Goal: Information Seeking & Learning: Check status

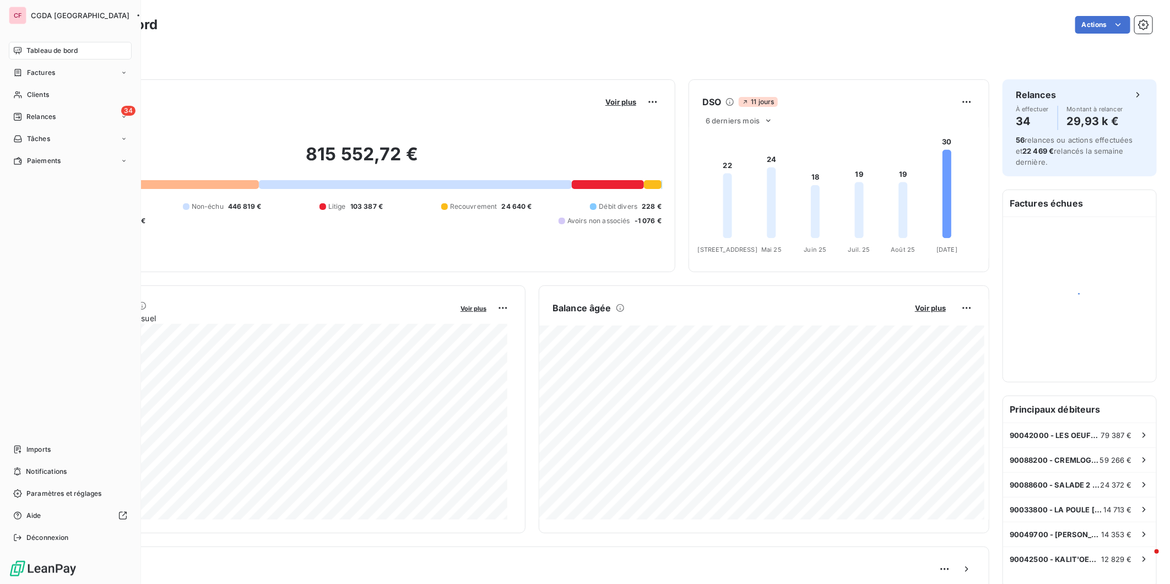
click at [31, 93] on span "Clients" at bounding box center [38, 95] width 22 height 10
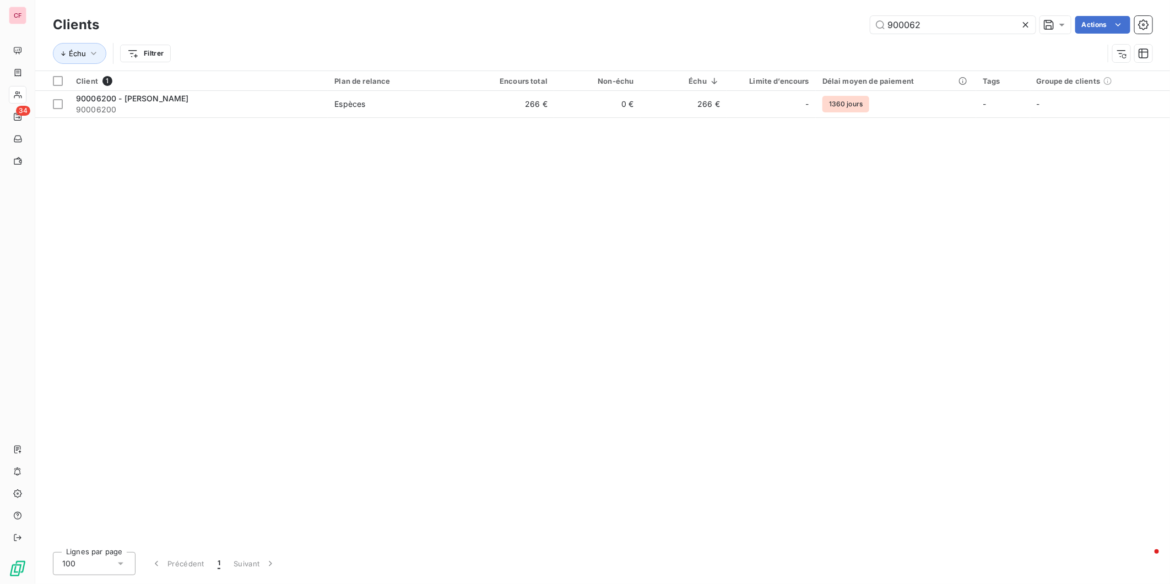
type input "900062"
click at [488, 108] on td "266 €" at bounding box center [511, 104] width 86 height 26
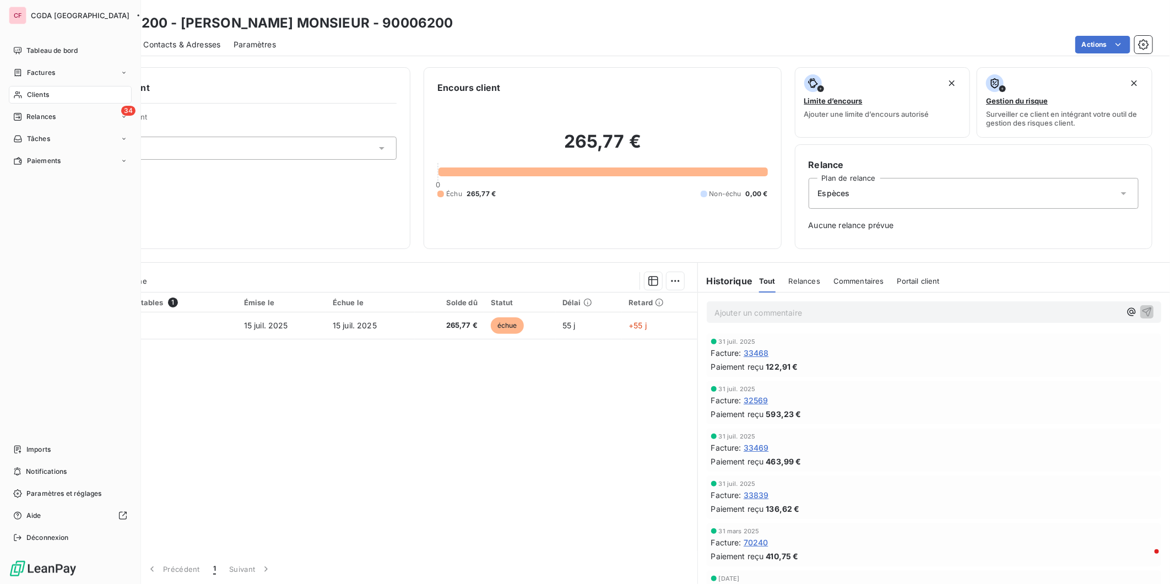
click at [43, 90] on span "Clients" at bounding box center [38, 95] width 22 height 10
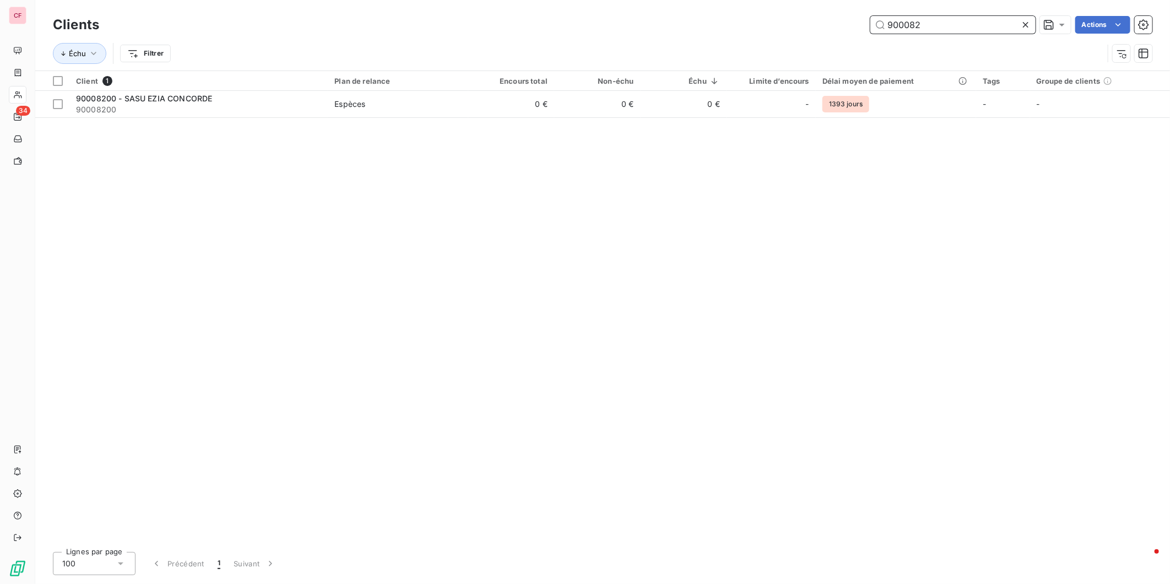
type input "900082"
click at [373, 107] on span "Espèces" at bounding box center [397, 104] width 127 height 11
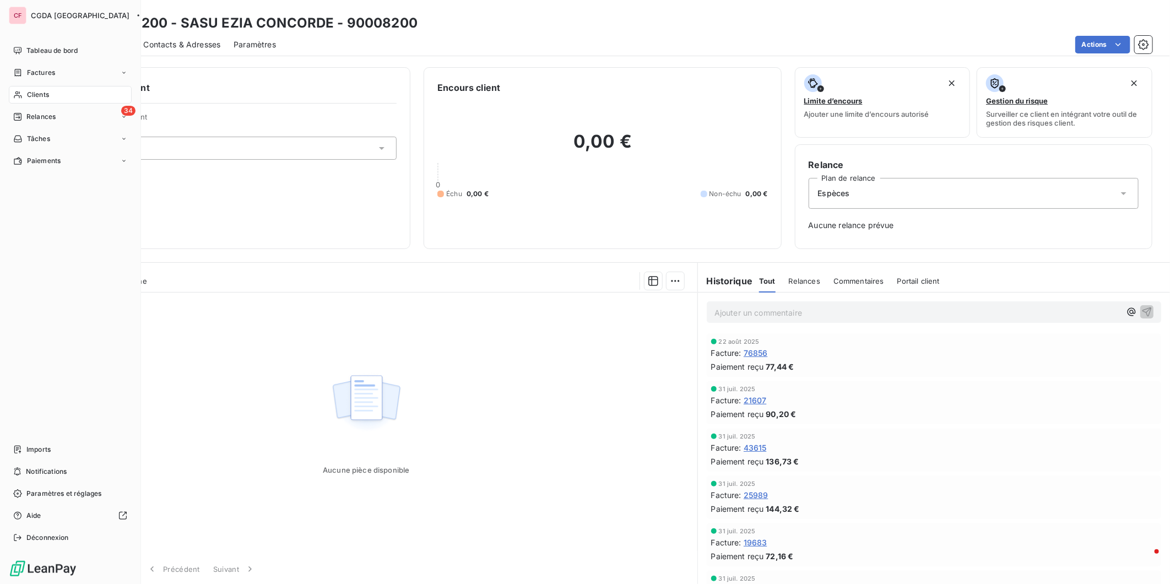
click at [27, 92] on span "Clients" at bounding box center [38, 95] width 22 height 10
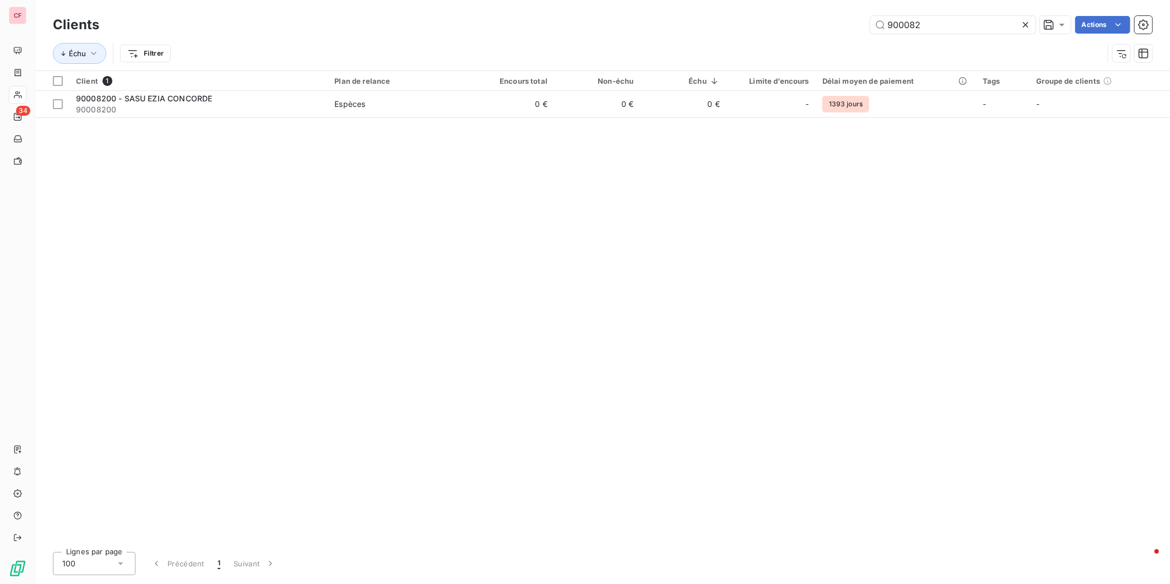
click at [934, 21] on input "900082" at bounding box center [953, 25] width 165 height 18
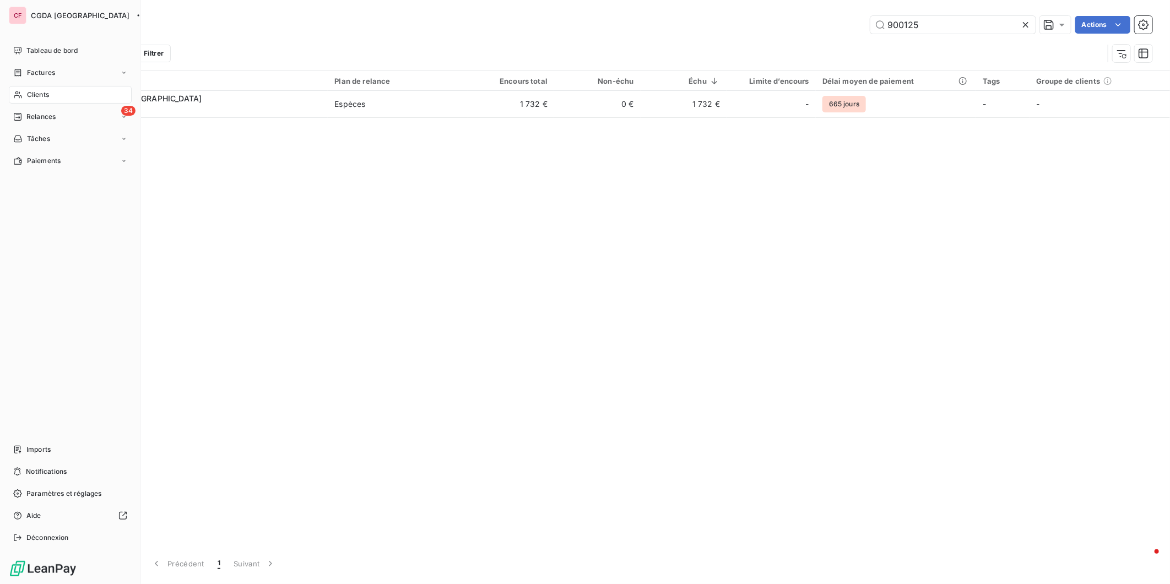
type input "900125"
click at [24, 451] on div "Imports" at bounding box center [70, 450] width 123 height 18
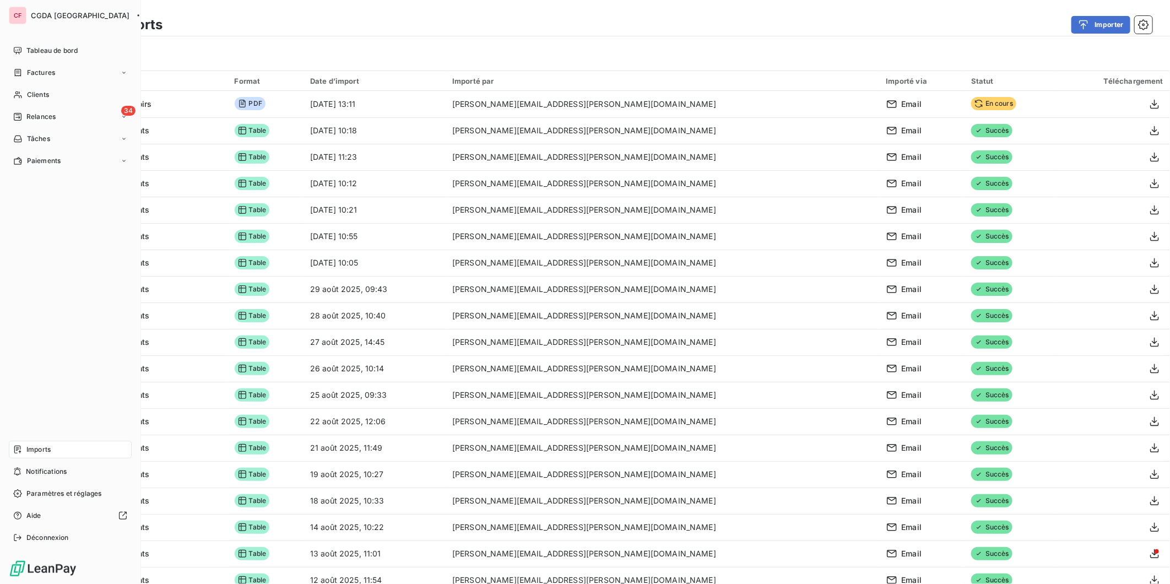
click at [31, 90] on span "Clients" at bounding box center [38, 95] width 22 height 10
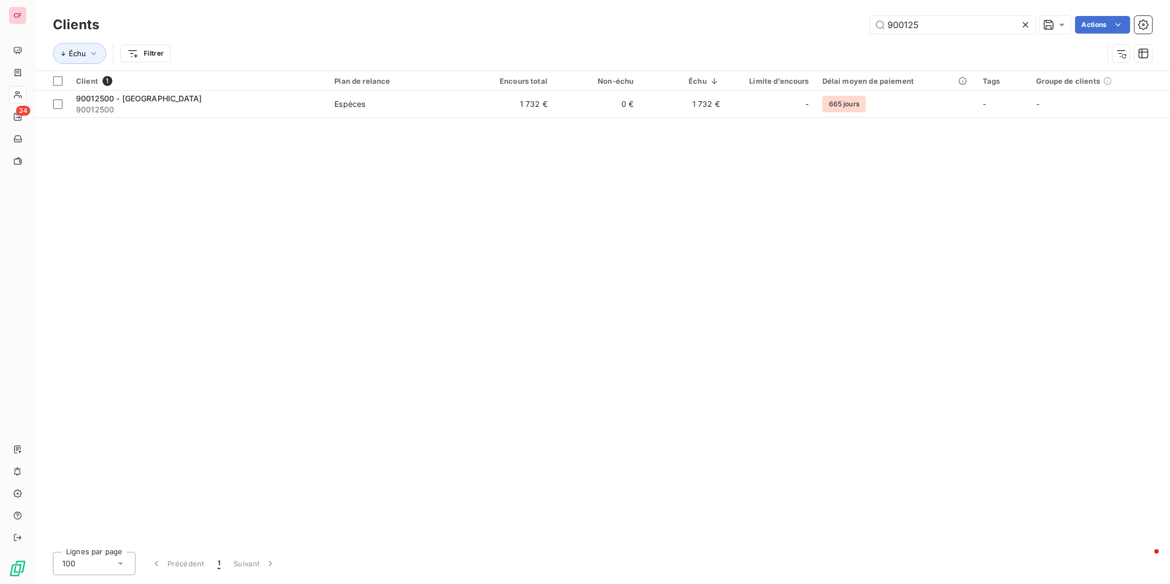
click at [490, 100] on td "1 732 €" at bounding box center [511, 104] width 86 height 26
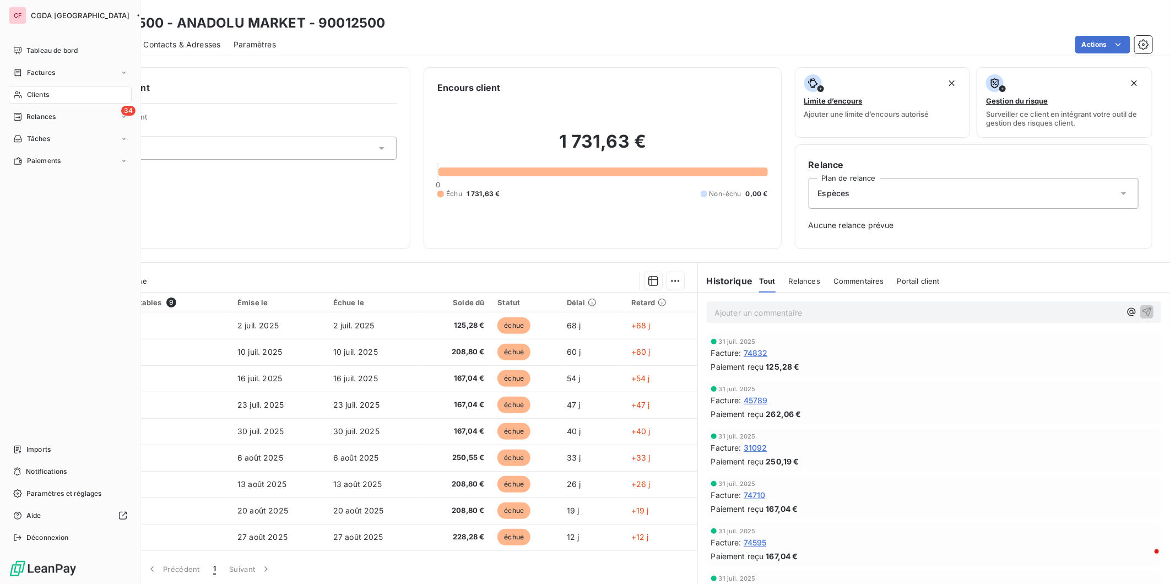
click at [37, 89] on div "Clients" at bounding box center [70, 95] width 123 height 18
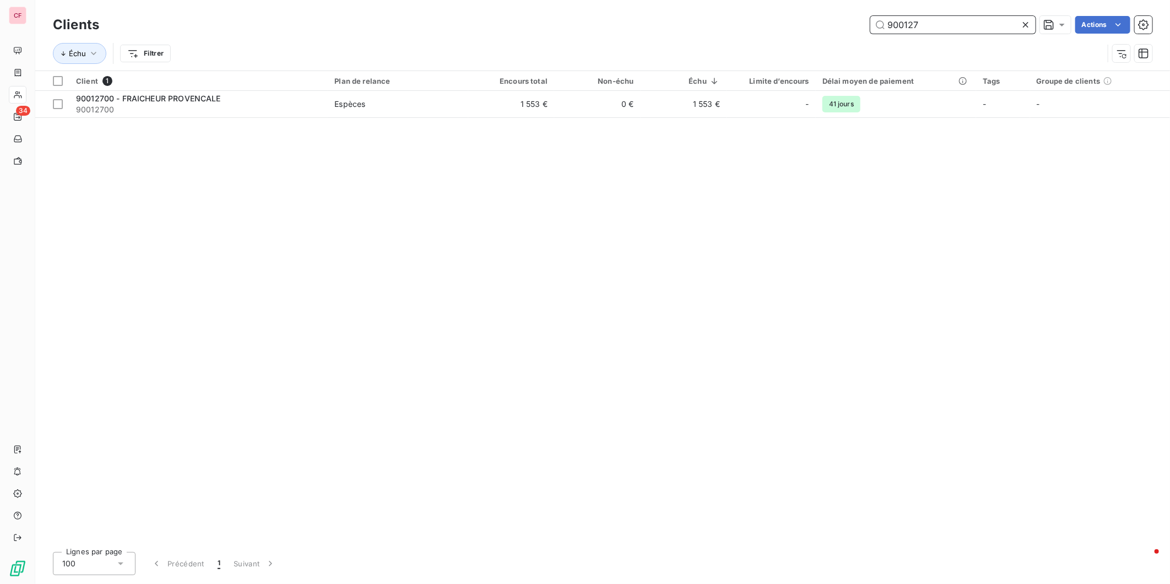
type input "900127"
click at [444, 103] on span "Espèces" at bounding box center [397, 104] width 127 height 11
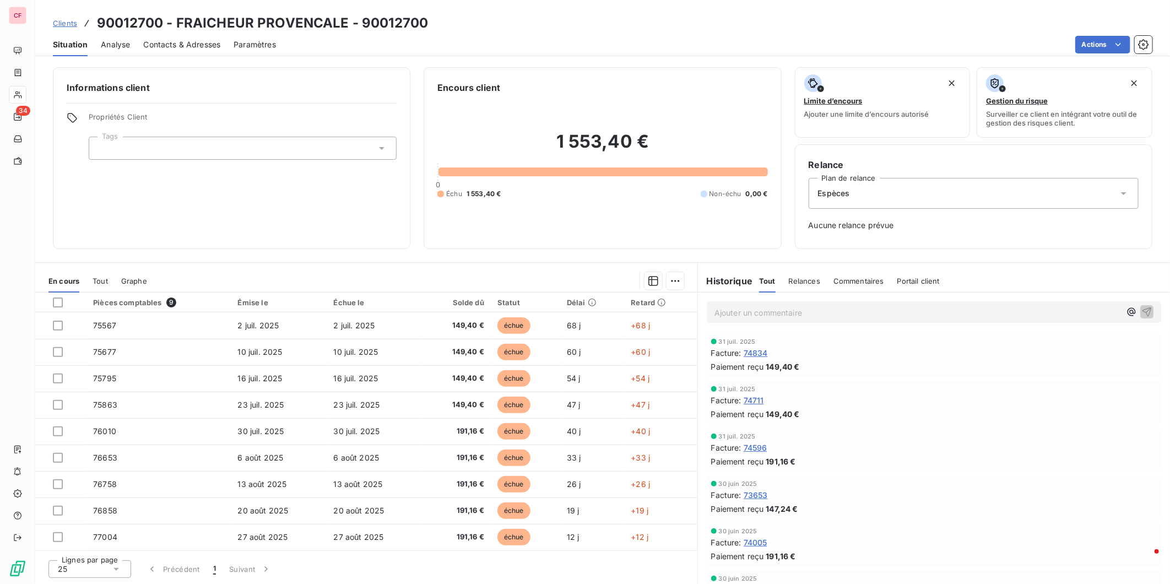
click at [967, 391] on div "31 juil. 2025" at bounding box center [934, 389] width 446 height 7
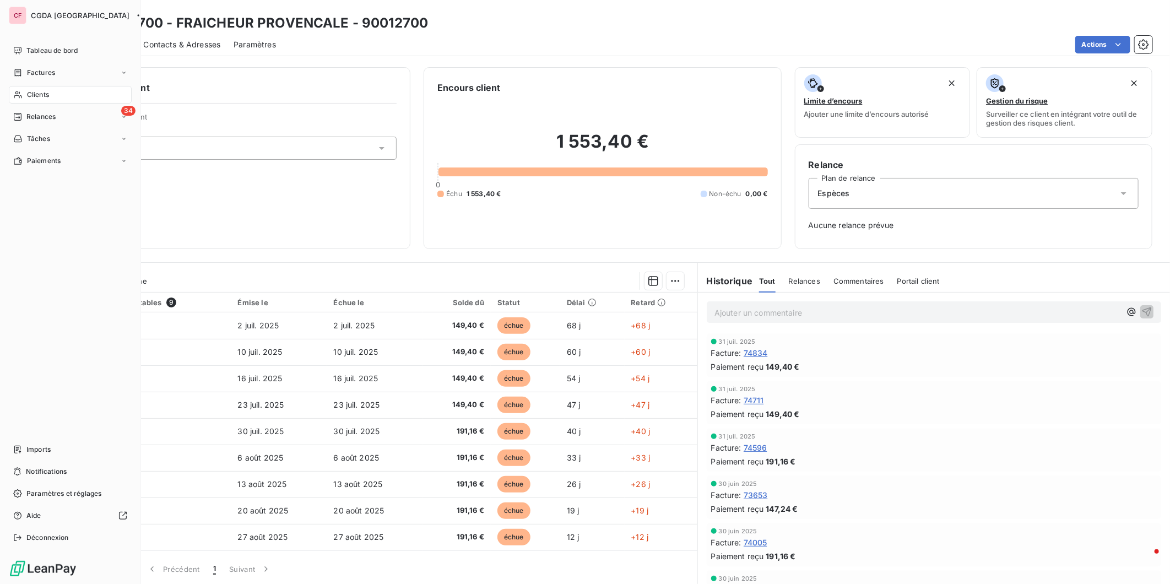
click at [27, 90] on span "Clients" at bounding box center [38, 95] width 22 height 10
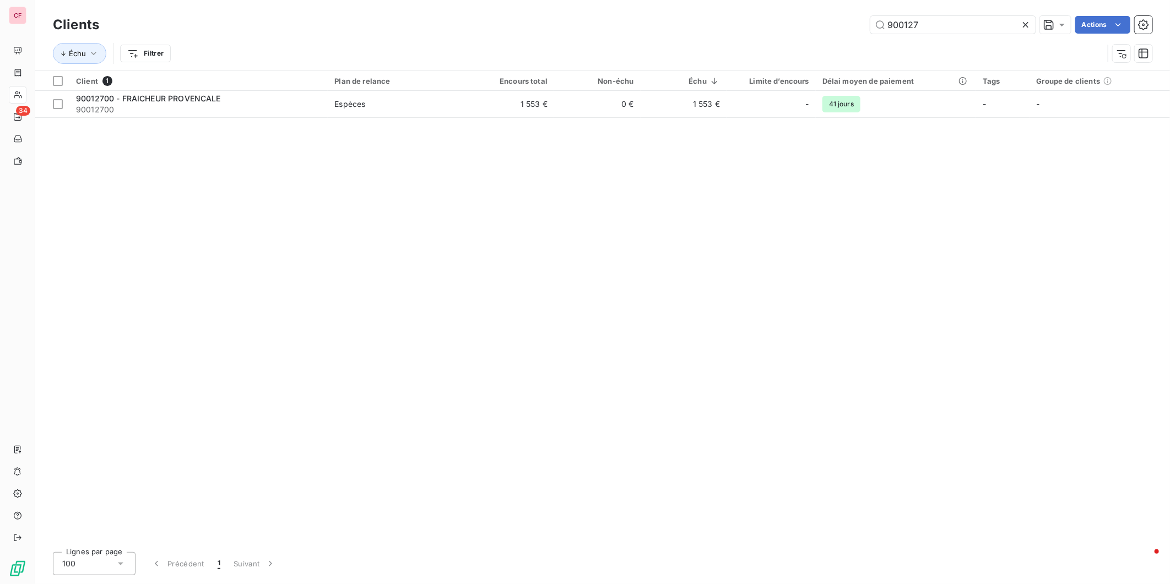
click at [957, 24] on input "900127" at bounding box center [953, 25] width 165 height 18
type input "900211"
click at [392, 106] on span "Espèces" at bounding box center [397, 104] width 127 height 11
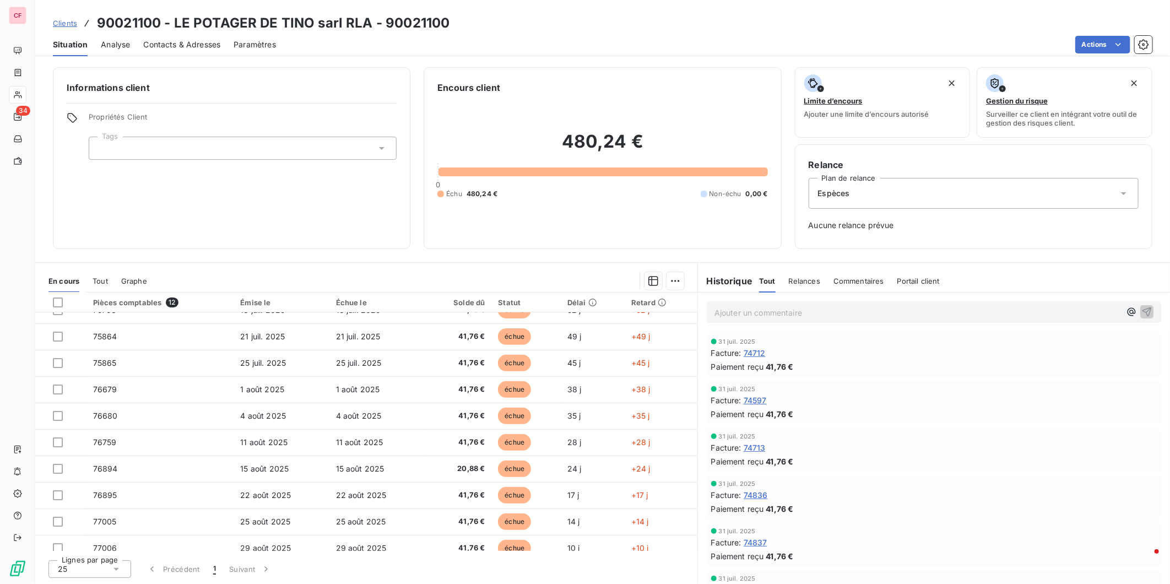
scroll to position [79, 0]
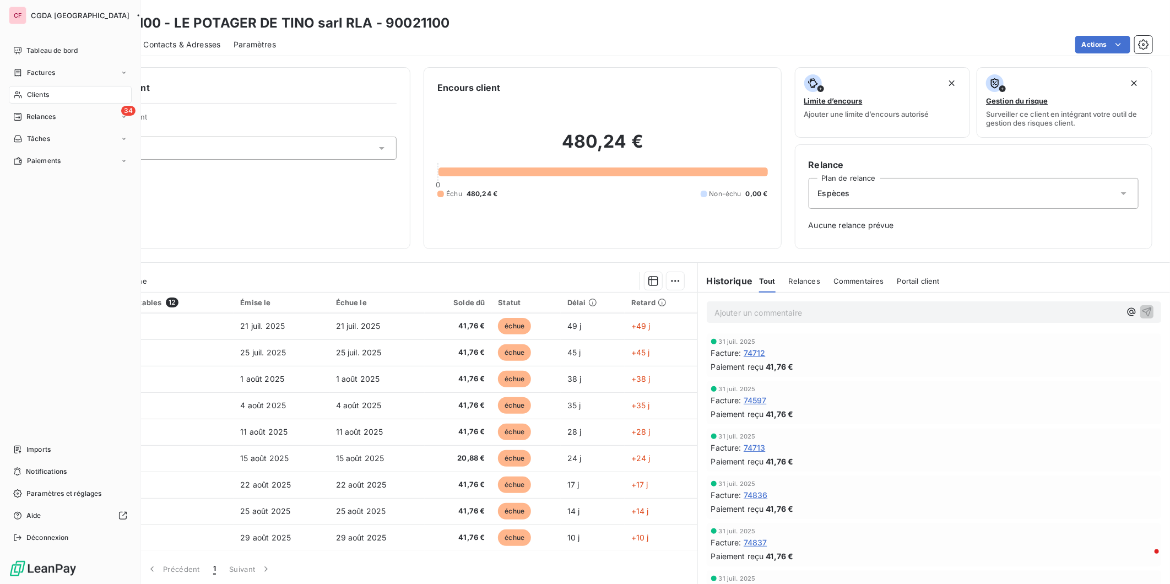
click at [30, 96] on span "Clients" at bounding box center [38, 95] width 22 height 10
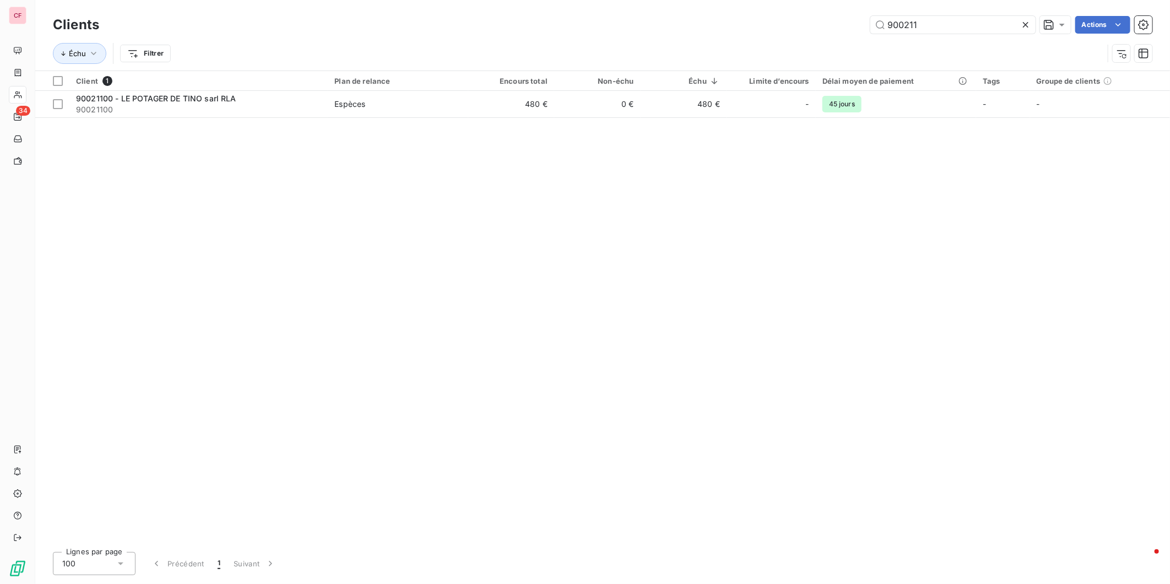
click at [937, 20] on input "900211" at bounding box center [953, 25] width 165 height 18
type input "900314"
click at [361, 115] on td "Espèces" at bounding box center [398, 104] width 140 height 26
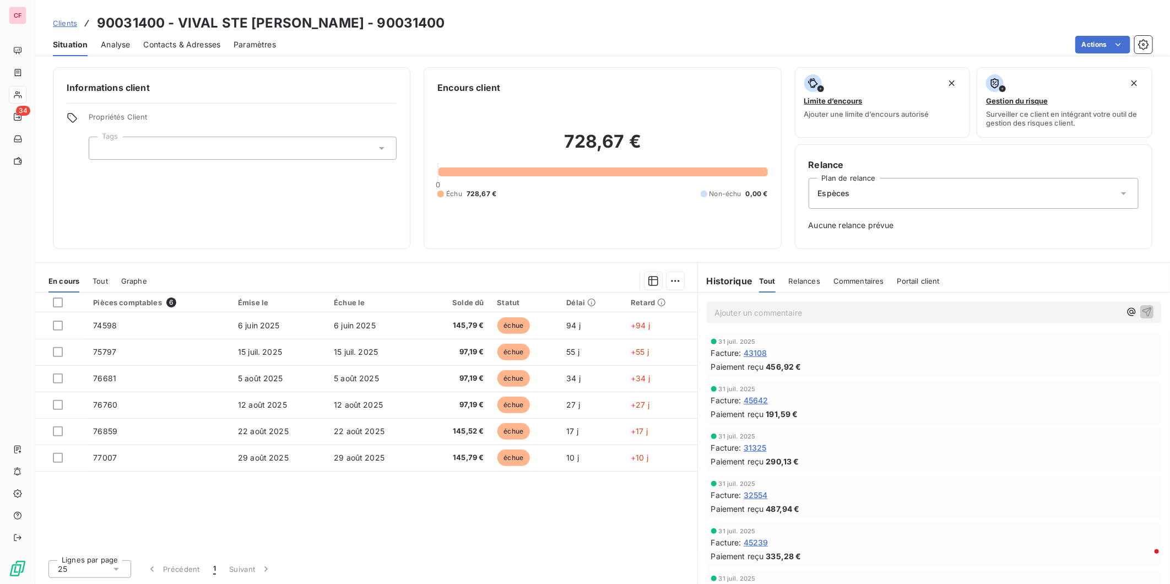
click at [934, 451] on div "Facture : 31325" at bounding box center [934, 448] width 446 height 12
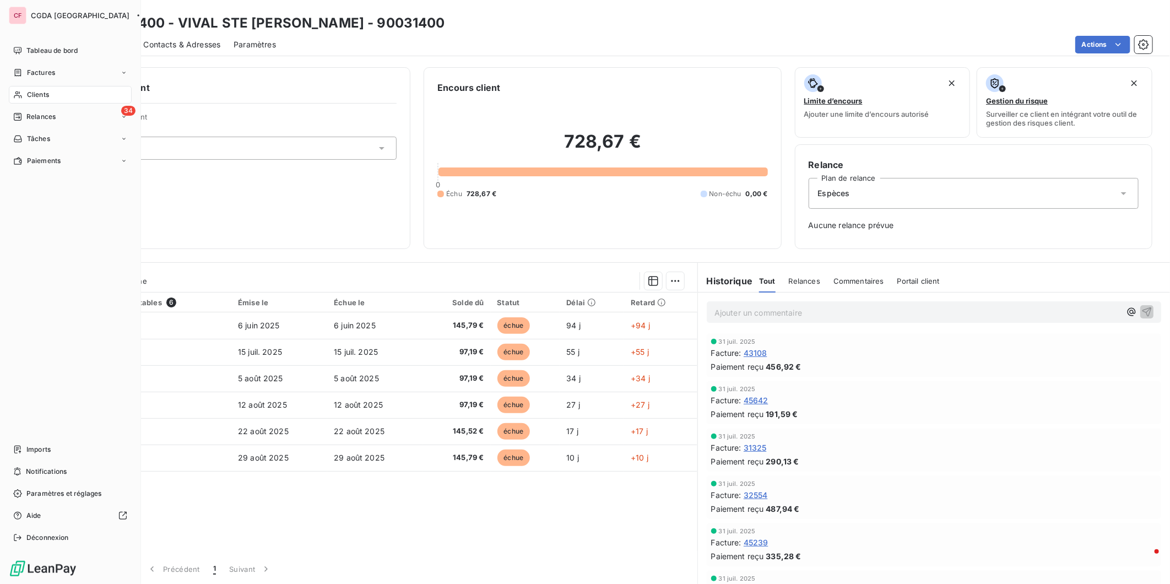
click at [28, 96] on span "Clients" at bounding box center [38, 95] width 22 height 10
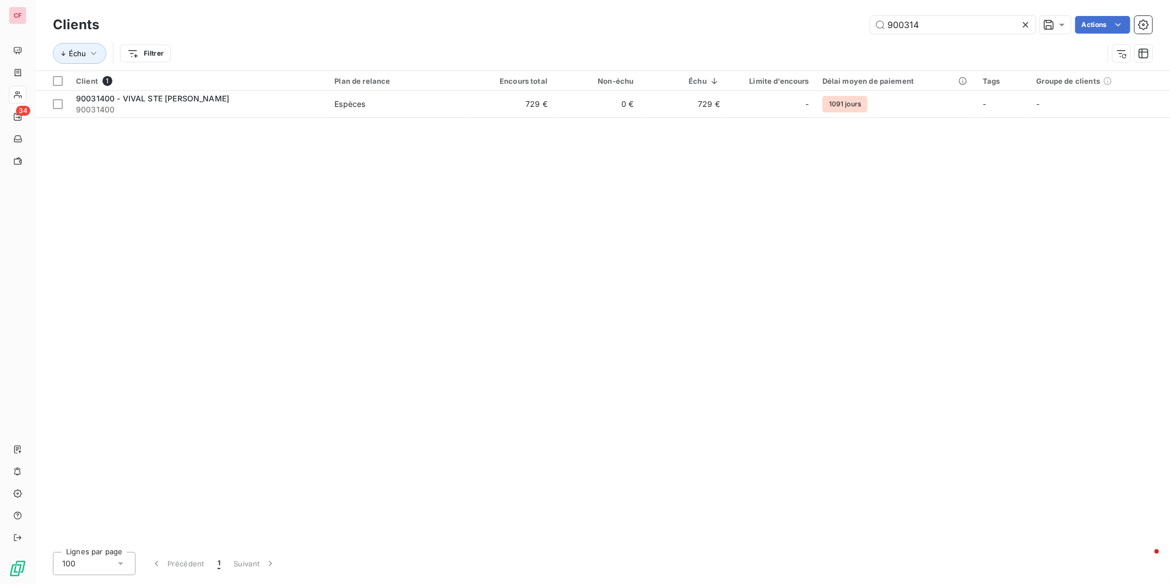
click at [932, 23] on input "900314" at bounding box center [953, 25] width 165 height 18
type input "910722"
click at [456, 105] on span "Chéque" at bounding box center [397, 104] width 127 height 11
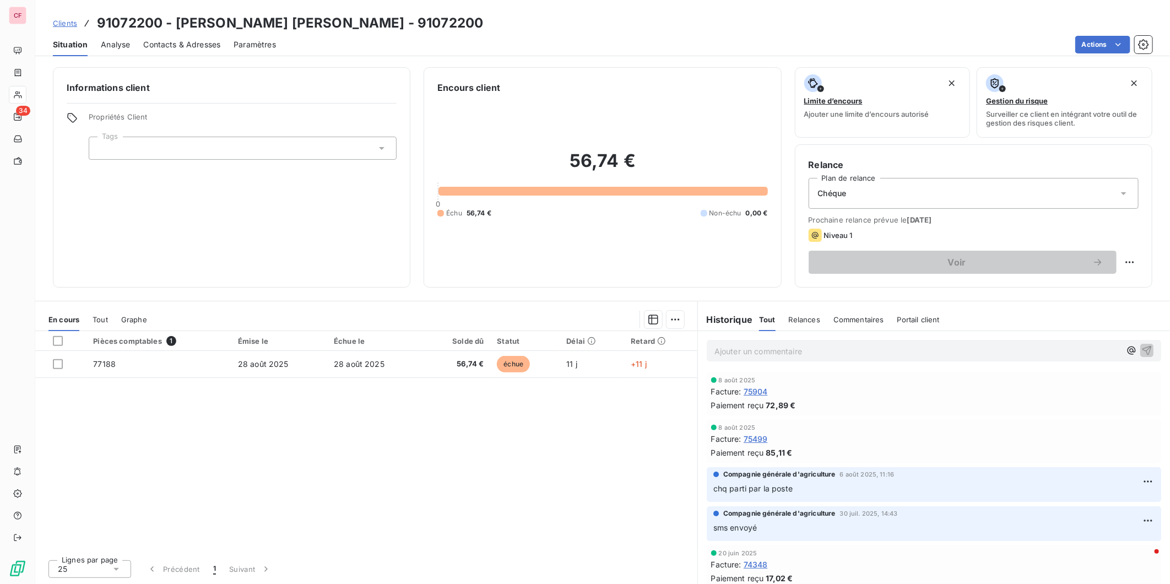
click at [758, 441] on span "75499" at bounding box center [756, 439] width 24 height 12
click at [756, 392] on span "75904" at bounding box center [756, 392] width 24 height 12
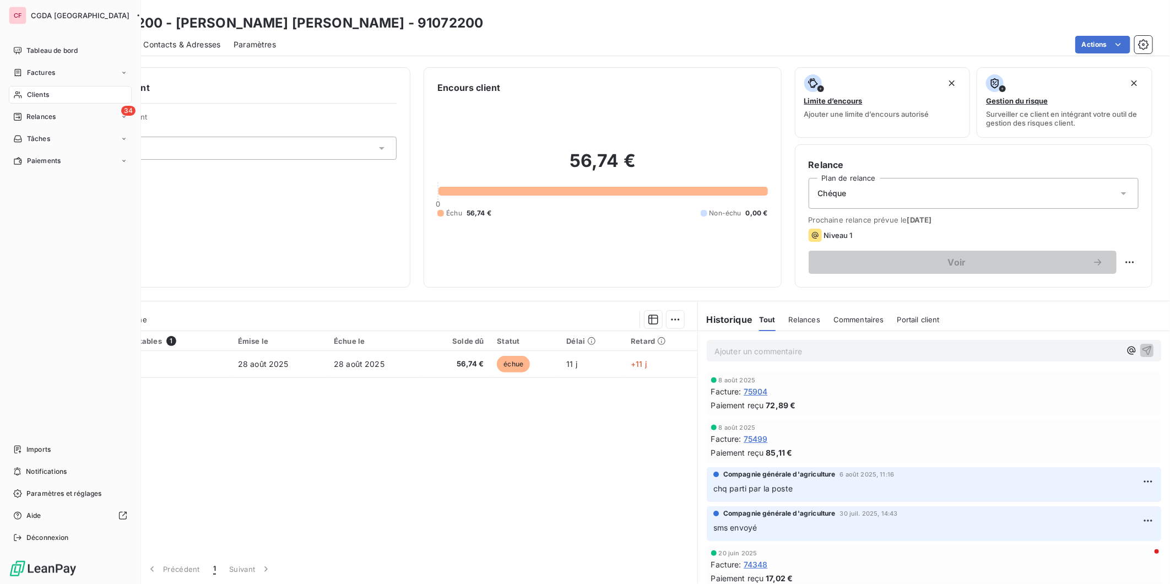
click at [51, 45] on div "Tableau de bord" at bounding box center [70, 51] width 123 height 18
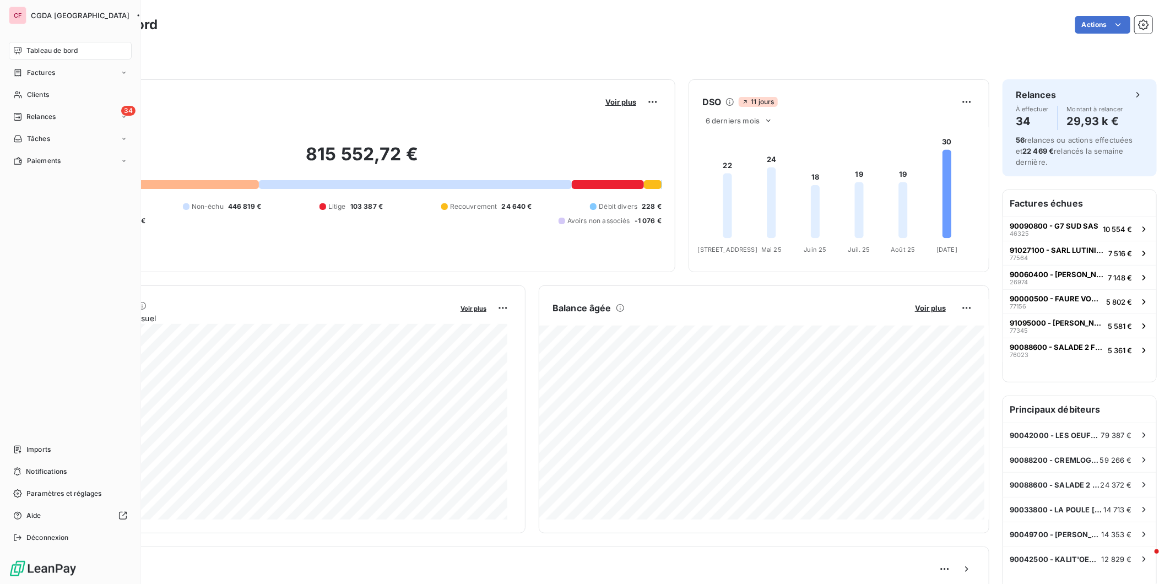
click at [29, 91] on span "Clients" at bounding box center [38, 95] width 22 height 10
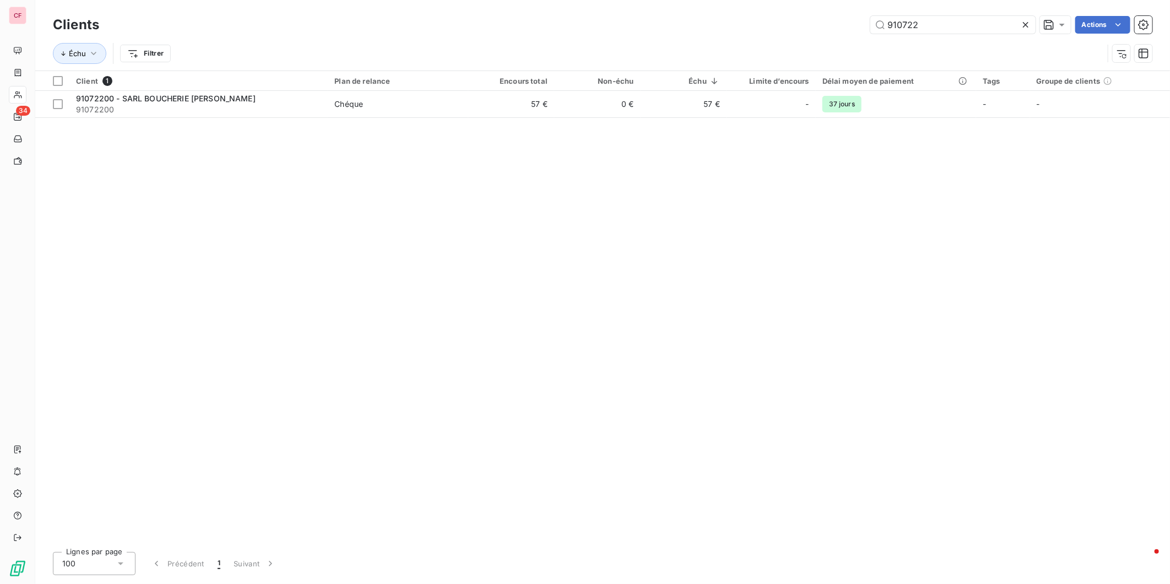
click at [935, 26] on input "910722" at bounding box center [953, 25] width 165 height 18
type input "900317"
click at [368, 106] on span "Chéque" at bounding box center [397, 104] width 127 height 11
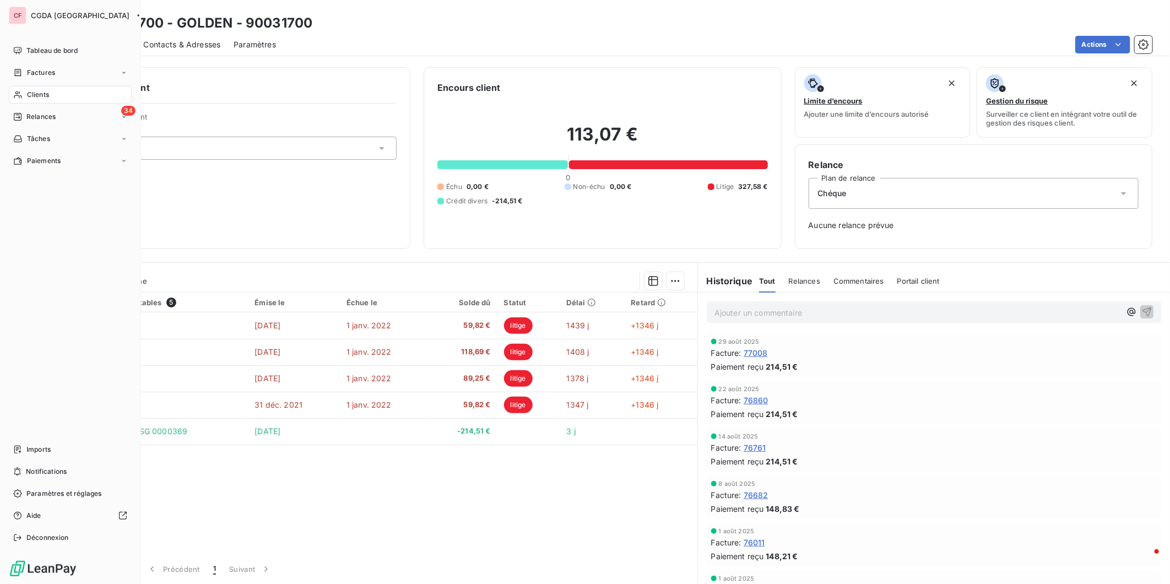
click at [20, 93] on icon at bounding box center [17, 94] width 9 height 9
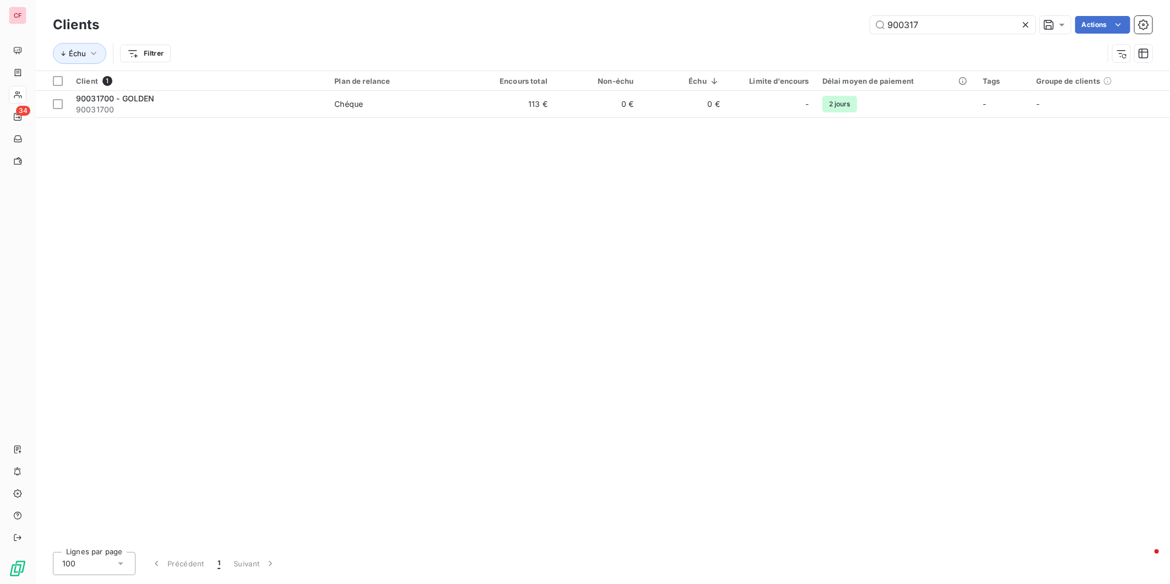
click at [949, 19] on input "900317" at bounding box center [953, 25] width 165 height 18
type input "900328"
click at [439, 102] on span "Espèces" at bounding box center [397, 104] width 127 height 11
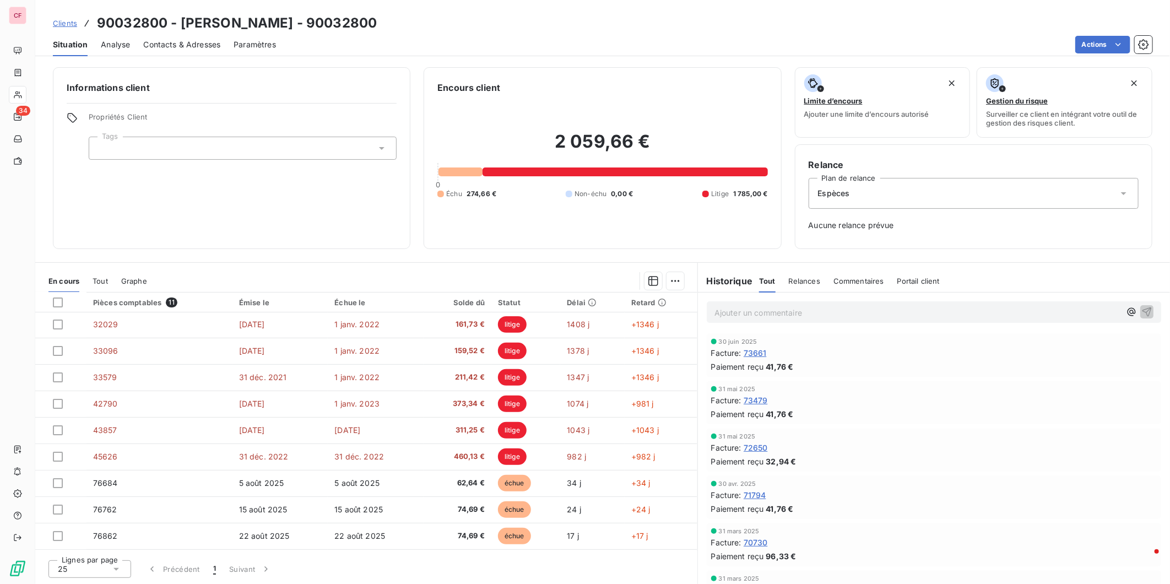
scroll to position [52, 0]
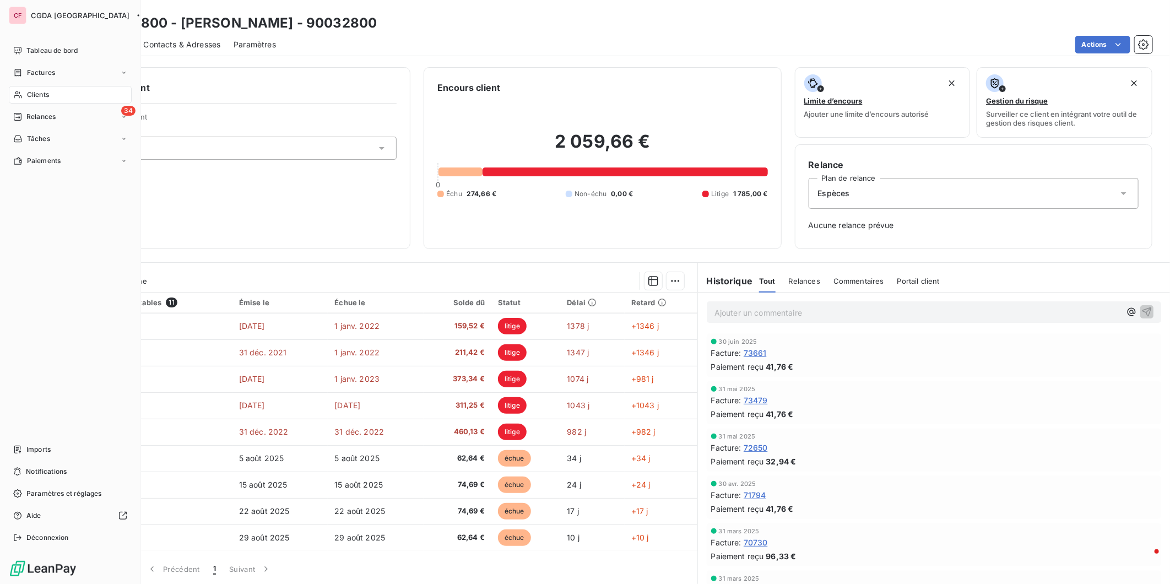
click at [51, 96] on div "Clients" at bounding box center [70, 95] width 123 height 18
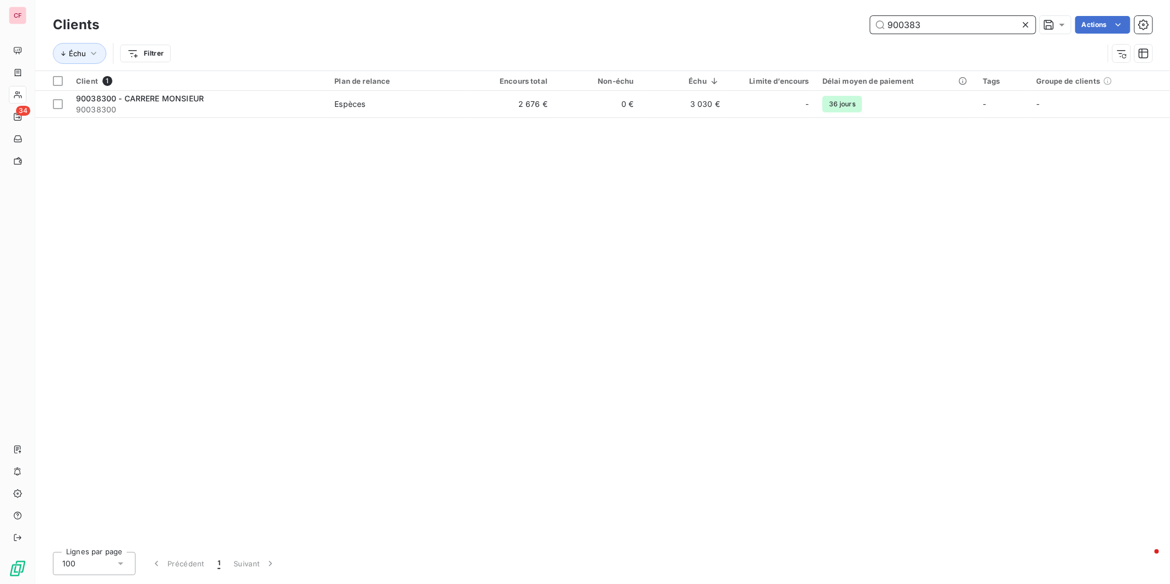
type input "900383"
click at [326, 106] on td "90038300 - CARRERE MONSIEUR 90038300" at bounding box center [198, 104] width 258 height 26
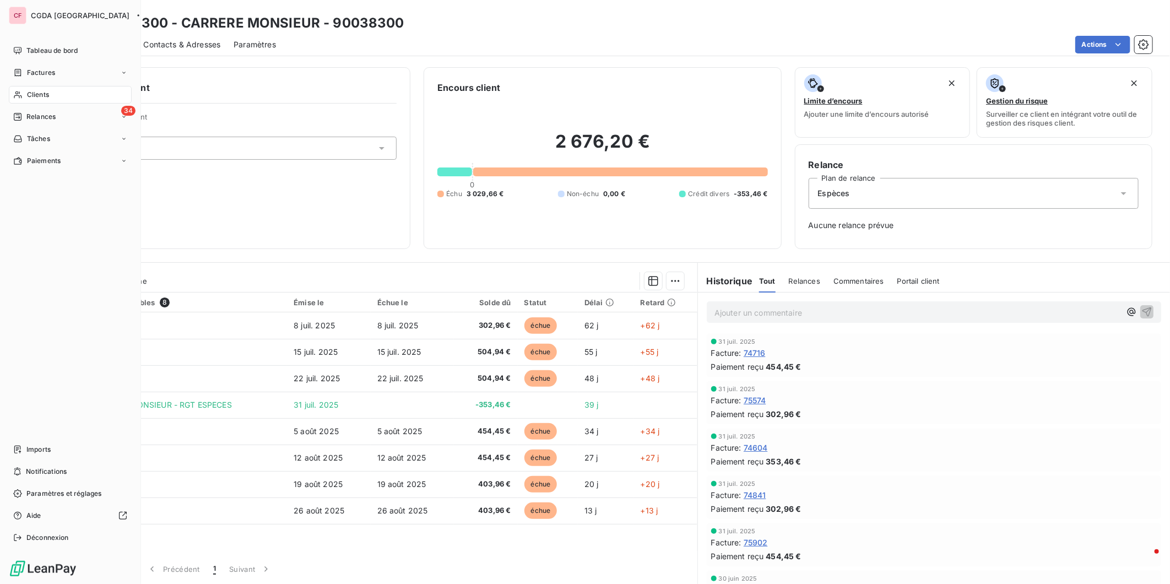
click at [30, 91] on span "Clients" at bounding box center [38, 95] width 22 height 10
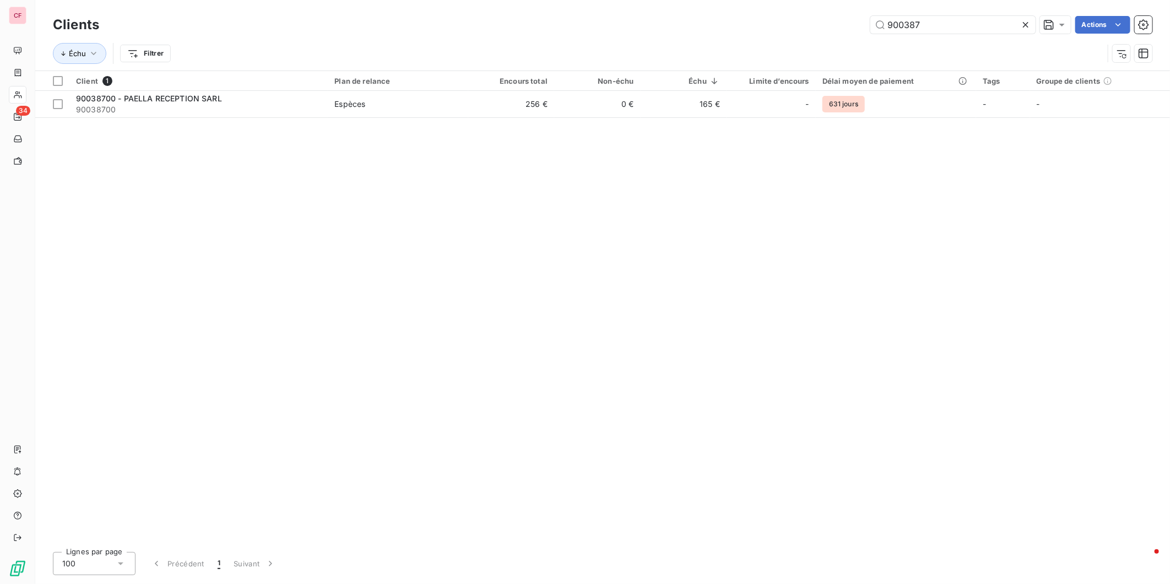
type input "900387"
click at [395, 107] on span "Espèces" at bounding box center [397, 104] width 127 height 11
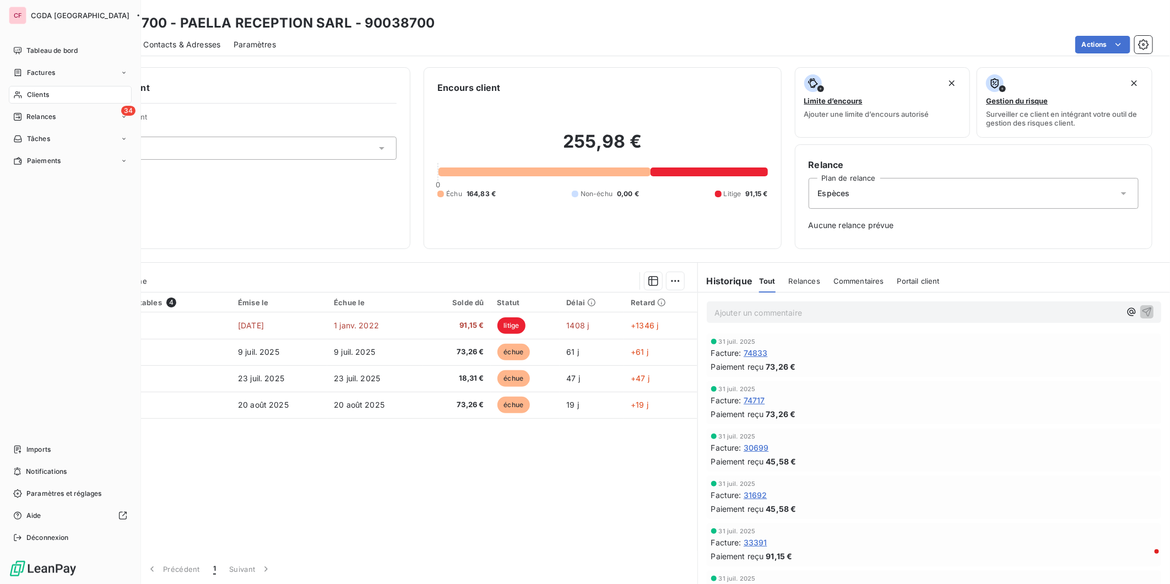
click at [19, 108] on div "34 Relances" at bounding box center [70, 117] width 123 height 18
click at [25, 94] on div "Clients" at bounding box center [70, 95] width 123 height 18
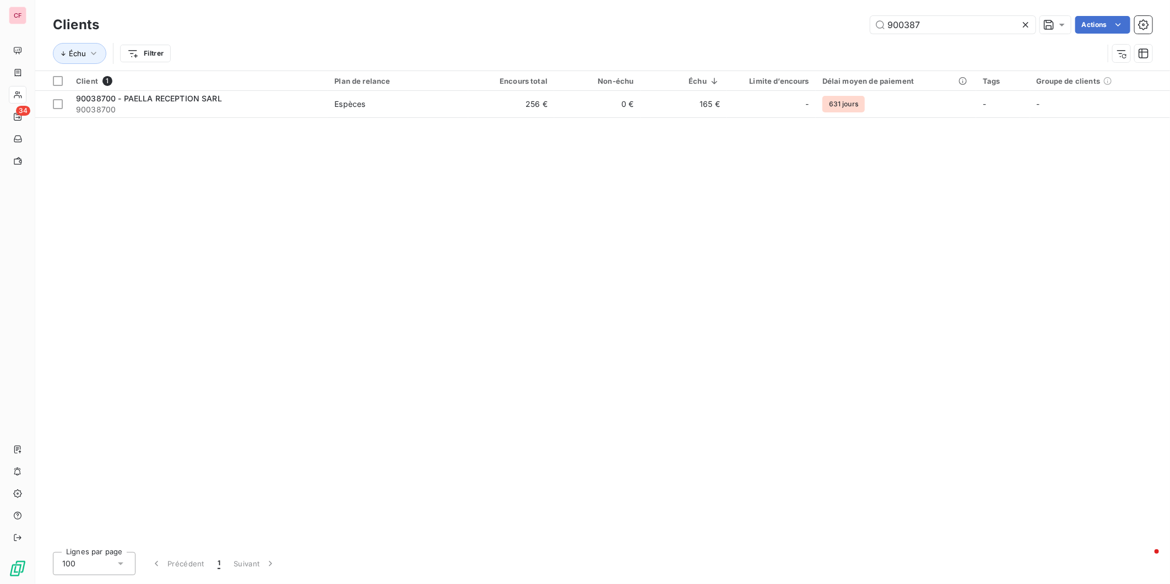
click at [954, 25] on input "900387" at bounding box center [953, 25] width 165 height 18
type input "900435"
click at [389, 112] on td "Espèces" at bounding box center [398, 104] width 140 height 26
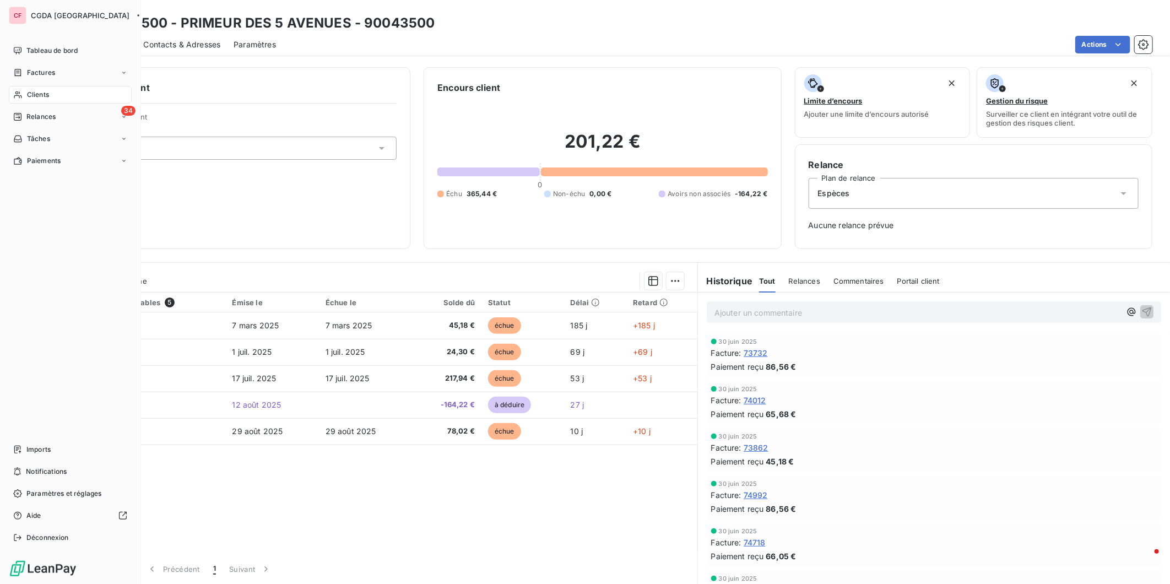
click at [28, 94] on span "Clients" at bounding box center [38, 95] width 22 height 10
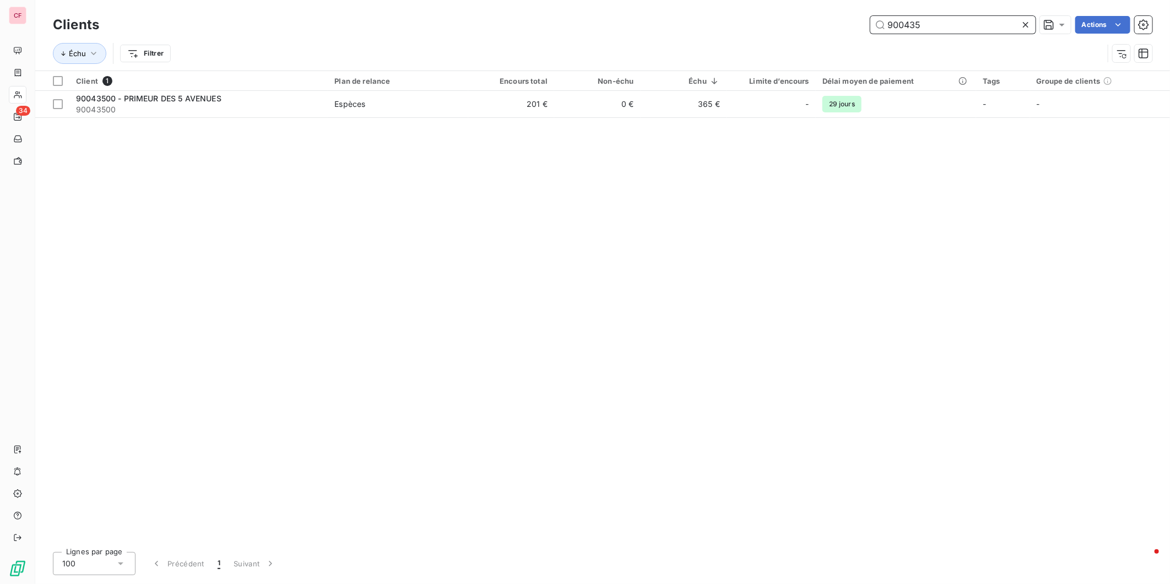
click at [946, 29] on input "900435" at bounding box center [953, 25] width 165 height 18
type input "900442"
click at [510, 100] on td "144 €" at bounding box center [511, 104] width 86 height 26
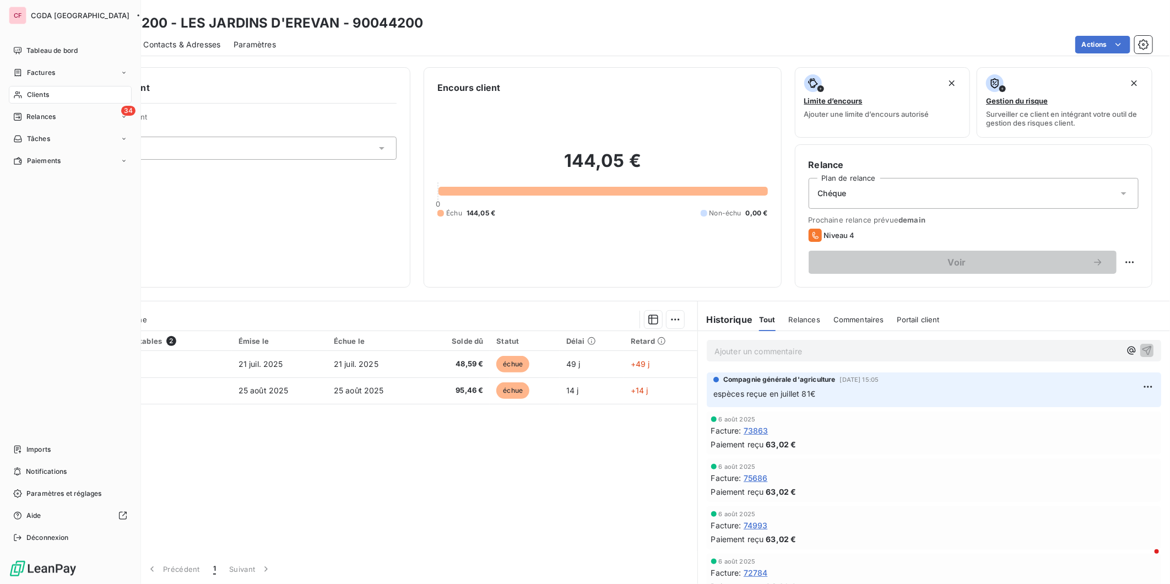
click at [30, 94] on span "Clients" at bounding box center [38, 95] width 22 height 10
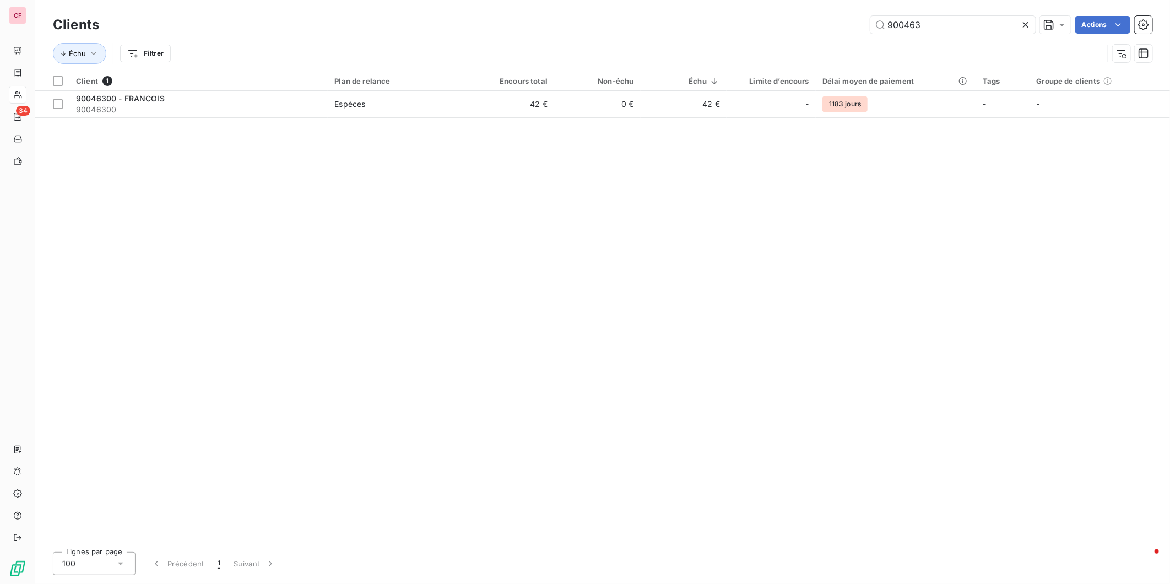
type input "900463"
click at [494, 101] on td "42 €" at bounding box center [511, 104] width 86 height 26
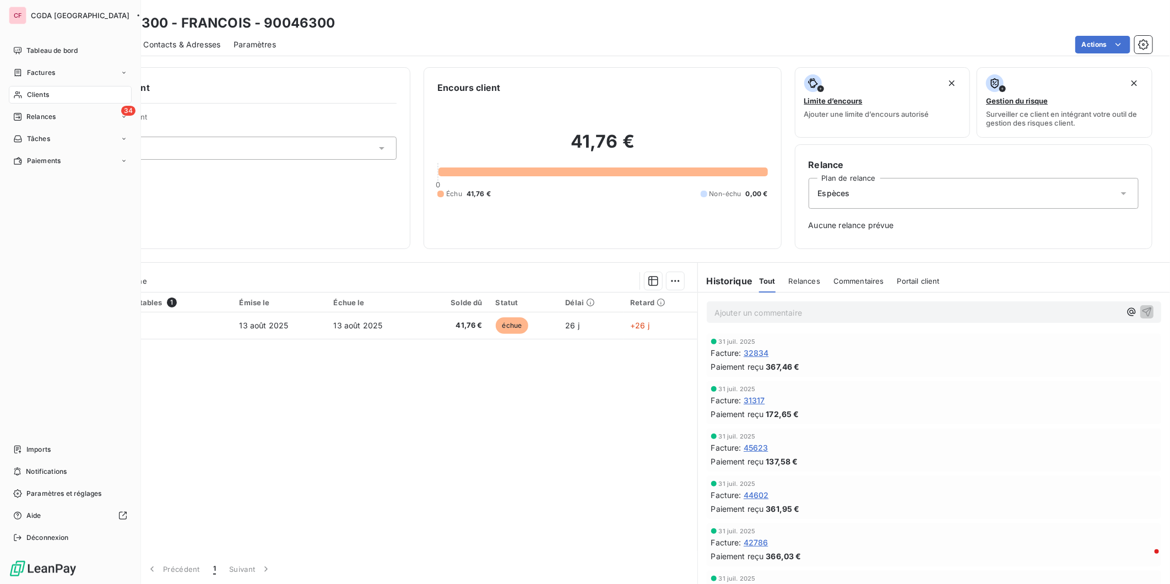
click at [27, 98] on span "Clients" at bounding box center [38, 95] width 22 height 10
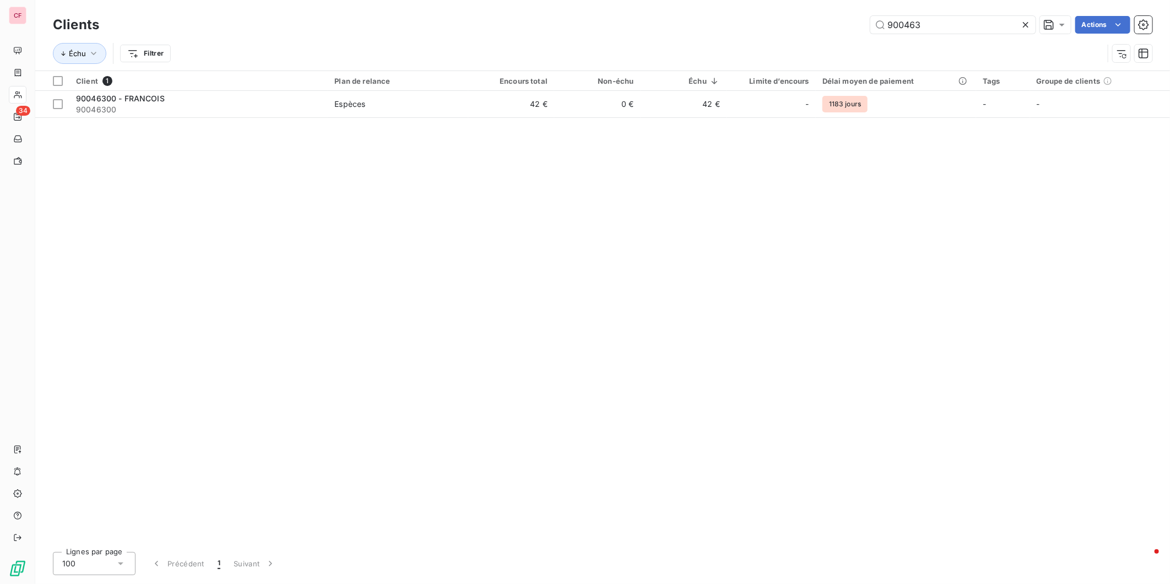
click at [933, 22] on input "900463" at bounding box center [953, 25] width 165 height 18
type input "900500"
click at [570, 107] on td "0 €" at bounding box center [597, 104] width 86 height 26
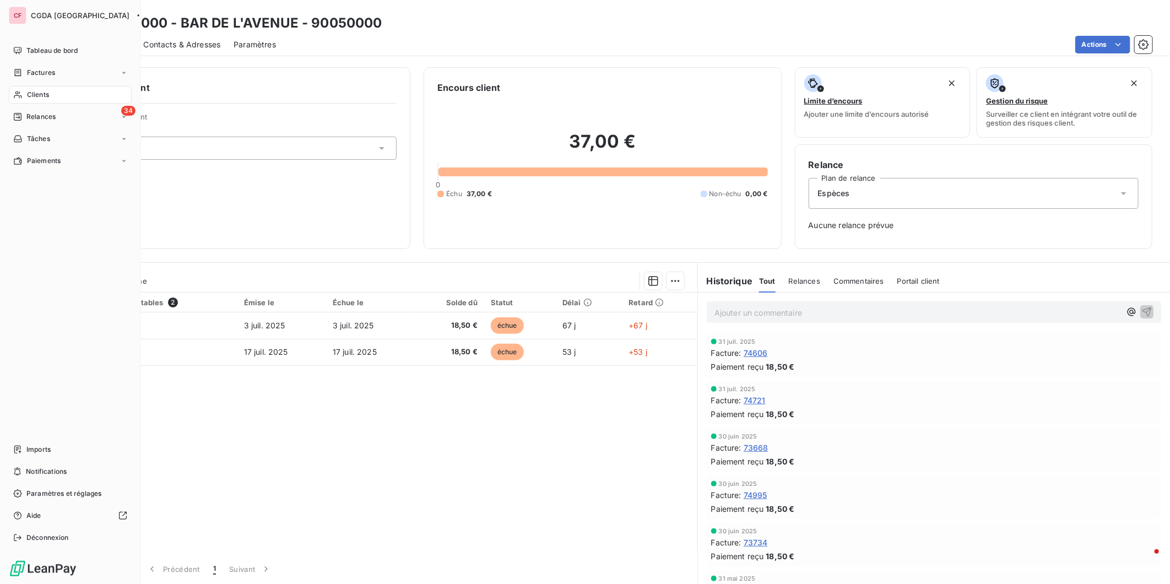
click at [26, 95] on div "Clients" at bounding box center [70, 95] width 123 height 18
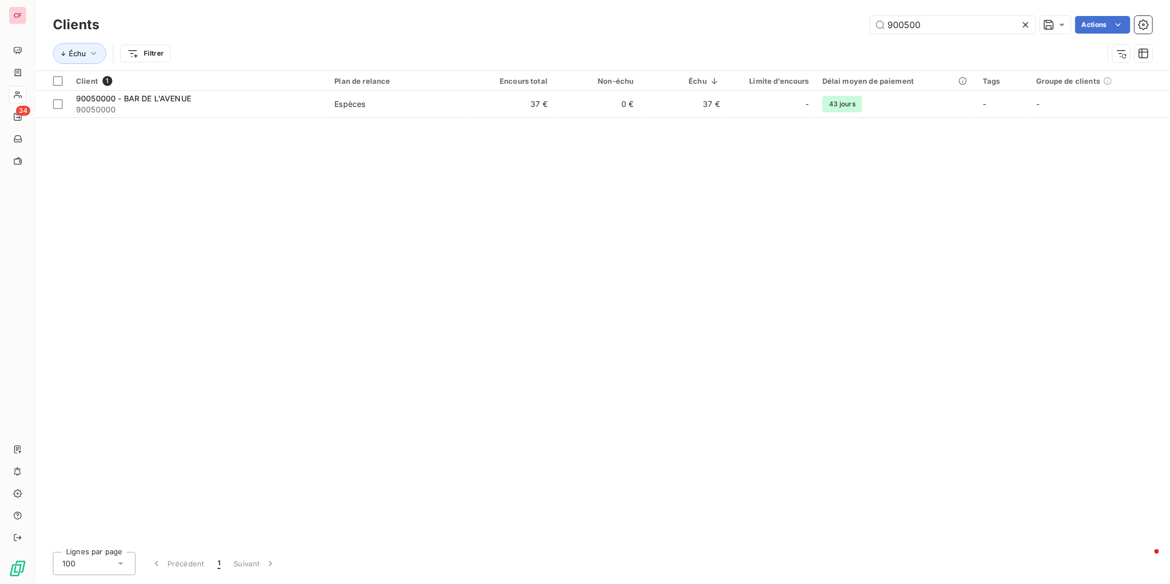
click at [956, 21] on input "900500" at bounding box center [953, 25] width 165 height 18
type input "900582"
click at [546, 103] on td "1 399 €" at bounding box center [511, 104] width 86 height 26
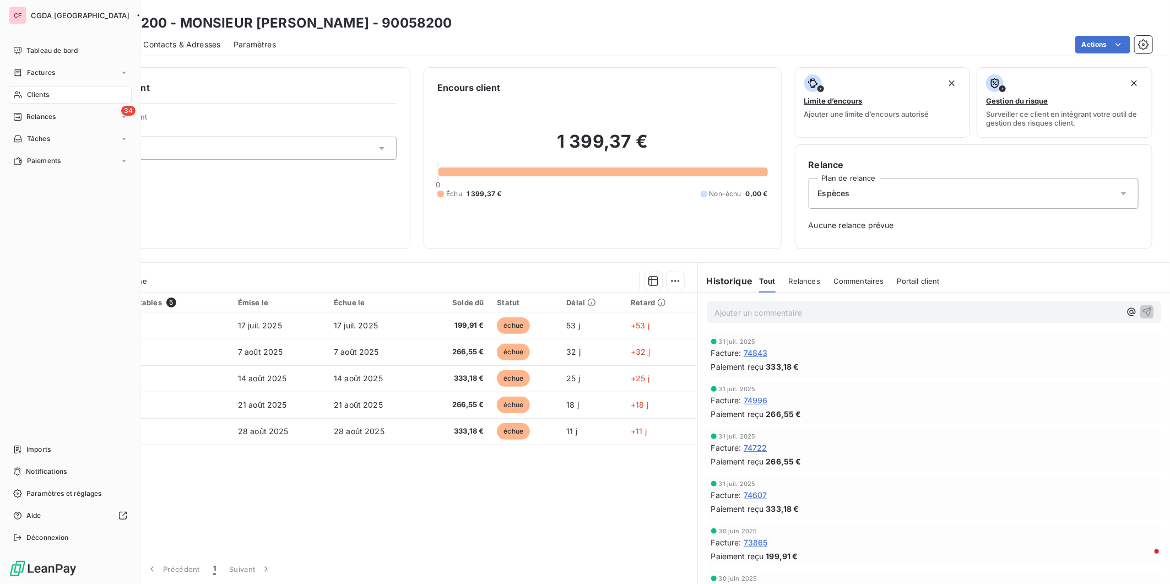
click at [36, 91] on span "Clients" at bounding box center [38, 95] width 22 height 10
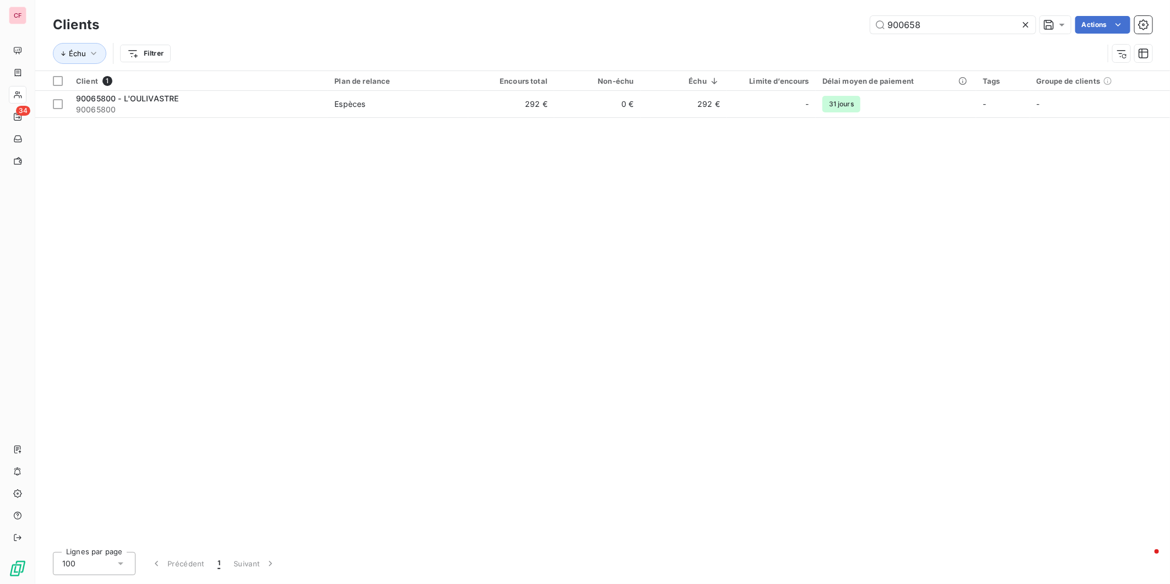
type input "900658"
click at [516, 112] on td "292 €" at bounding box center [511, 104] width 86 height 26
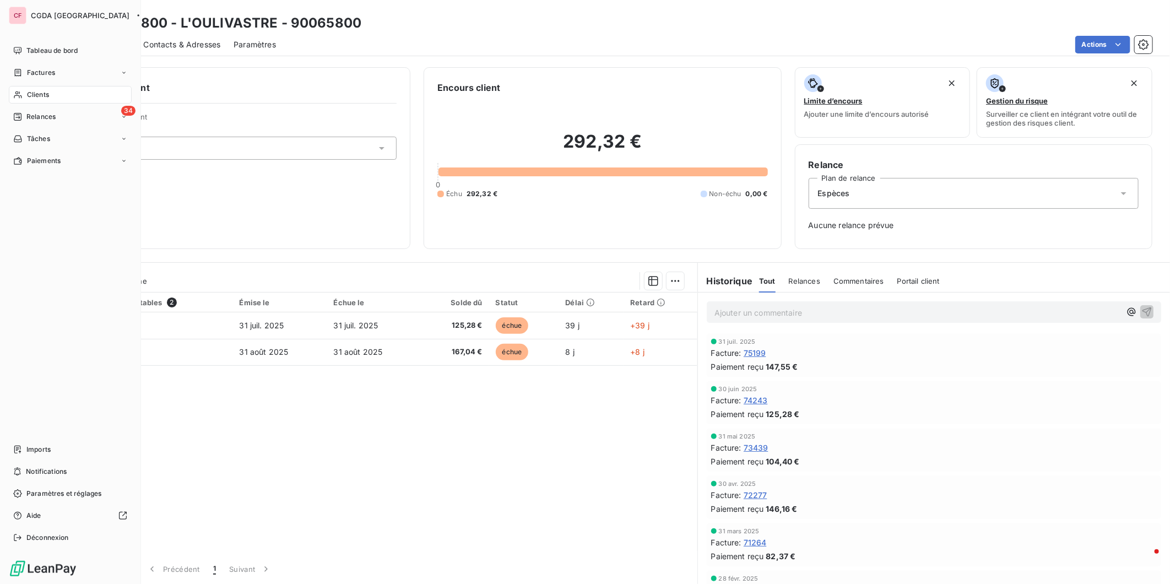
click at [25, 90] on div "Clients" at bounding box center [70, 95] width 123 height 18
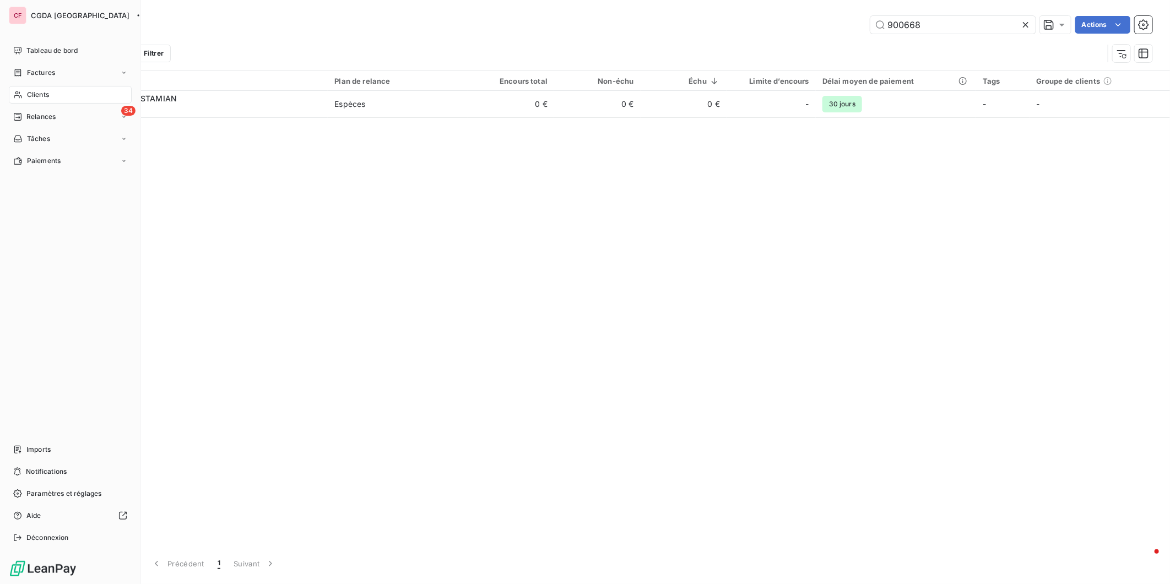
click at [48, 94] on span "Clients" at bounding box center [38, 95] width 22 height 10
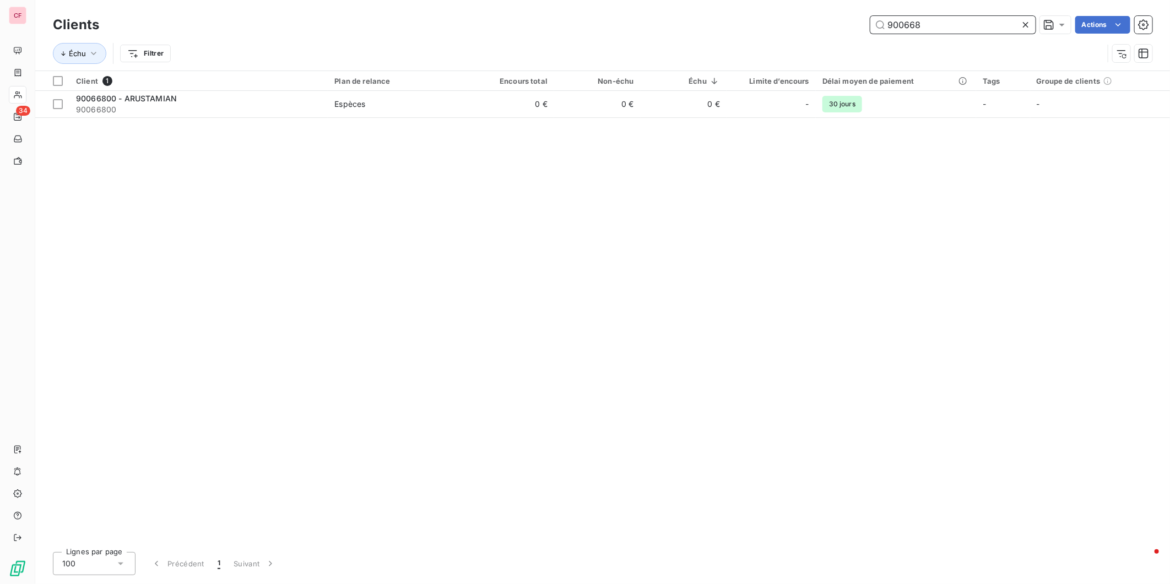
click at [968, 19] on input "900668" at bounding box center [953, 25] width 165 height 18
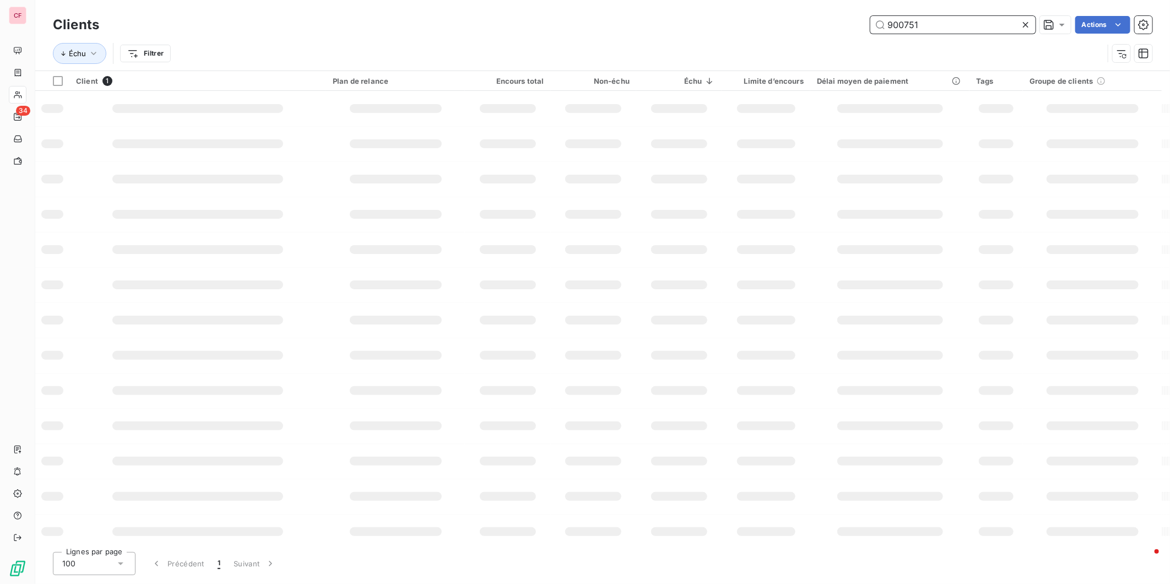
type input "900751"
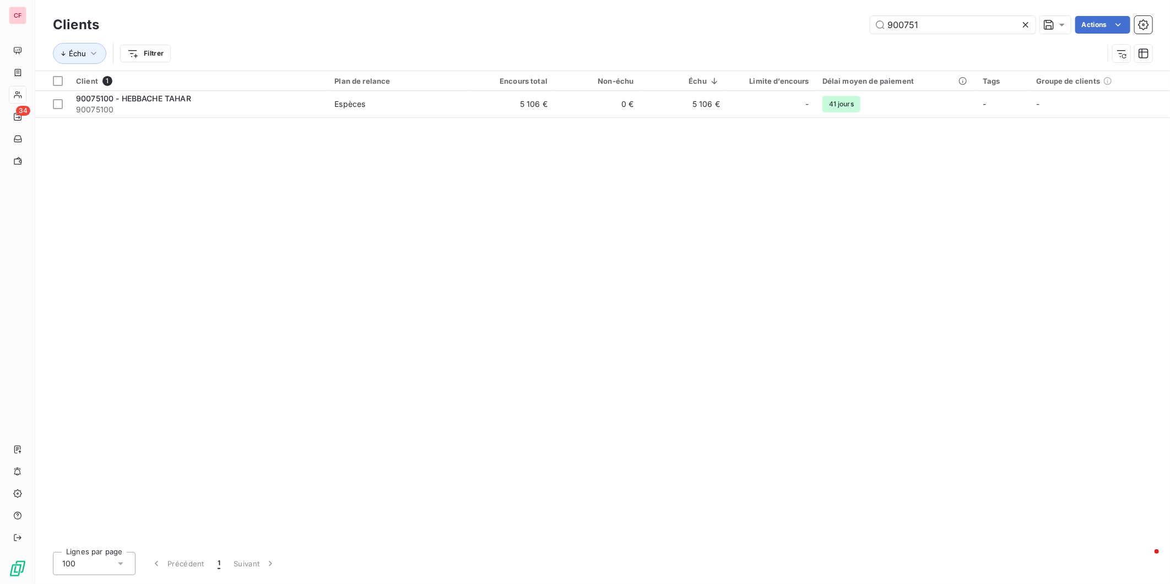
click at [508, 98] on td "5 106 €" at bounding box center [511, 104] width 86 height 26
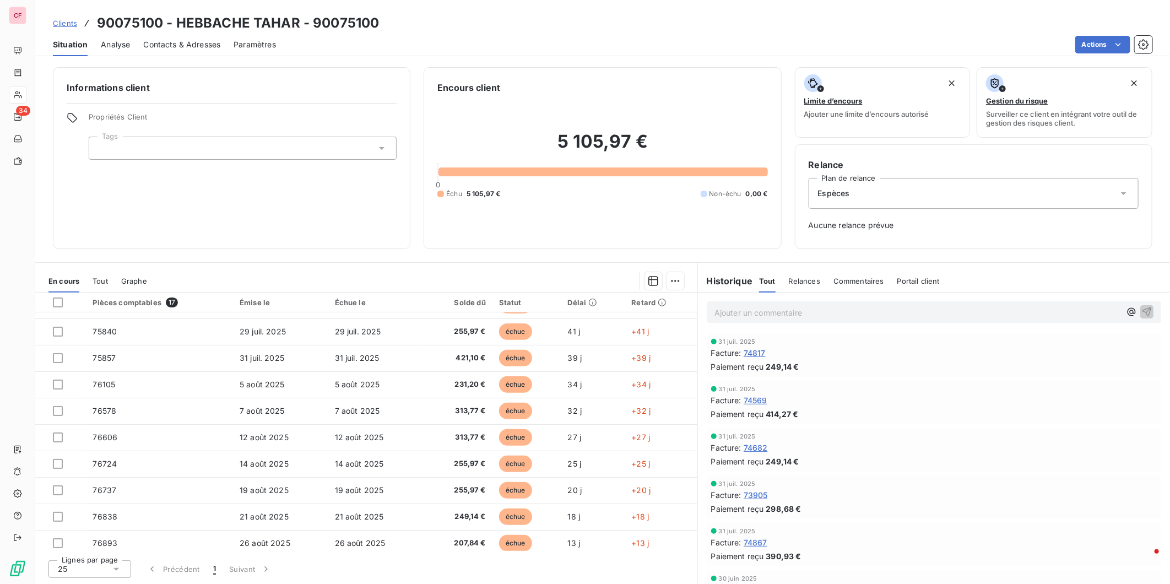
scroll to position [211, 0]
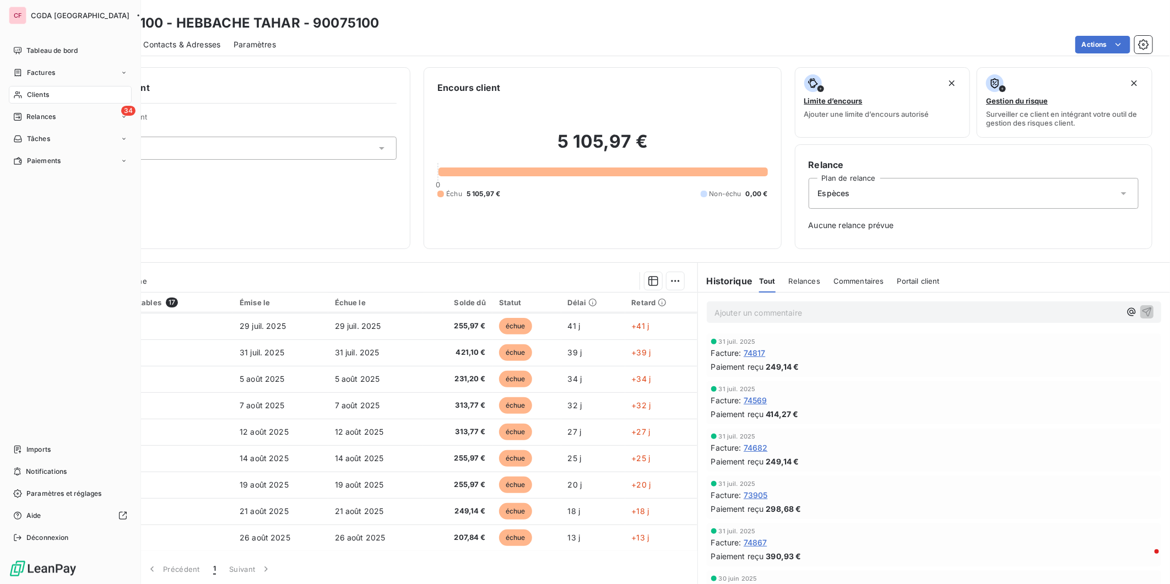
click at [21, 95] on icon at bounding box center [17, 94] width 9 height 9
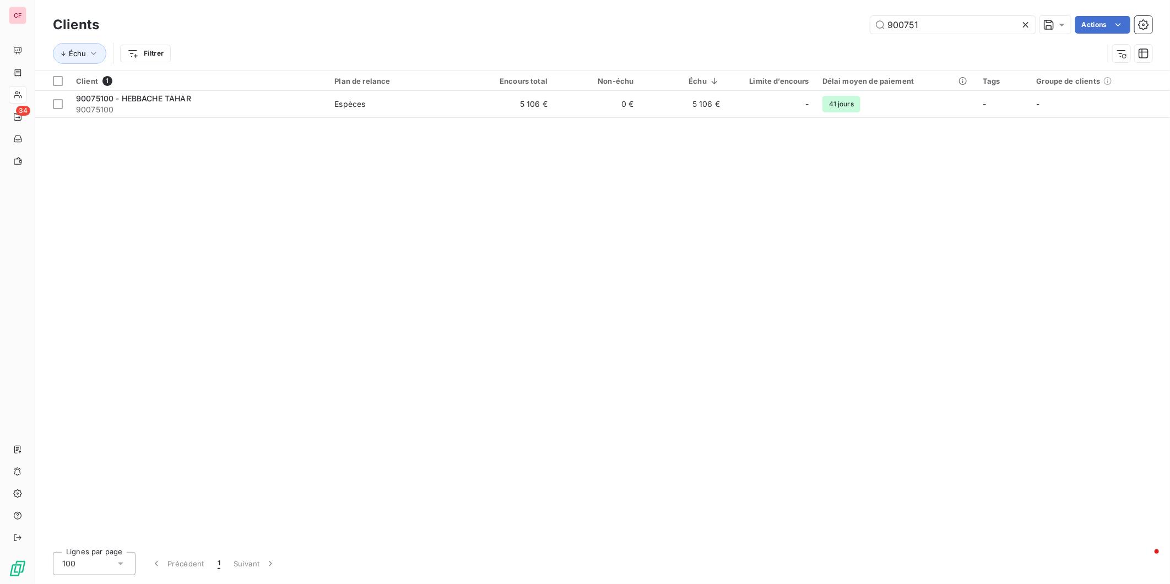
click at [943, 23] on input "900751" at bounding box center [953, 25] width 165 height 18
type input "900780"
click at [345, 106] on div "Espèces" at bounding box center [343, 104] width 31 height 11
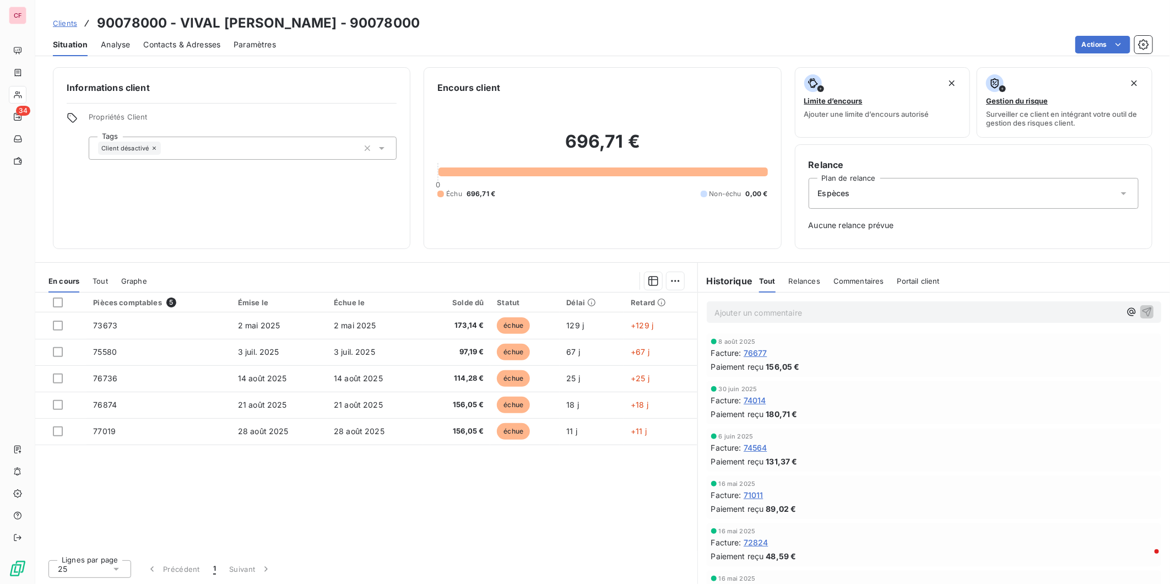
click at [928, 343] on div "8 août 2025" at bounding box center [934, 341] width 446 height 7
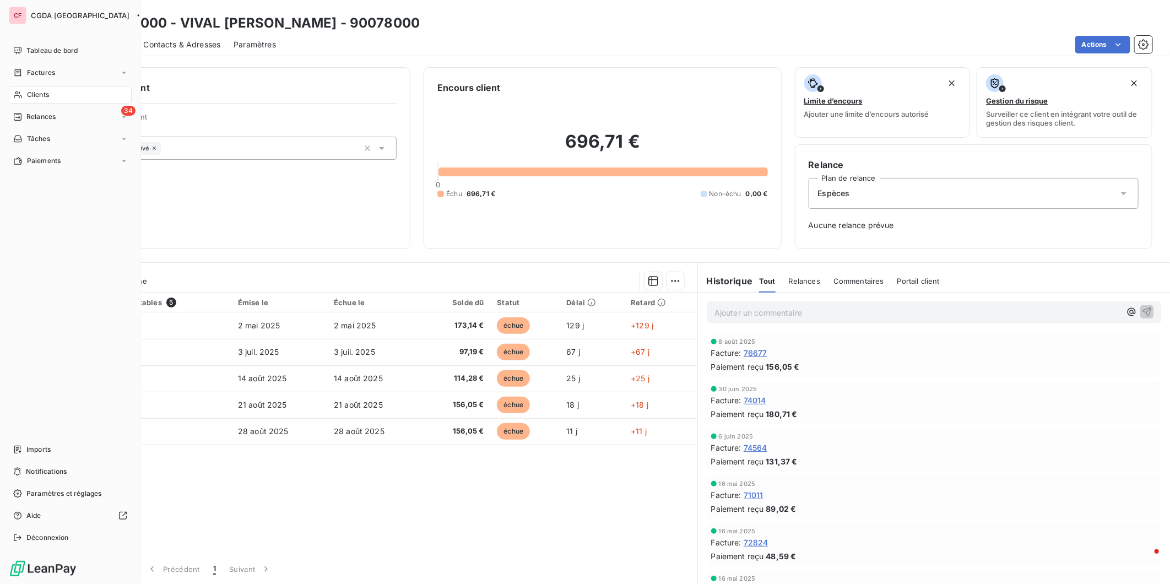
click at [30, 97] on span "Clients" at bounding box center [38, 95] width 22 height 10
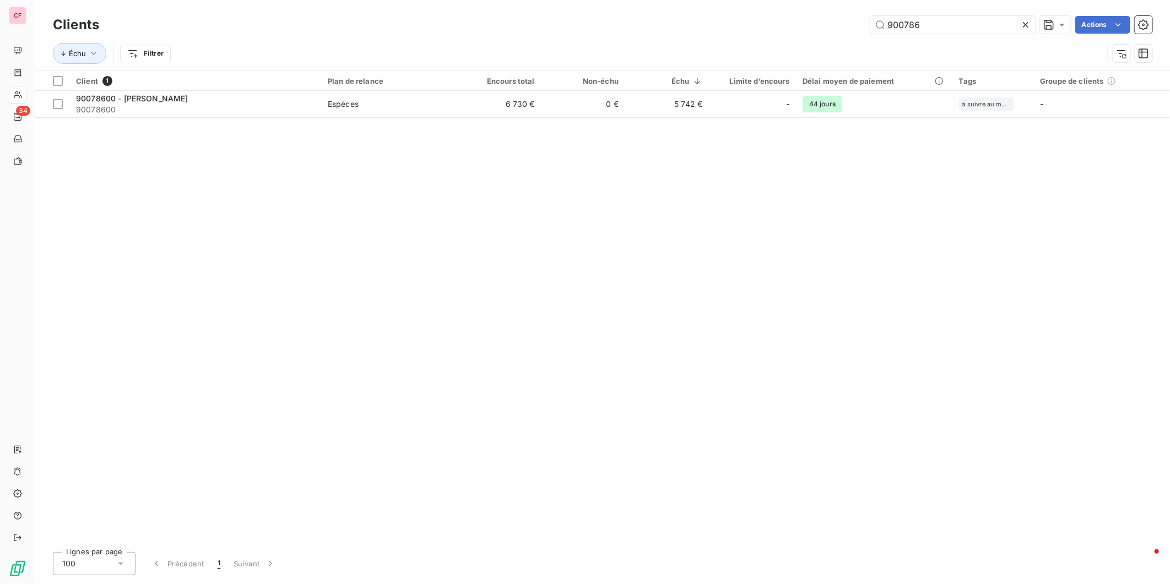
type input "900786"
click at [515, 109] on td "6 730 €" at bounding box center [500, 104] width 84 height 26
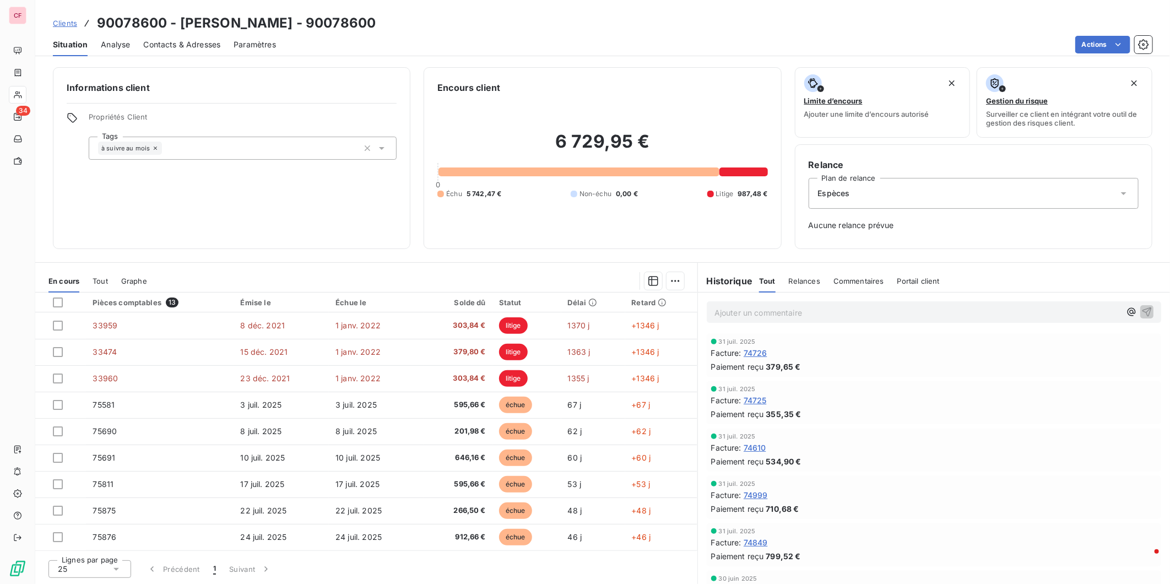
scroll to position [105, 0]
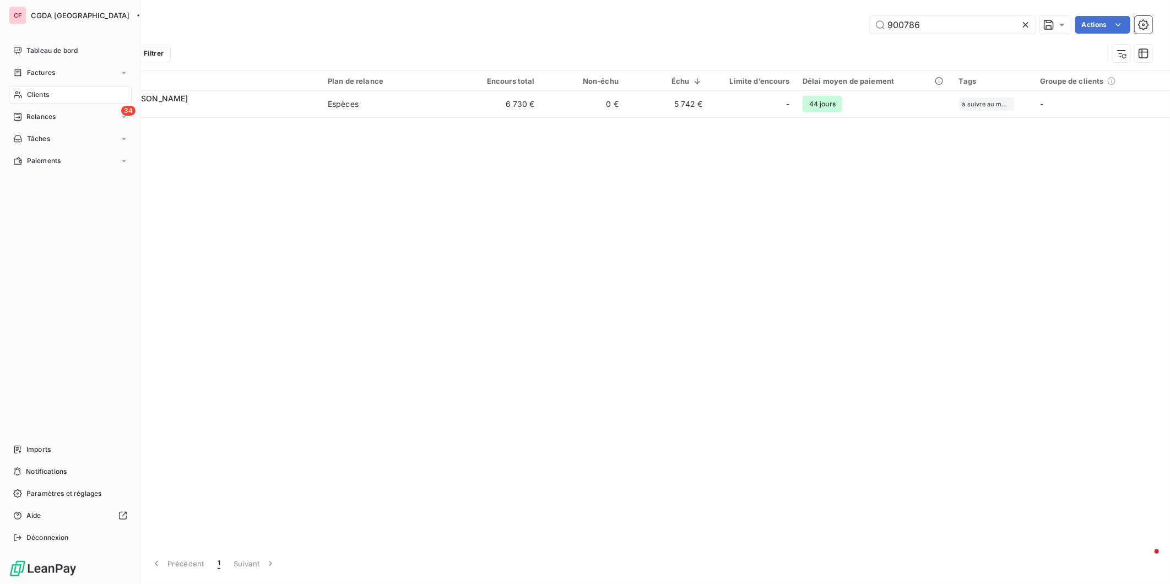
click at [19, 84] on nav "Tableau de bord Factures Clients 34 Relances Tâches Paiements" at bounding box center [70, 106] width 123 height 128
click at [28, 92] on span "Clients" at bounding box center [38, 95] width 22 height 10
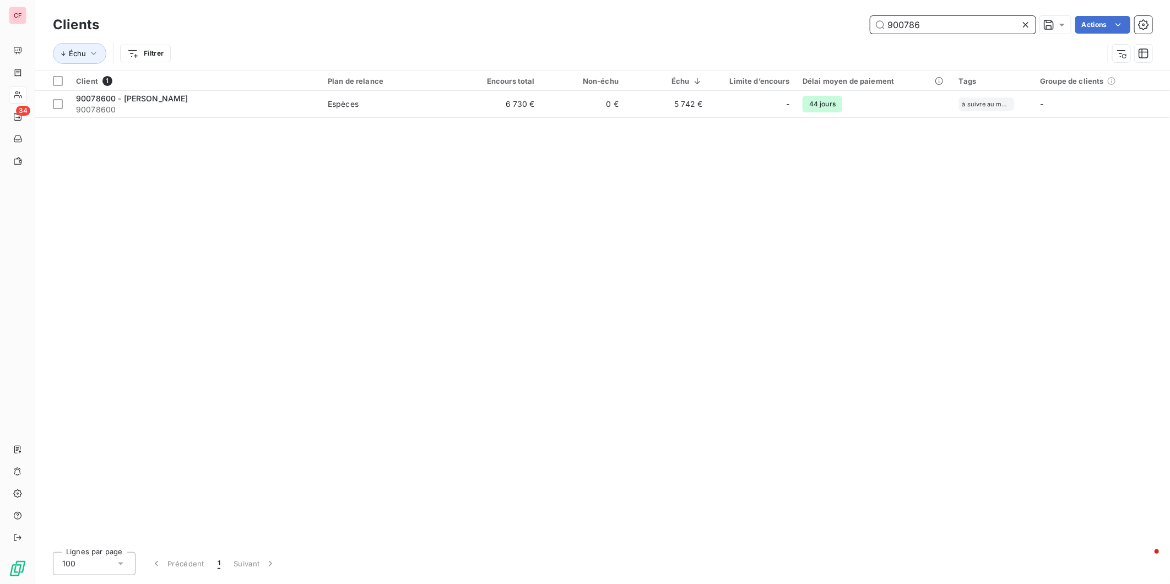
click at [922, 22] on input "900786" at bounding box center [953, 25] width 165 height 18
type input "900790"
click at [528, 108] on td "97 €" at bounding box center [511, 104] width 86 height 26
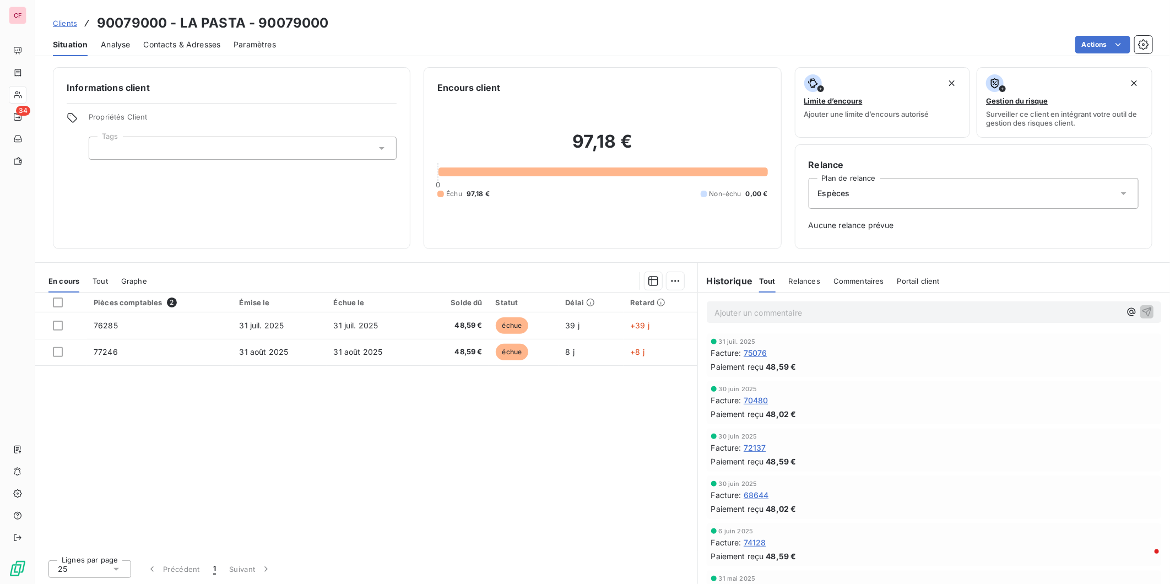
click at [767, 314] on p "Ajouter un commentaire ﻿" at bounding box center [918, 313] width 406 height 14
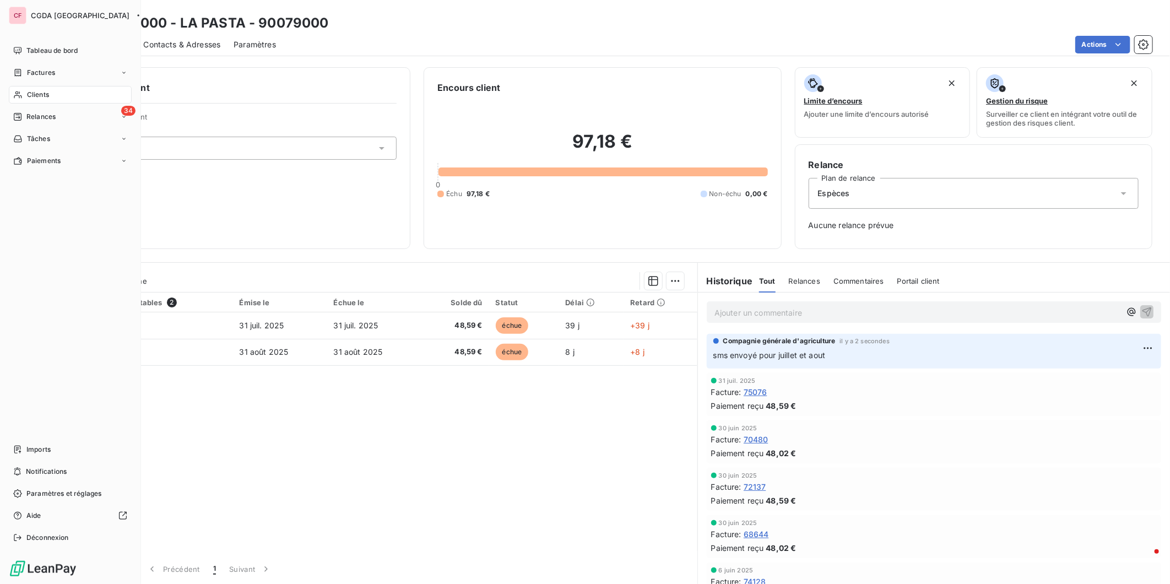
click at [30, 90] on span "Clients" at bounding box center [38, 95] width 22 height 10
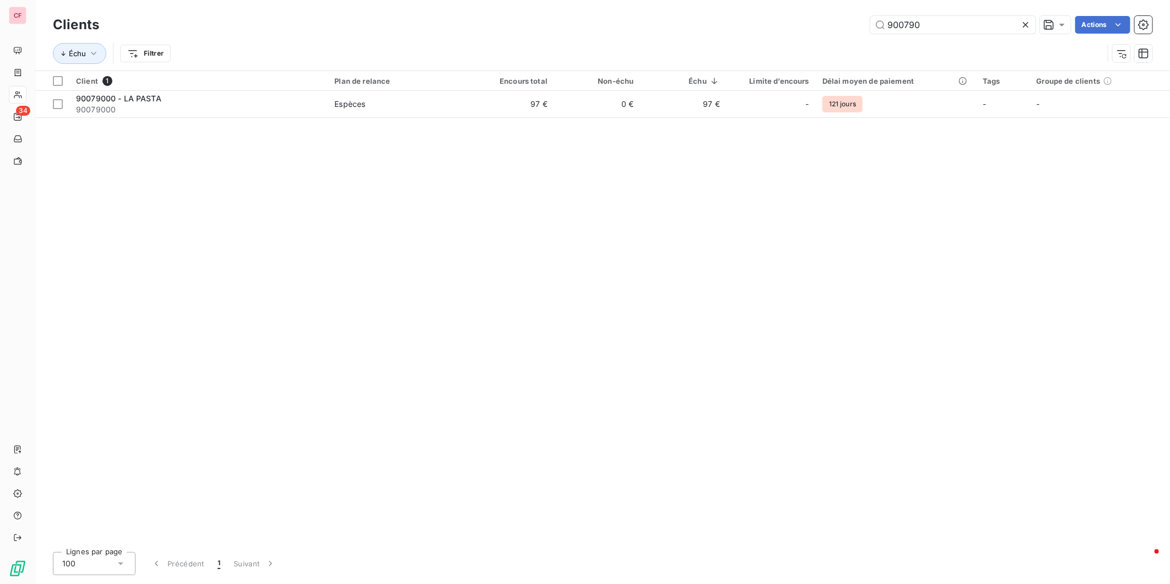
click at [947, 25] on input "900790" at bounding box center [953, 25] width 165 height 18
type input "rosee"
click at [450, 107] on span "Espèces" at bounding box center [397, 104] width 127 height 11
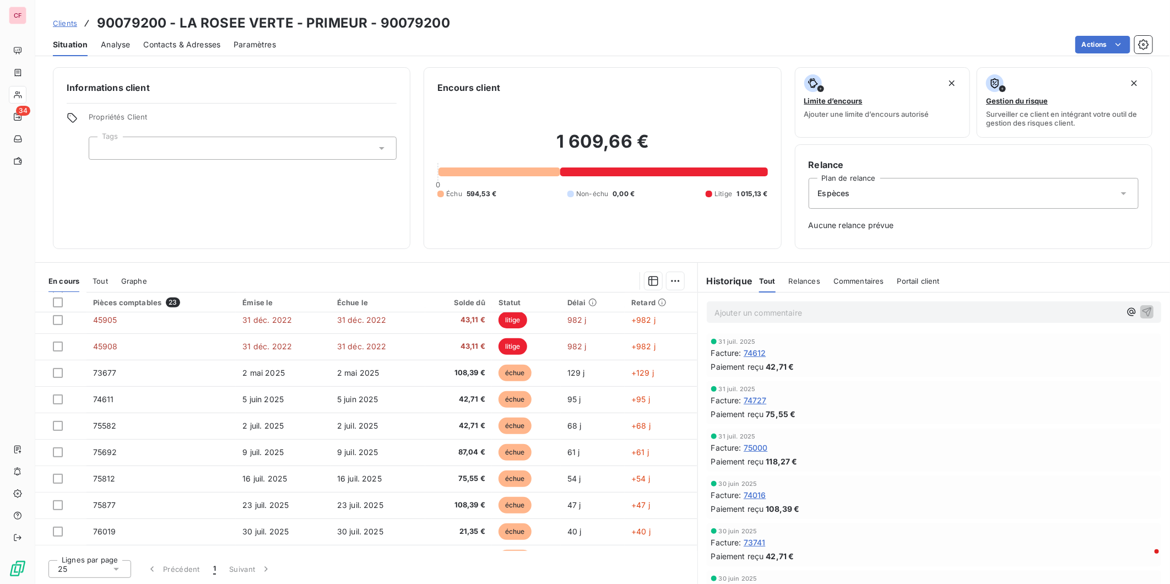
scroll to position [370, 0]
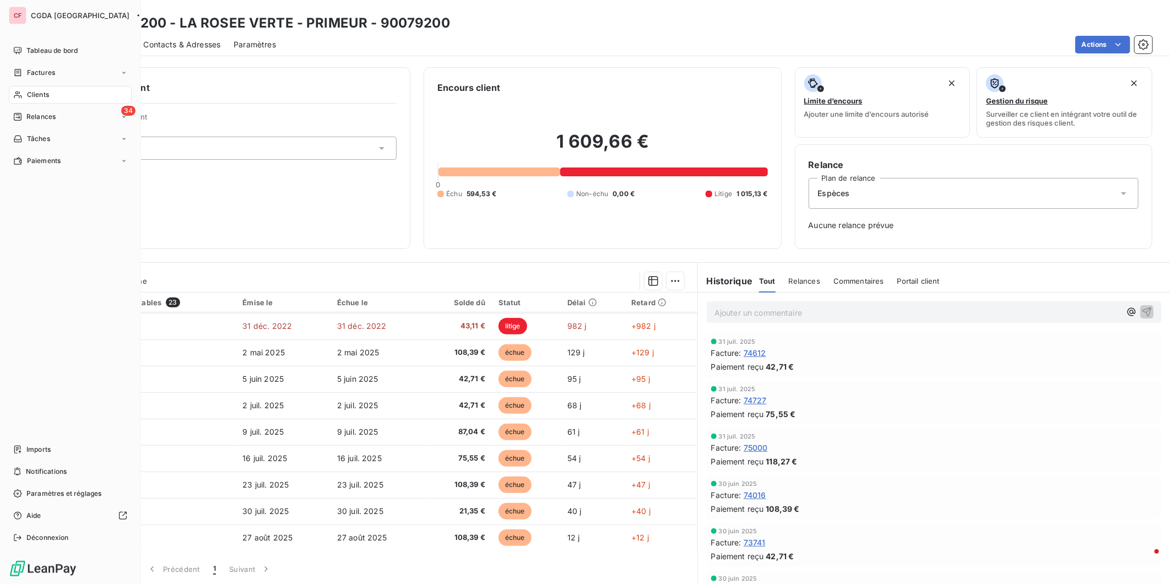
click at [31, 90] on span "Clients" at bounding box center [38, 95] width 22 height 10
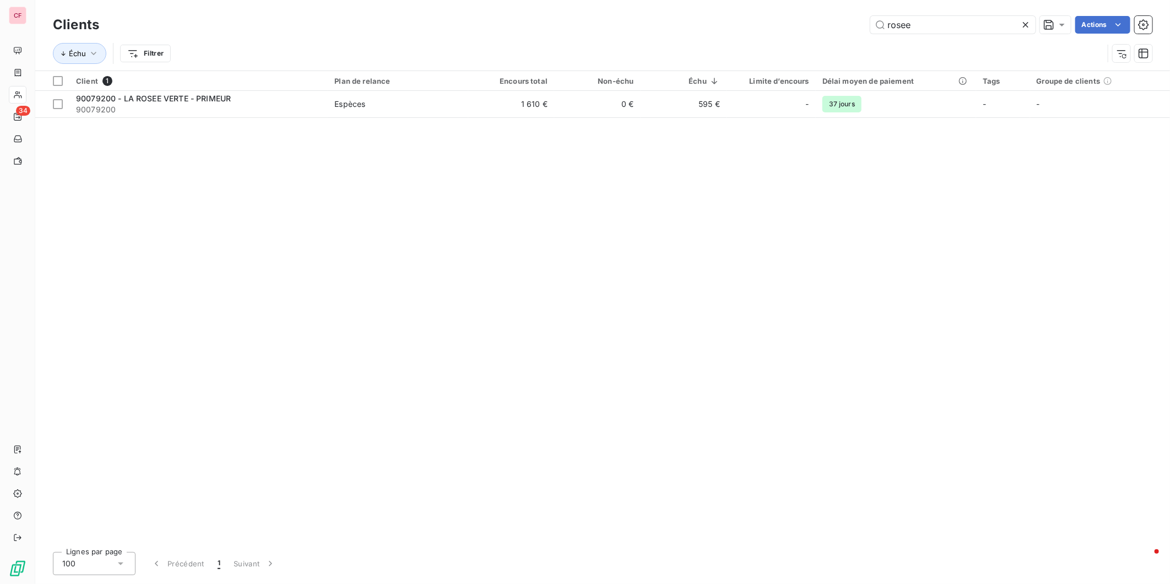
click at [949, 22] on input "rosee" at bounding box center [953, 25] width 165 height 18
type input "900821"
click at [437, 107] on span "Espèces" at bounding box center [397, 104] width 127 height 11
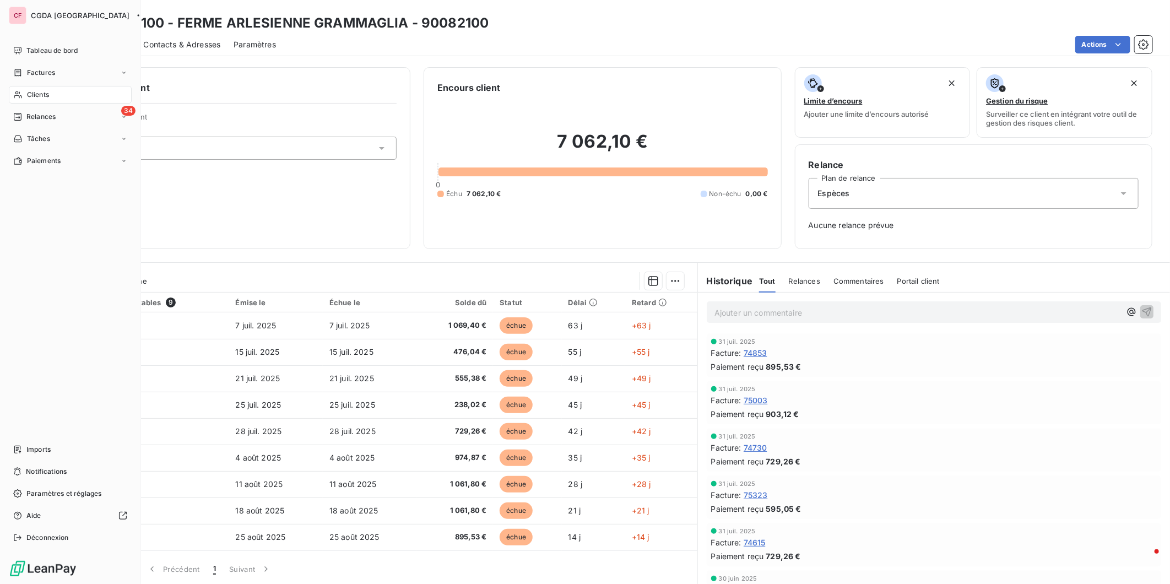
click at [31, 91] on span "Clients" at bounding box center [38, 95] width 22 height 10
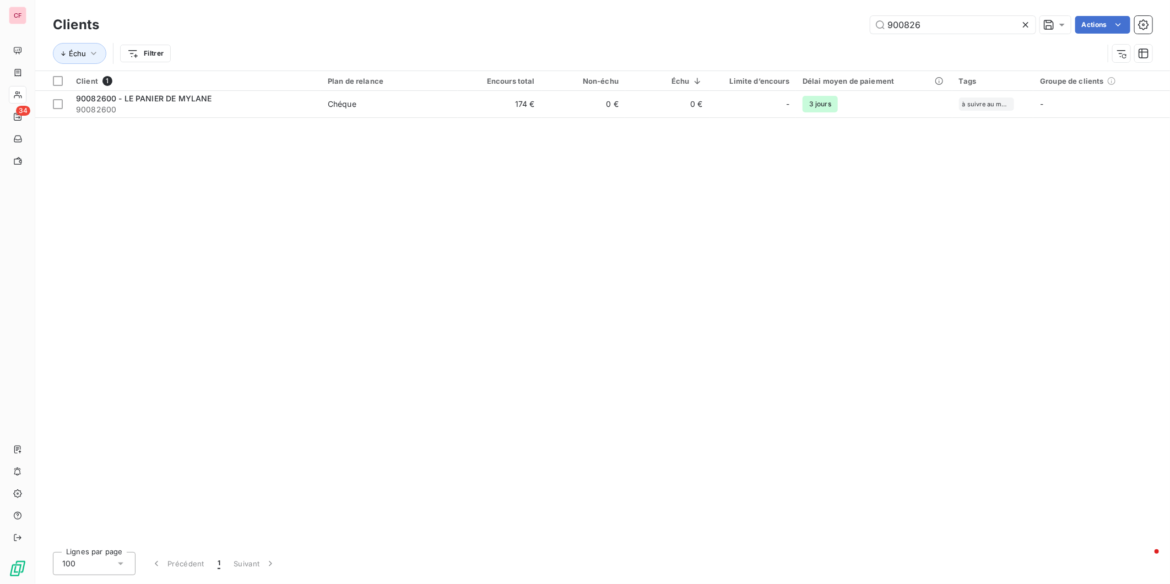
type input "900826"
click at [573, 112] on td "0 €" at bounding box center [584, 104] width 84 height 26
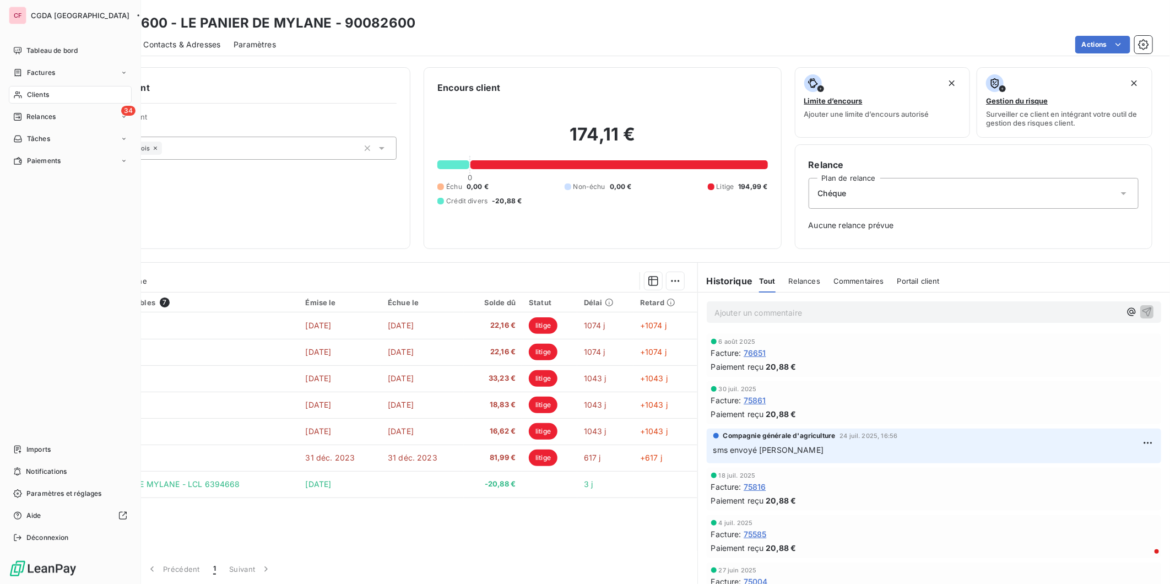
click at [17, 95] on icon at bounding box center [17, 94] width 9 height 9
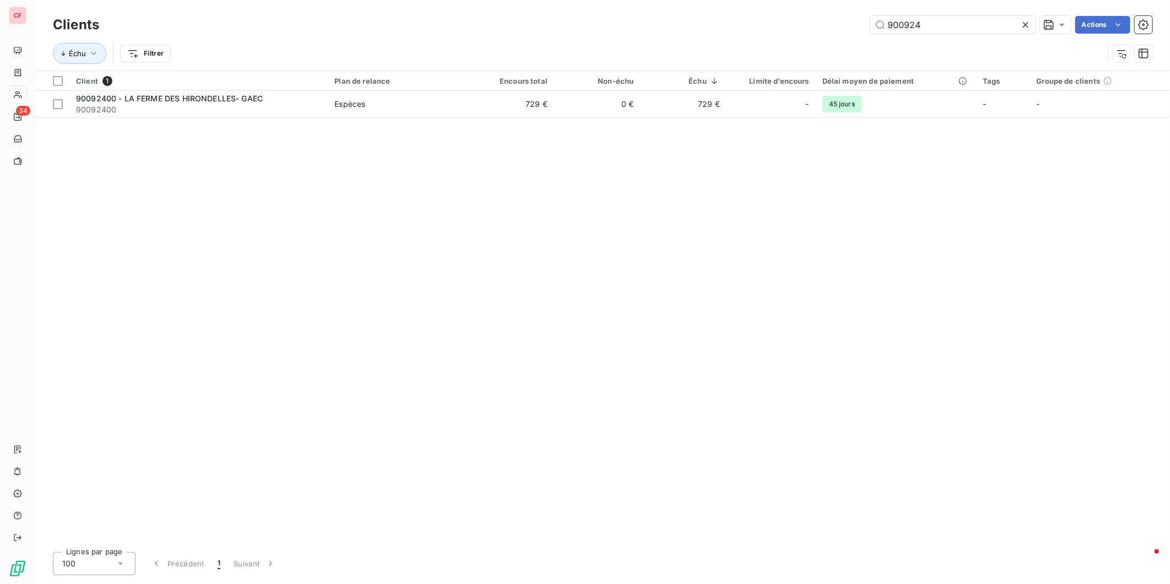
type input "900924"
click at [403, 100] on span "Espèces" at bounding box center [397, 104] width 127 height 11
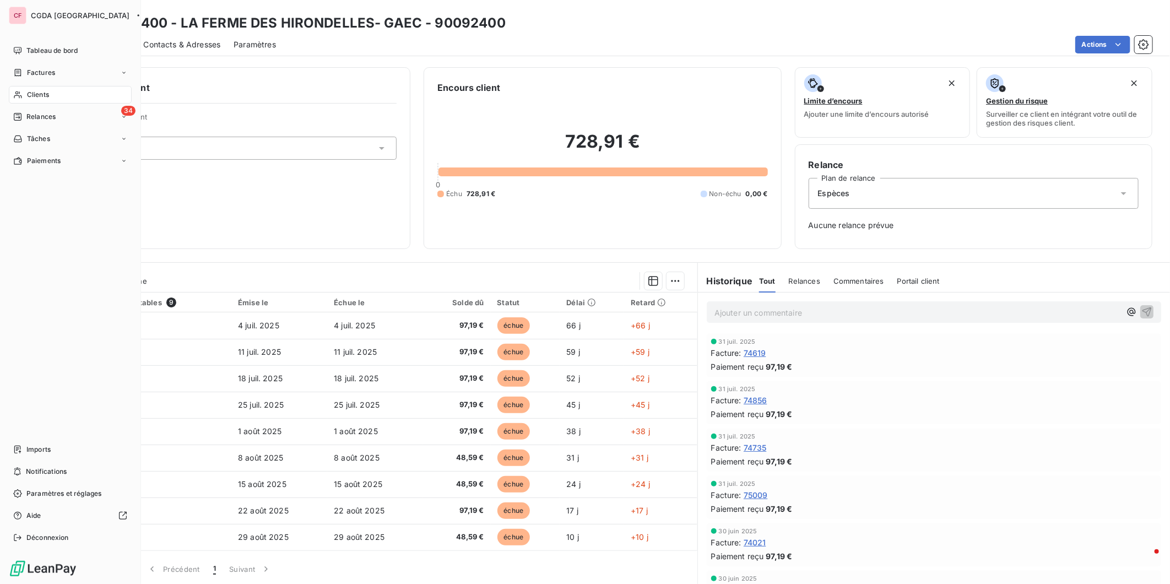
click at [31, 96] on span "Clients" at bounding box center [38, 95] width 22 height 10
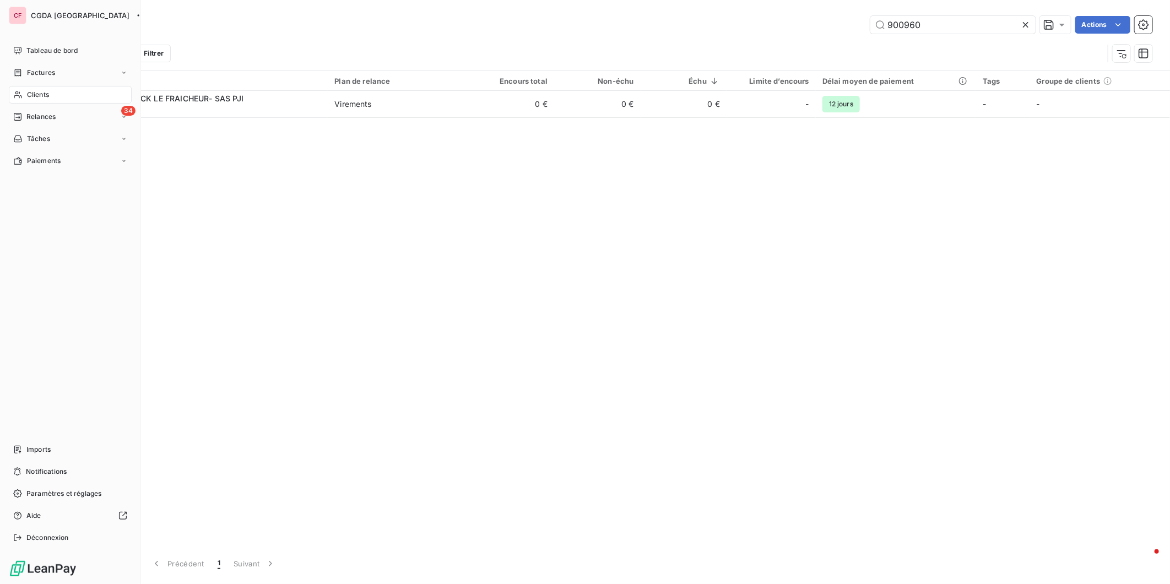
click at [46, 91] on span "Clients" at bounding box center [38, 95] width 22 height 10
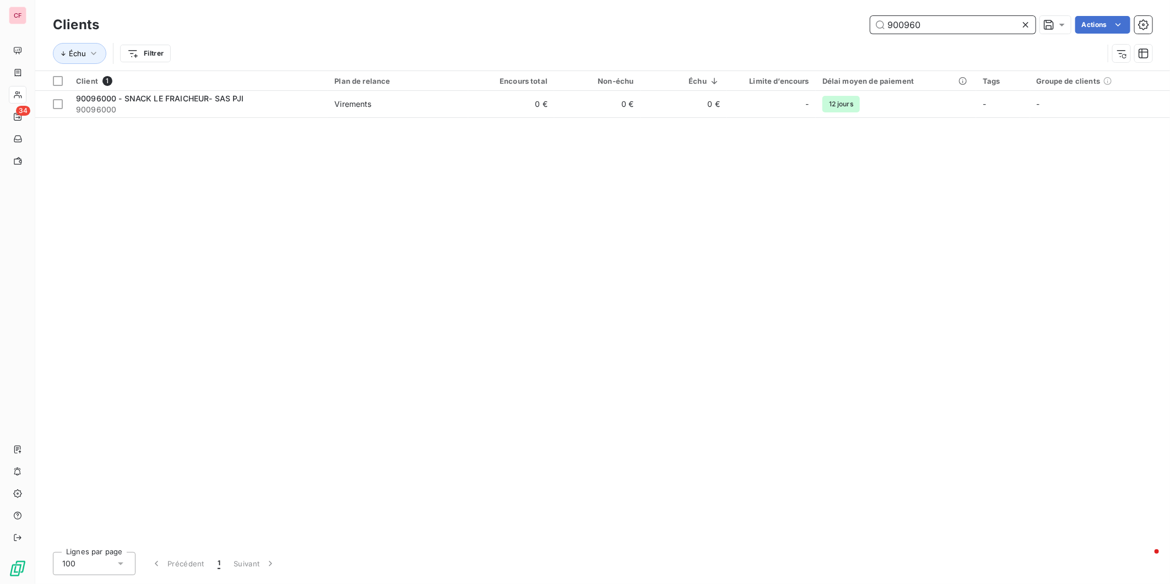
click at [935, 28] on input "900960" at bounding box center [953, 25] width 165 height 18
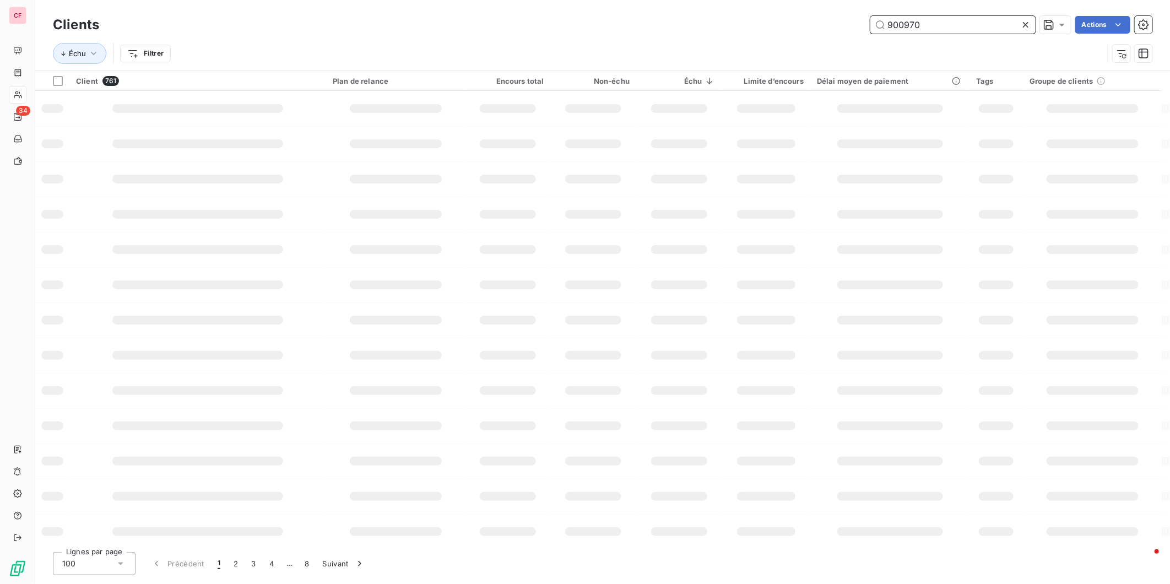
type input "900970"
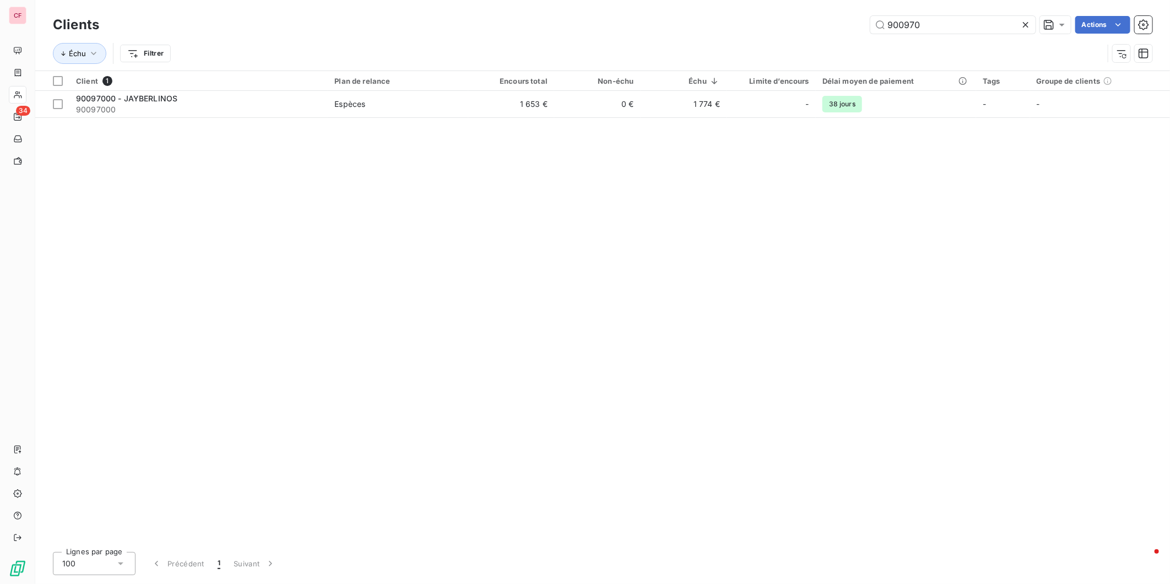
click at [579, 99] on td "0 €" at bounding box center [597, 104] width 86 height 26
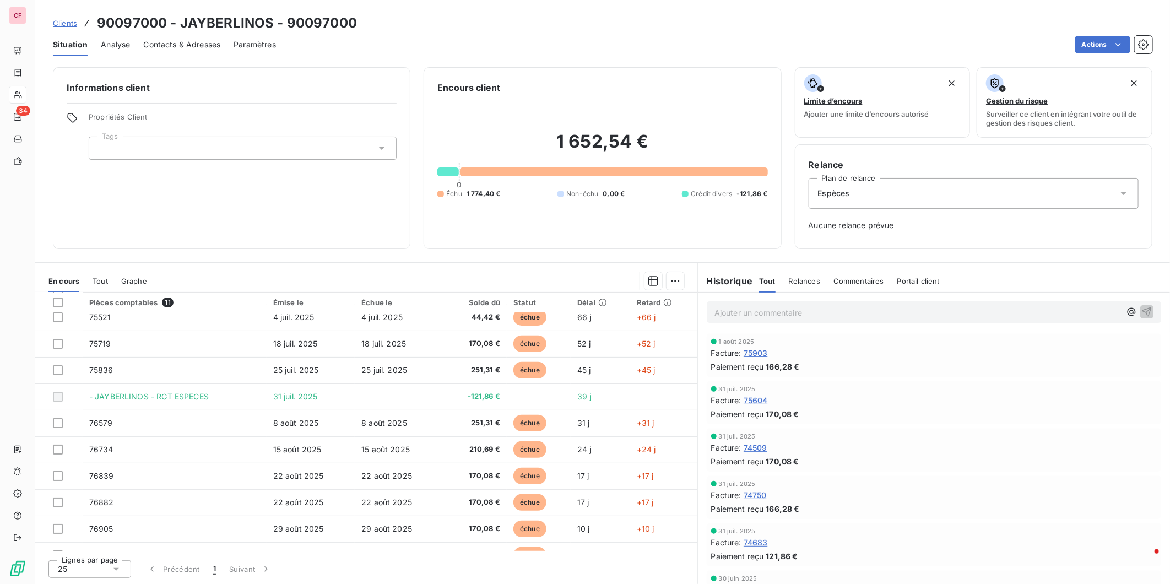
scroll to position [52, 0]
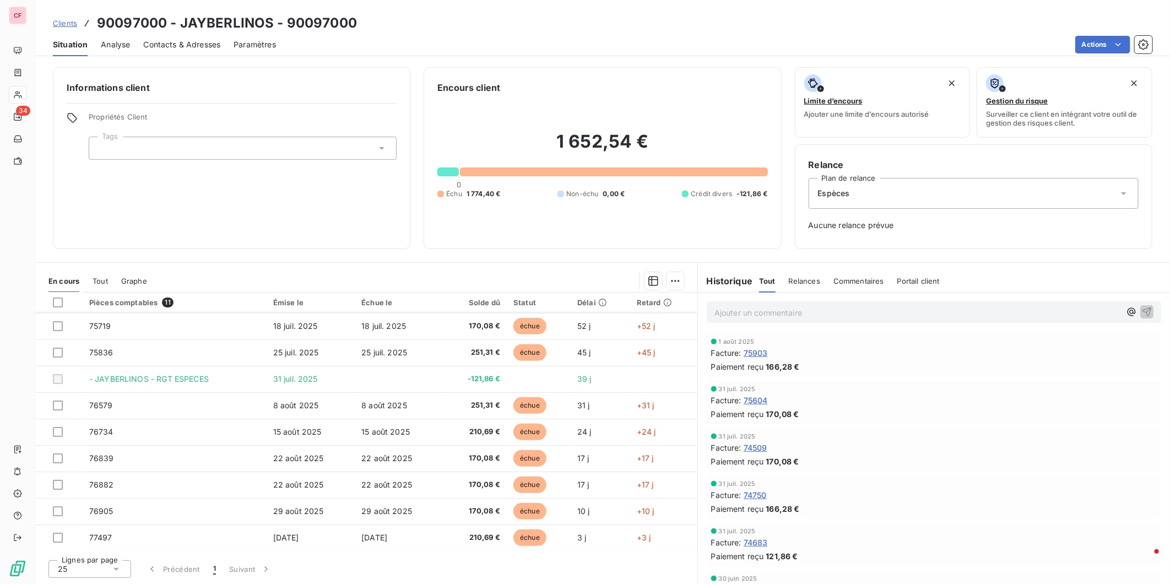
click at [168, 194] on div "Informations client Propriétés Client Tags" at bounding box center [232, 158] width 358 height 182
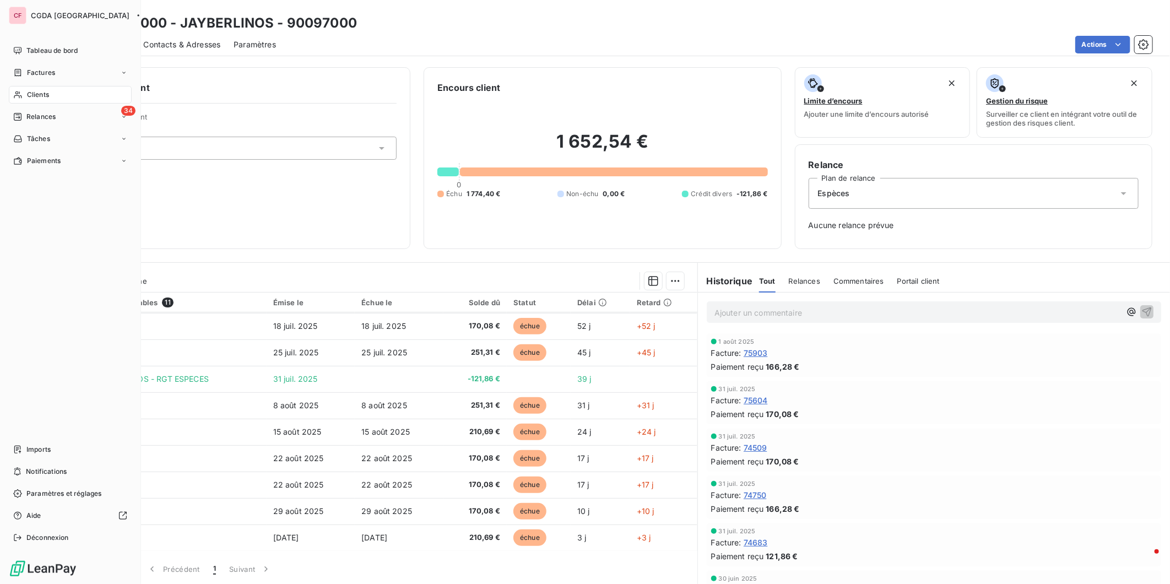
click at [18, 91] on icon at bounding box center [17, 94] width 9 height 9
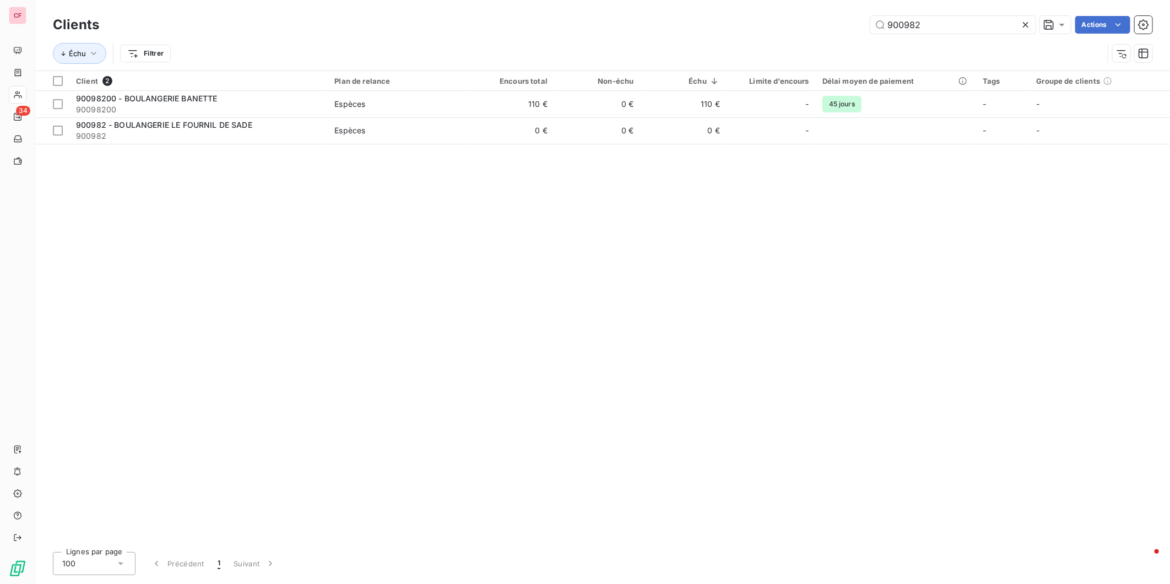
type input "900982"
click at [416, 105] on span "Espèces" at bounding box center [397, 104] width 127 height 11
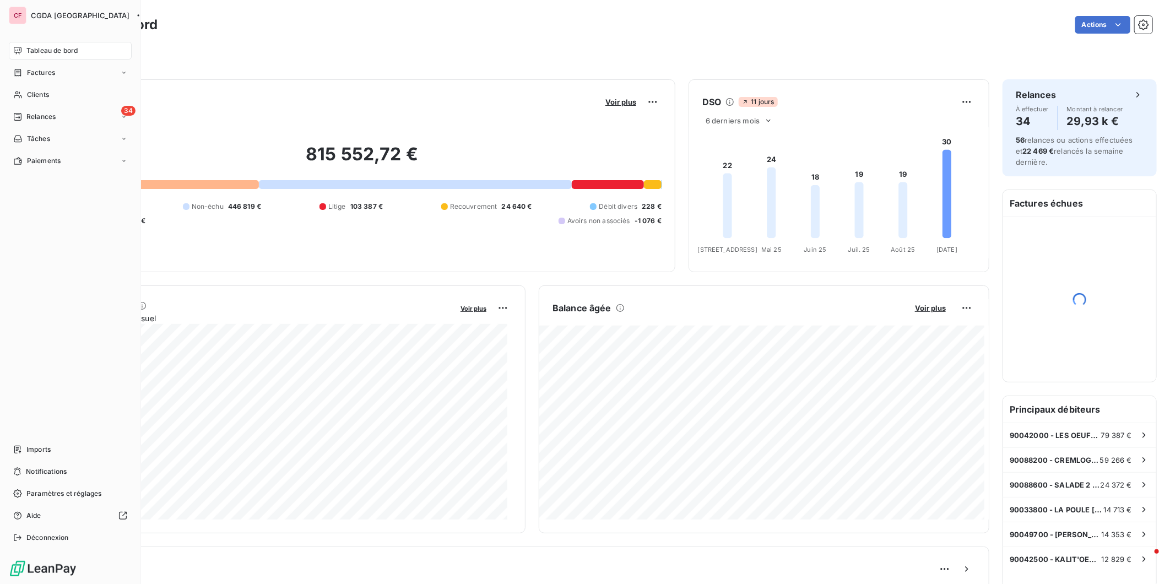
click at [43, 97] on span "Clients" at bounding box center [38, 95] width 22 height 10
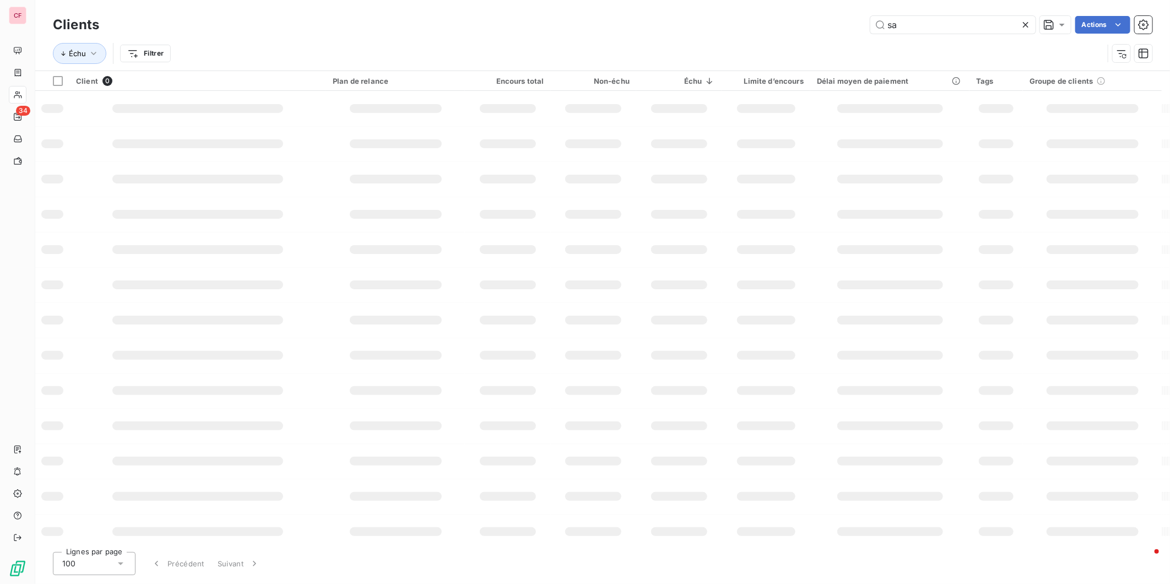
type input "s"
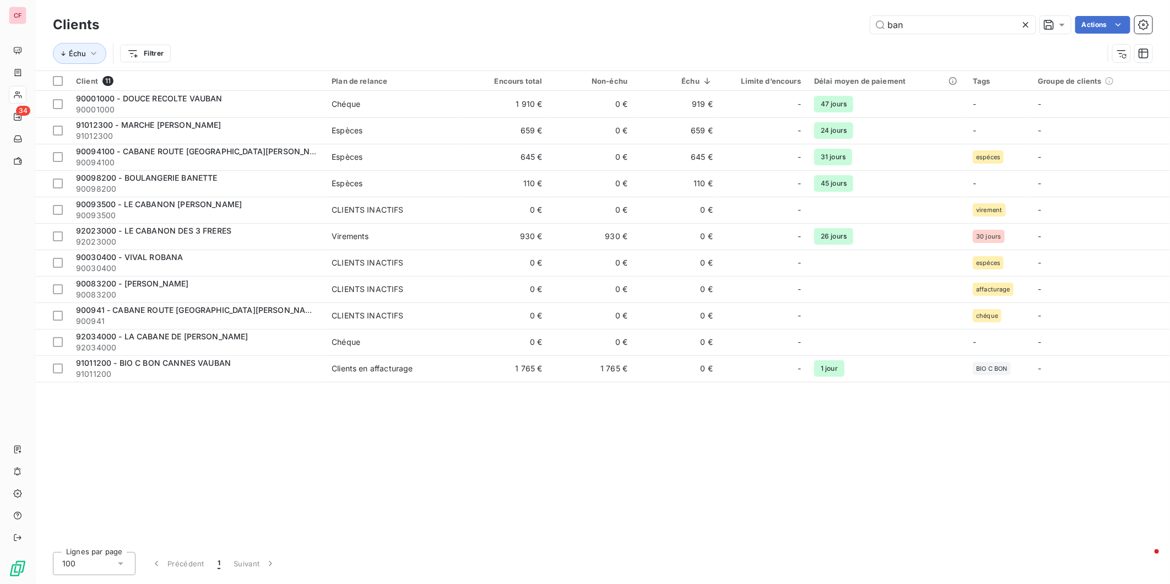
click at [968, 25] on input "ban" at bounding box center [953, 25] width 165 height 18
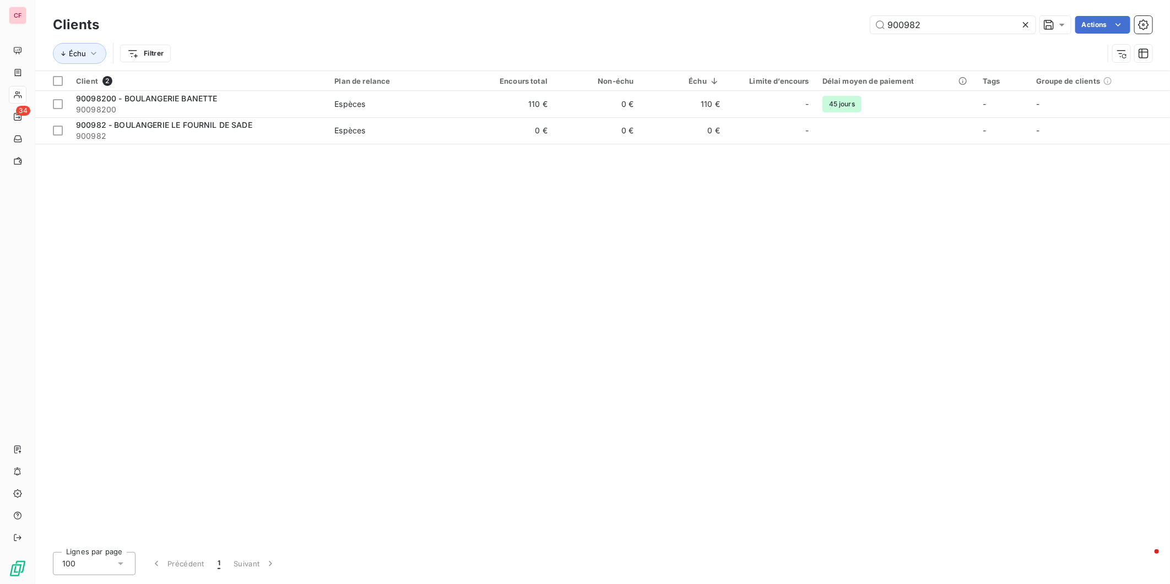
type input "900982"
click at [330, 108] on td "Espèces" at bounding box center [398, 104] width 140 height 26
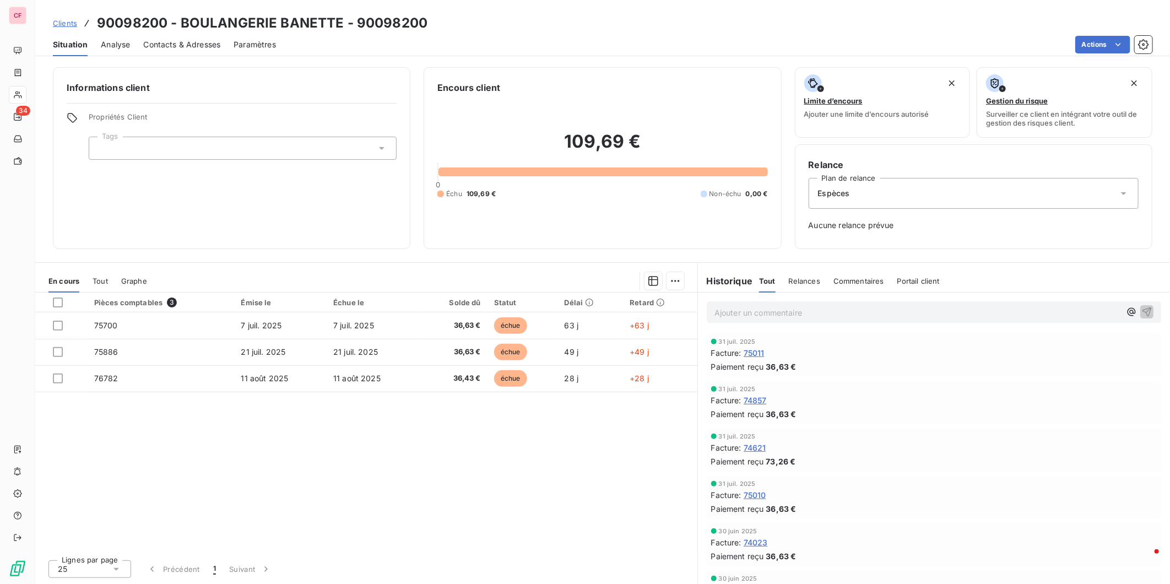
click at [751, 312] on p "Ajouter un commentaire ﻿" at bounding box center [918, 313] width 406 height 14
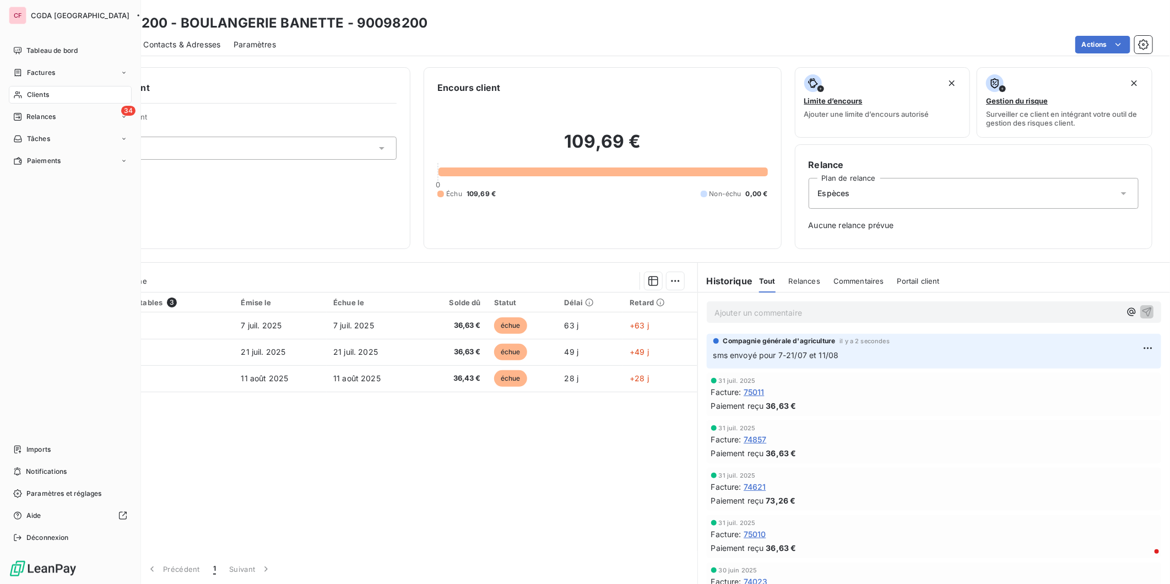
click at [31, 96] on span "Clients" at bounding box center [38, 95] width 22 height 10
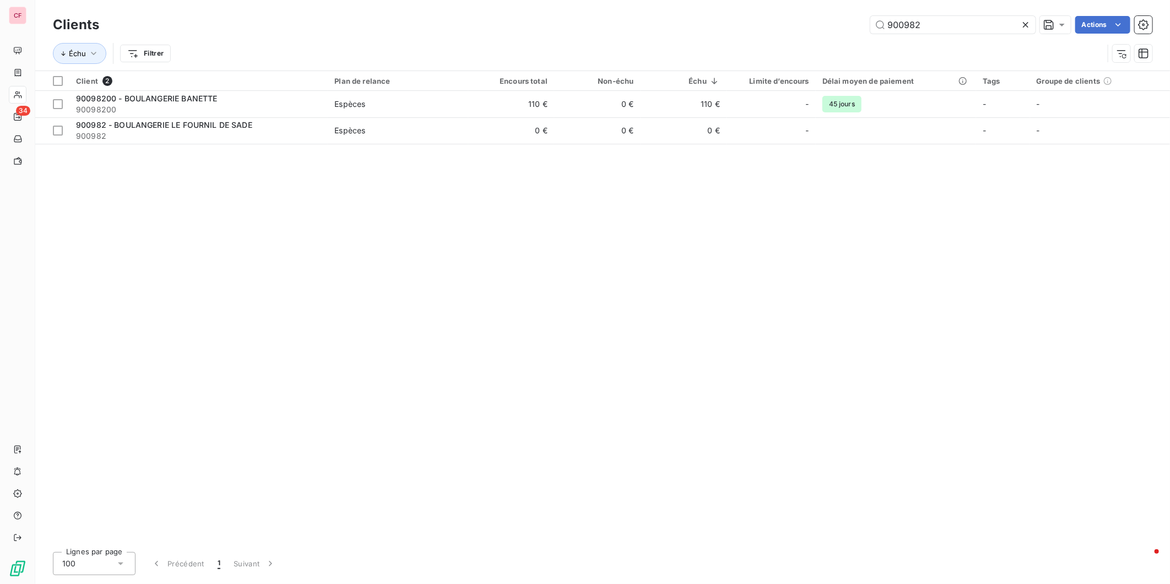
click at [934, 28] on input "900982" at bounding box center [953, 25] width 165 height 18
type input "900985"
click at [522, 100] on td "465 €" at bounding box center [511, 104] width 86 height 26
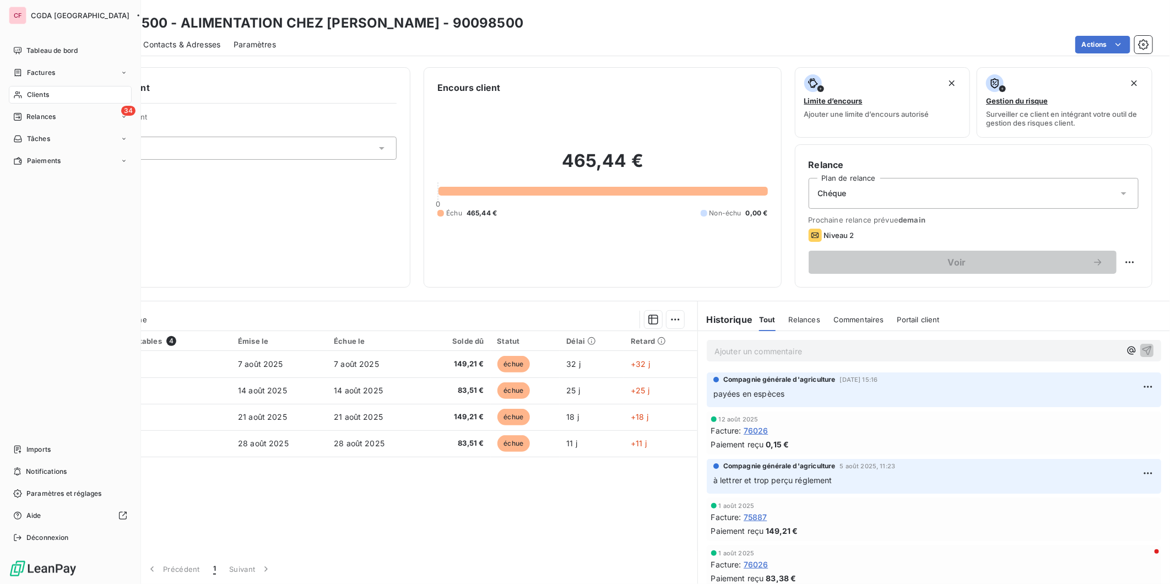
click at [45, 93] on span "Clients" at bounding box center [38, 95] width 22 height 10
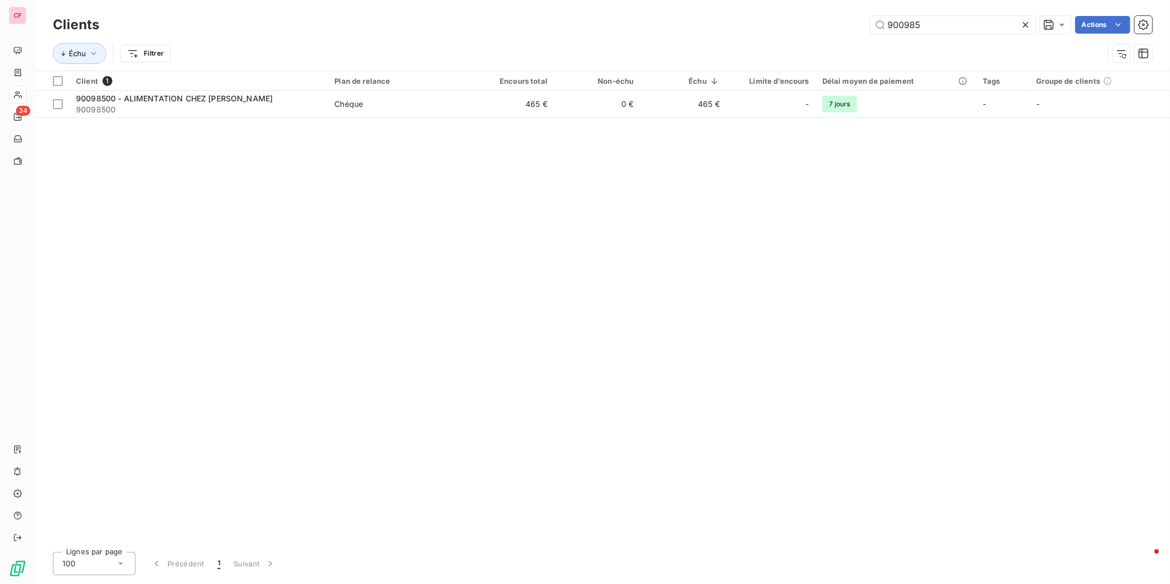
click at [927, 18] on input "900985" at bounding box center [953, 25] width 165 height 18
type input "910102"
click at [460, 105] on span "Espèces" at bounding box center [397, 104] width 127 height 11
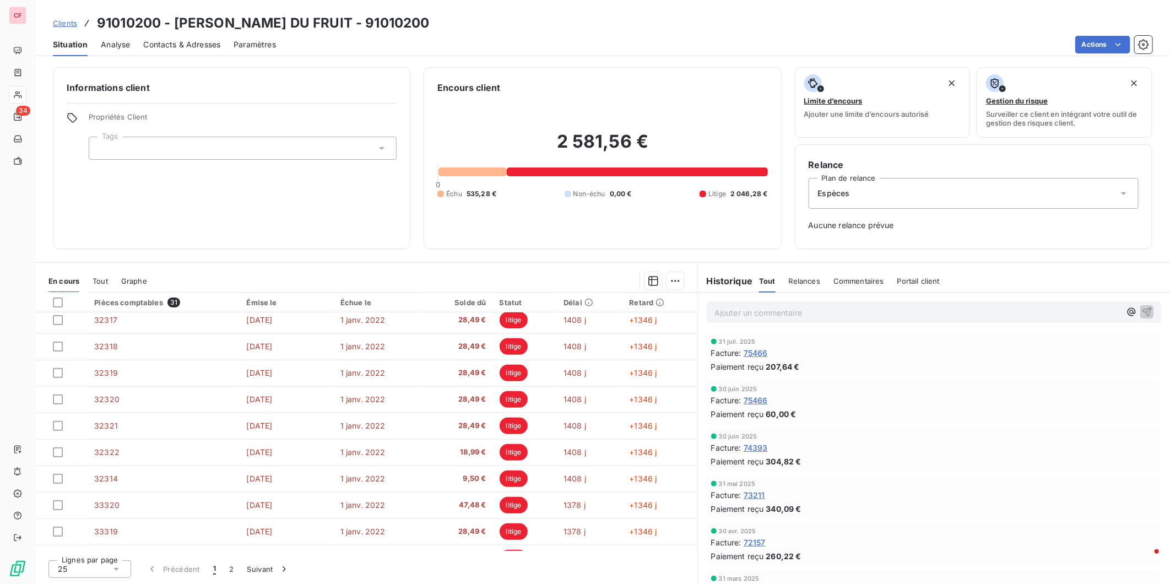
scroll to position [423, 0]
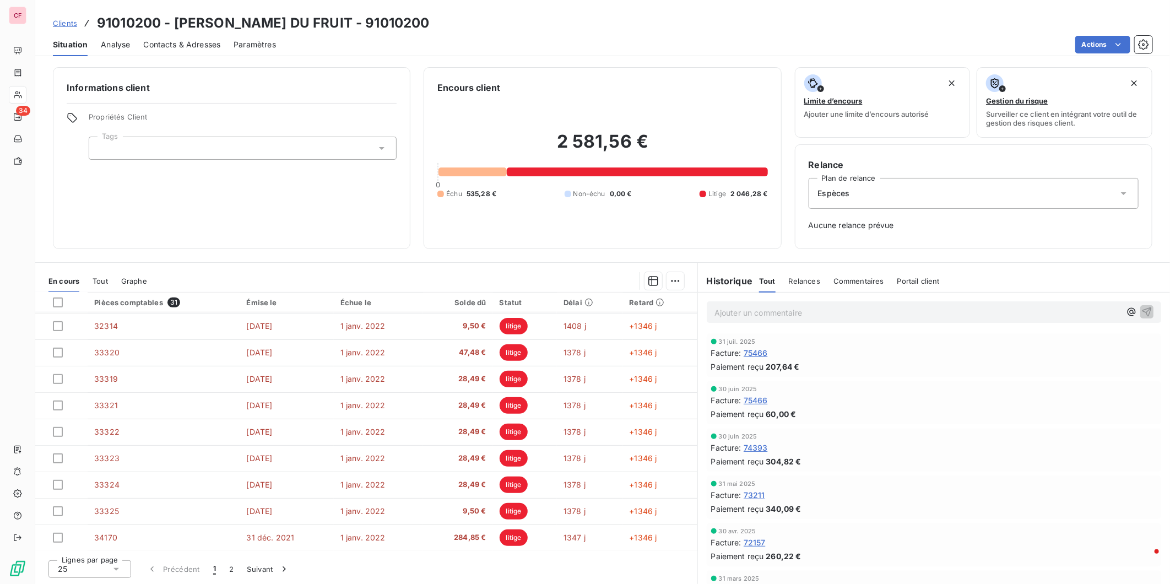
click at [271, 559] on button "Suivant" at bounding box center [269, 569] width 56 height 23
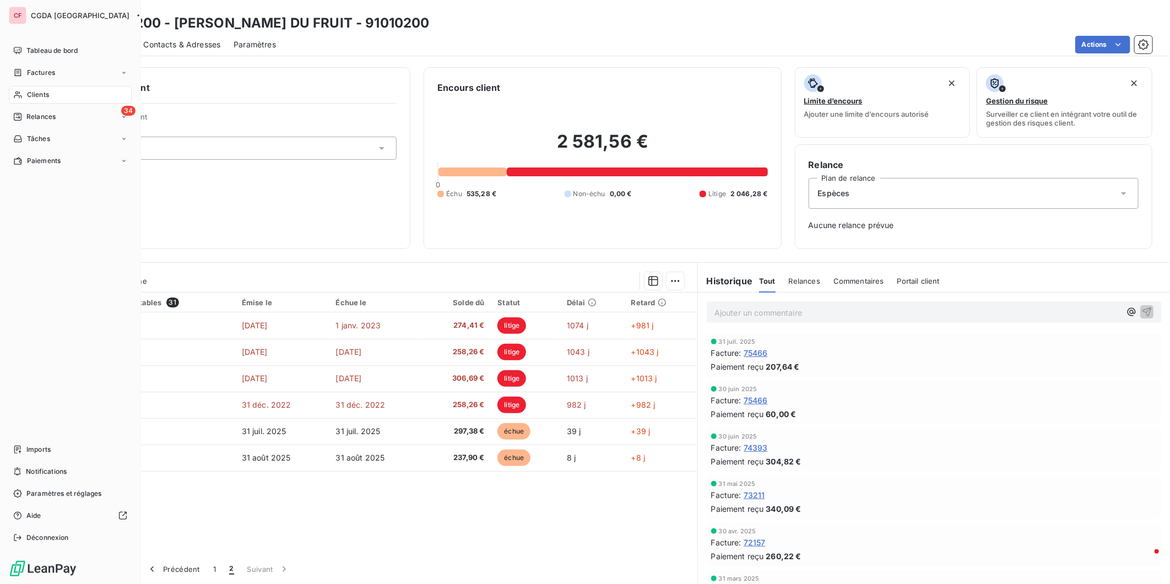
click at [34, 90] on span "Clients" at bounding box center [38, 95] width 22 height 10
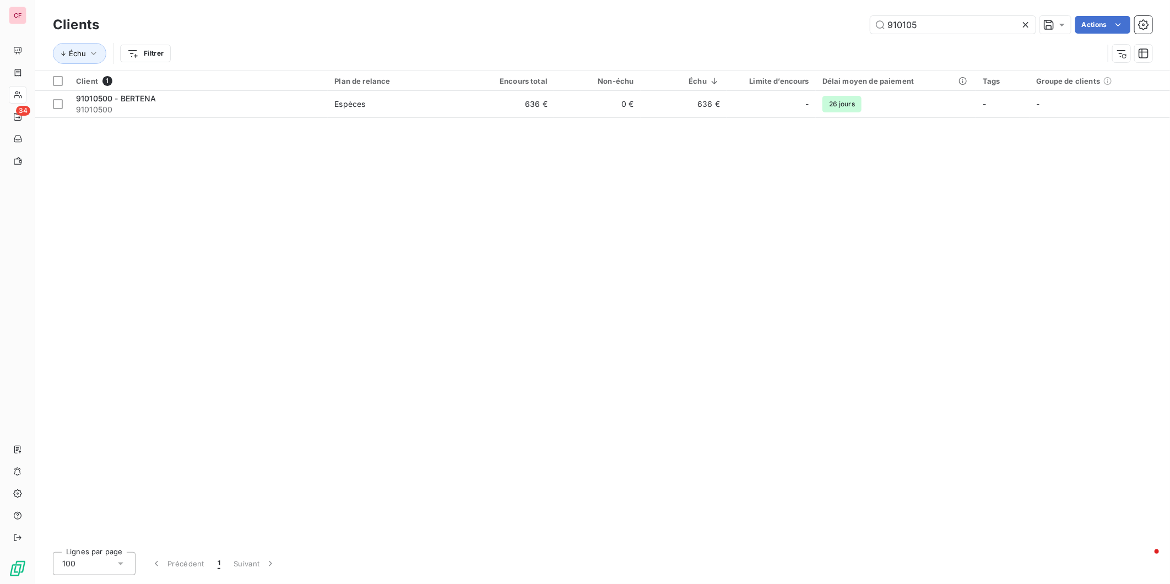
type input "910105"
click at [546, 107] on td "636 €" at bounding box center [511, 104] width 86 height 26
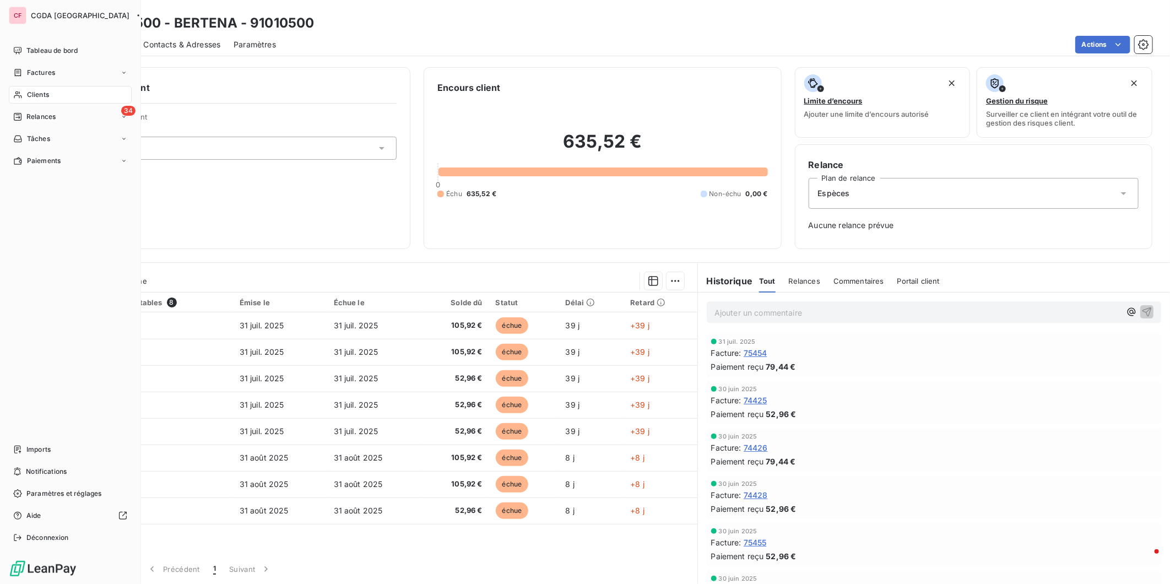
click at [18, 93] on icon at bounding box center [18, 94] width 8 height 7
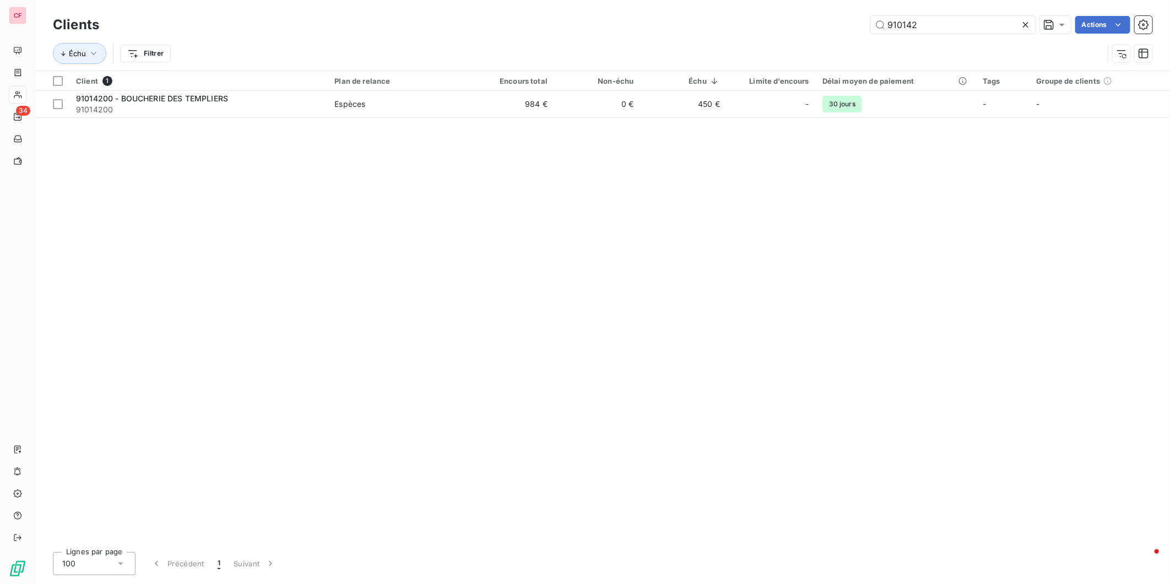
type input "910142"
click at [376, 101] on span "Espèces" at bounding box center [397, 104] width 127 height 11
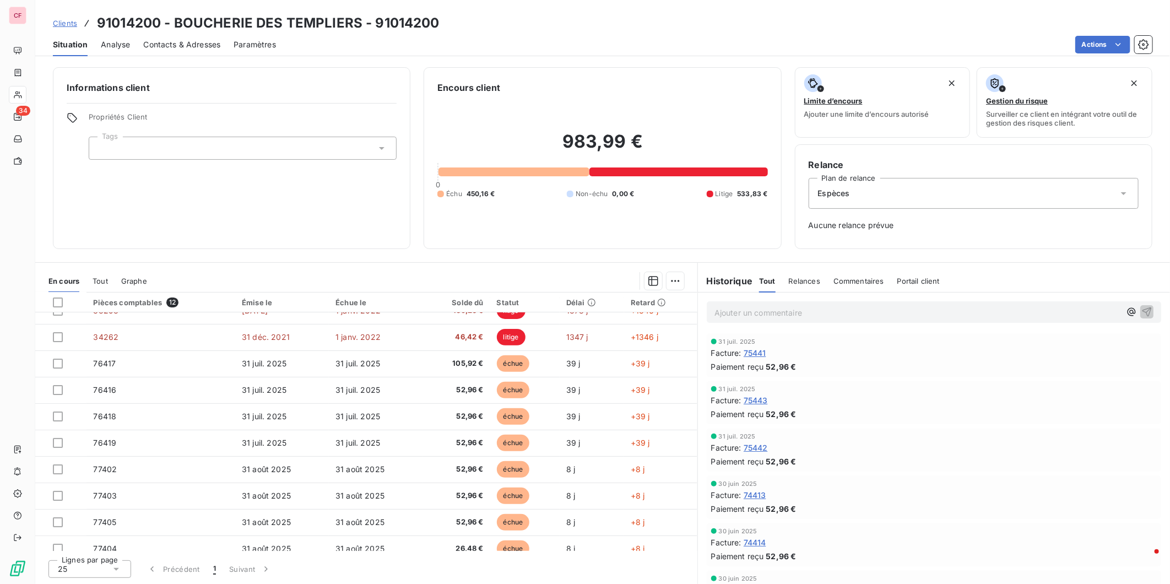
scroll to position [79, 0]
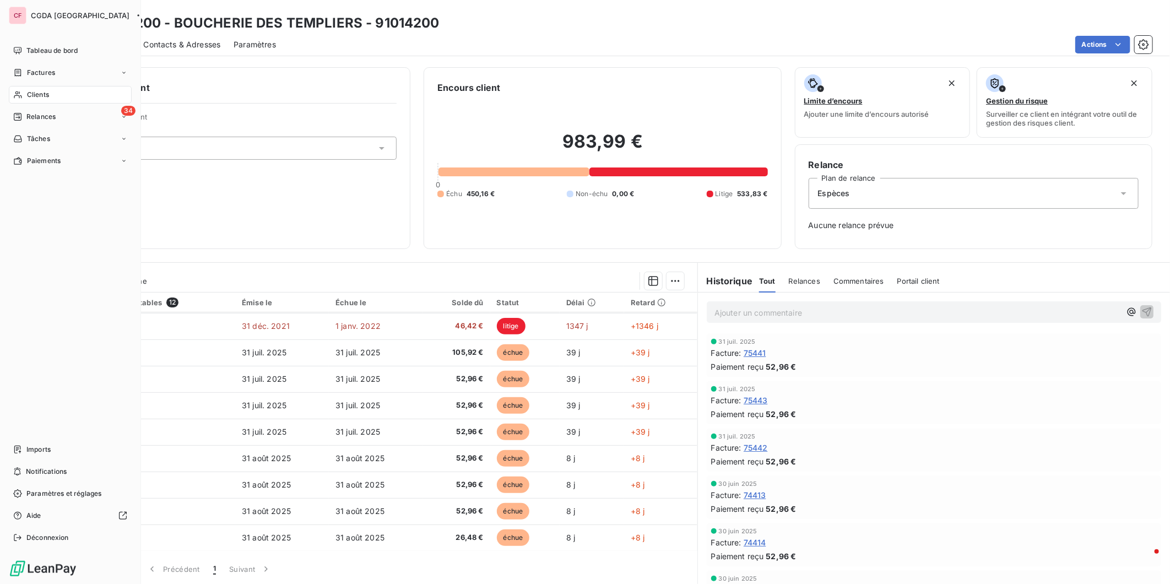
click at [24, 95] on div "Clients" at bounding box center [70, 95] width 123 height 18
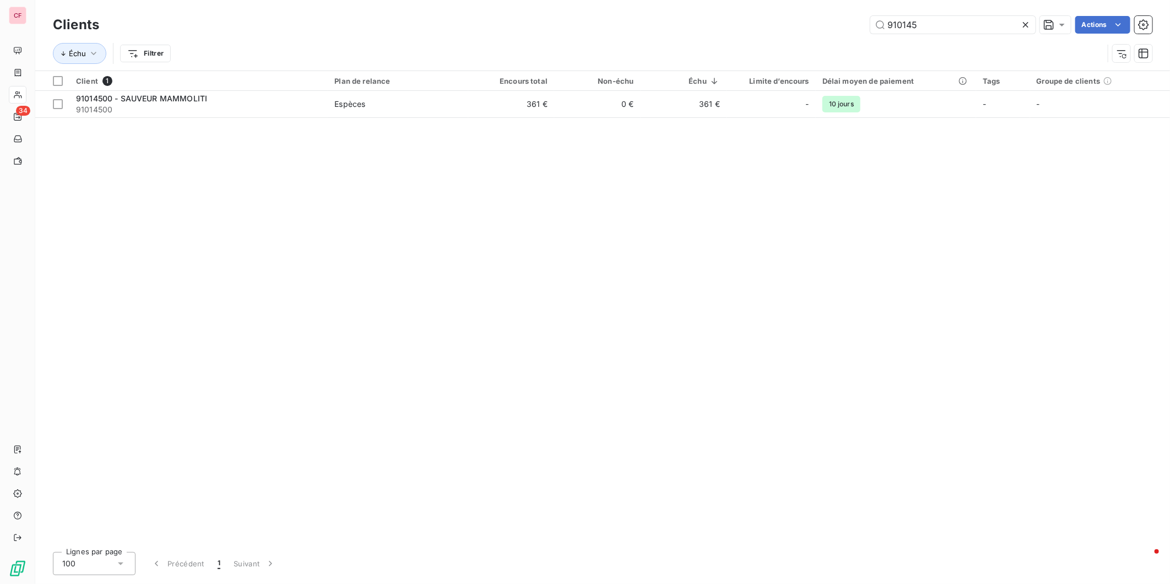
type input "910145"
click at [597, 95] on td "0 €" at bounding box center [597, 104] width 86 height 26
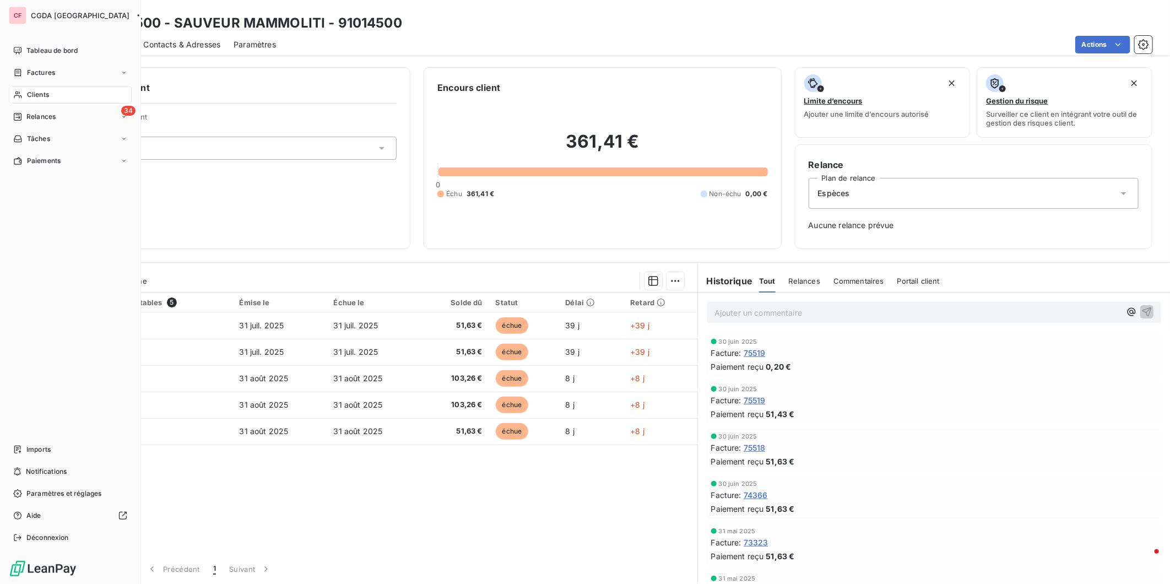
click at [45, 89] on div "Clients" at bounding box center [70, 95] width 123 height 18
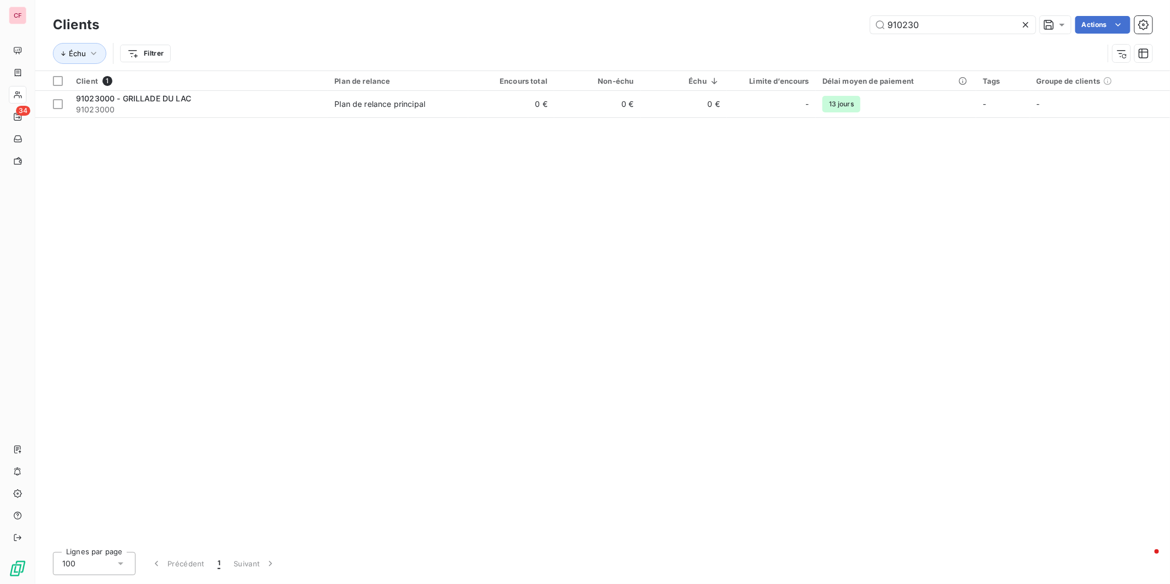
type input "910230"
click at [557, 110] on td "0 €" at bounding box center [597, 104] width 86 height 26
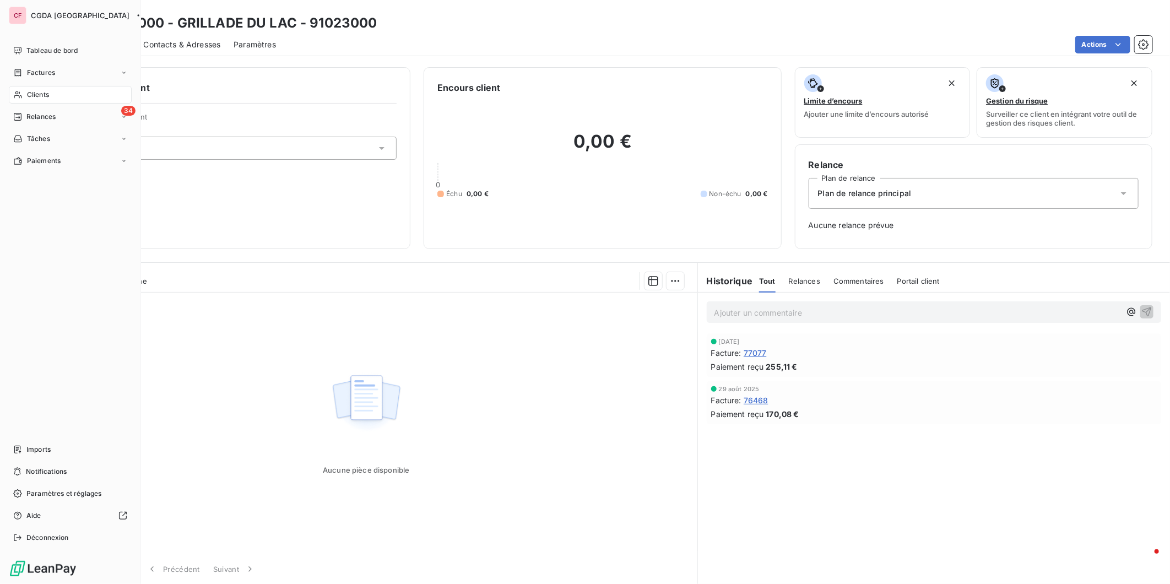
click at [31, 90] on span "Clients" at bounding box center [38, 95] width 22 height 10
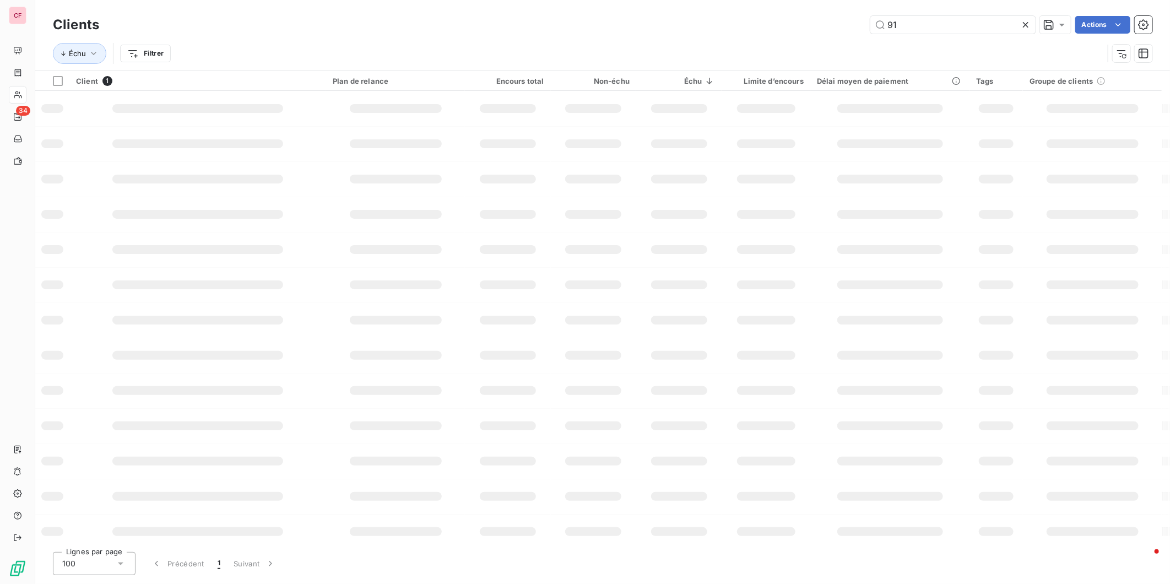
type input "9"
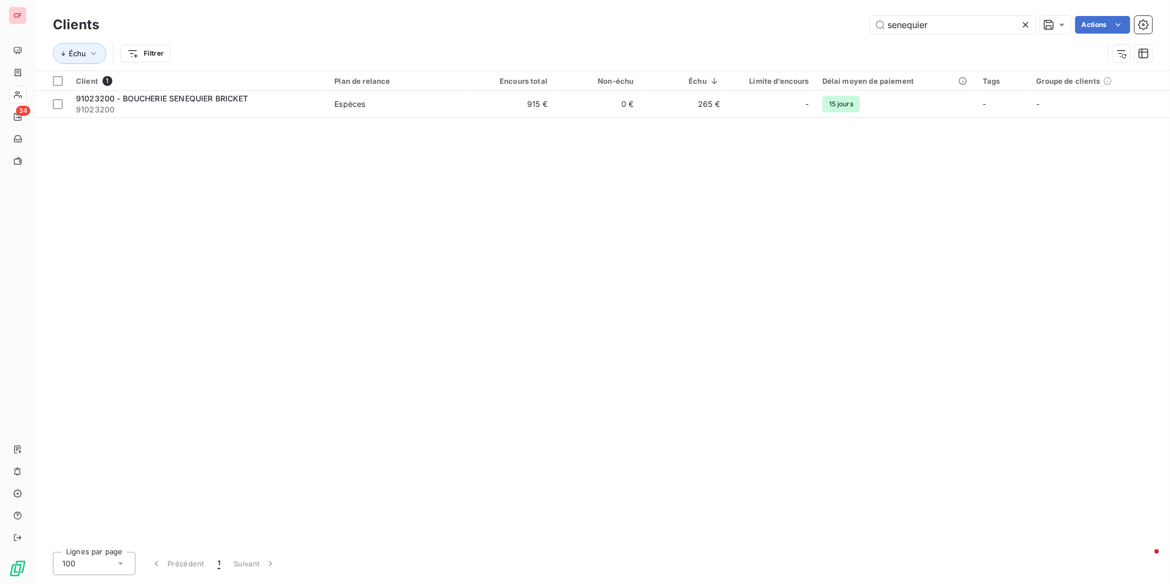
type input "senequier"
click at [563, 106] on td "0 €" at bounding box center [597, 104] width 86 height 26
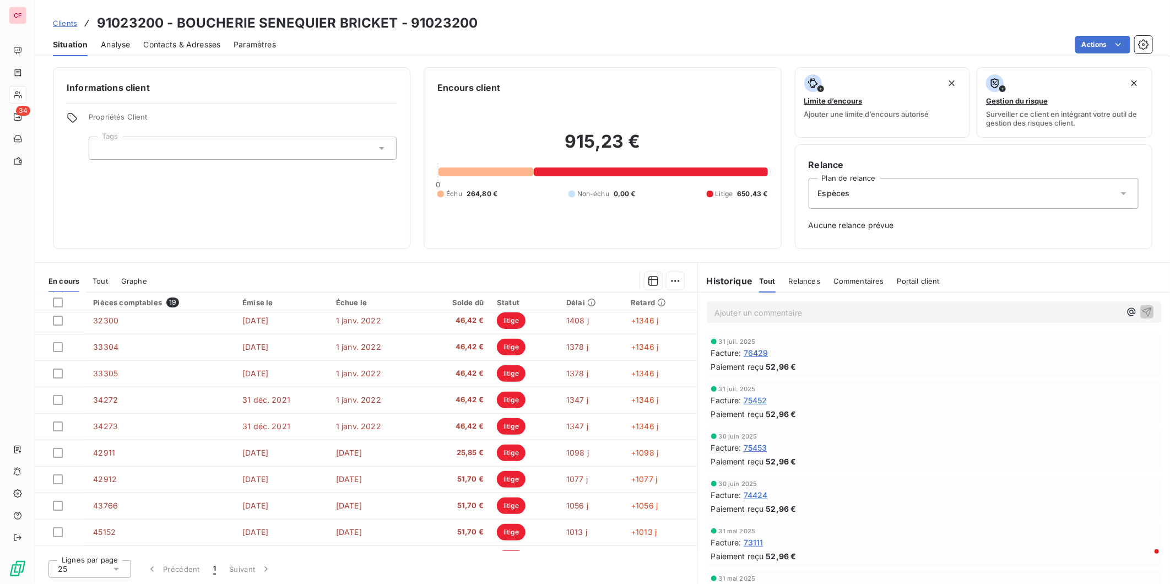
scroll to position [263, 0]
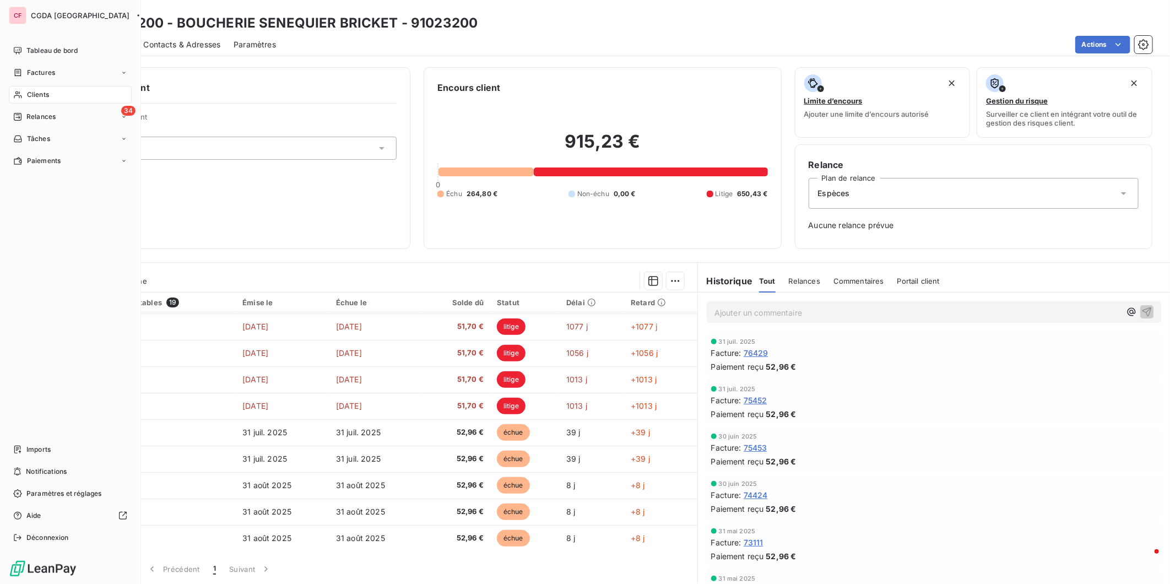
click at [45, 51] on span "Tableau de bord" at bounding box center [51, 51] width 51 height 10
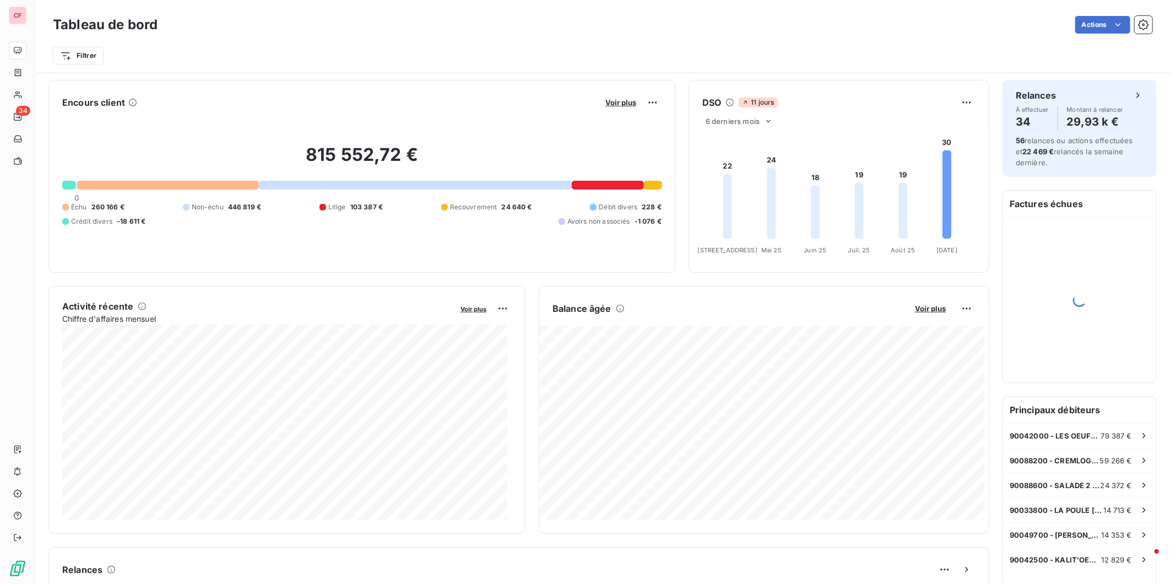
scroll to position [245, 0]
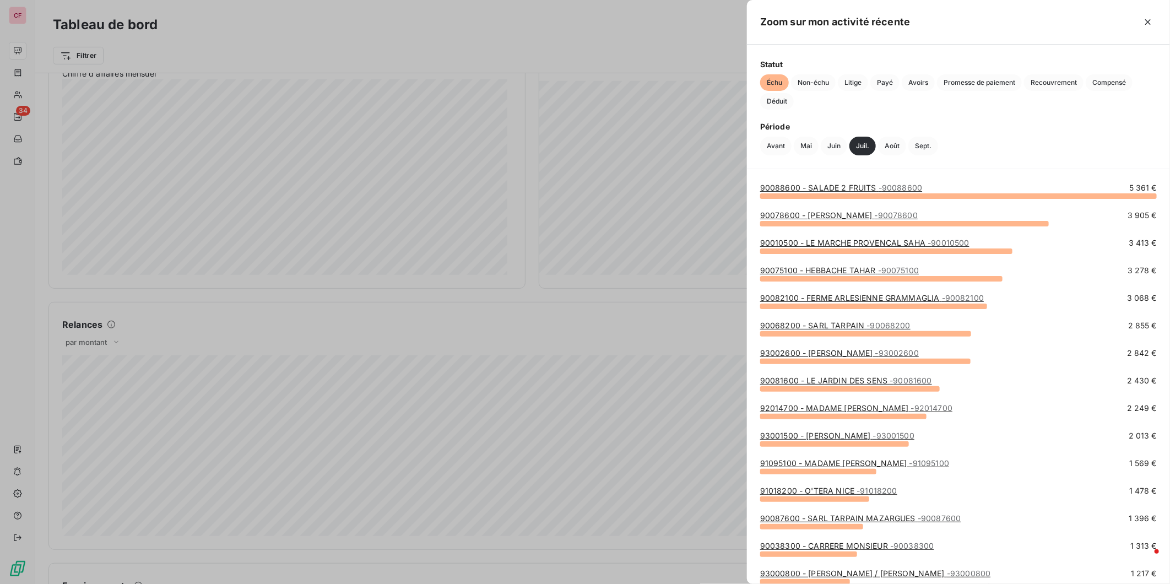
click at [594, 339] on div at bounding box center [585, 292] width 1170 height 584
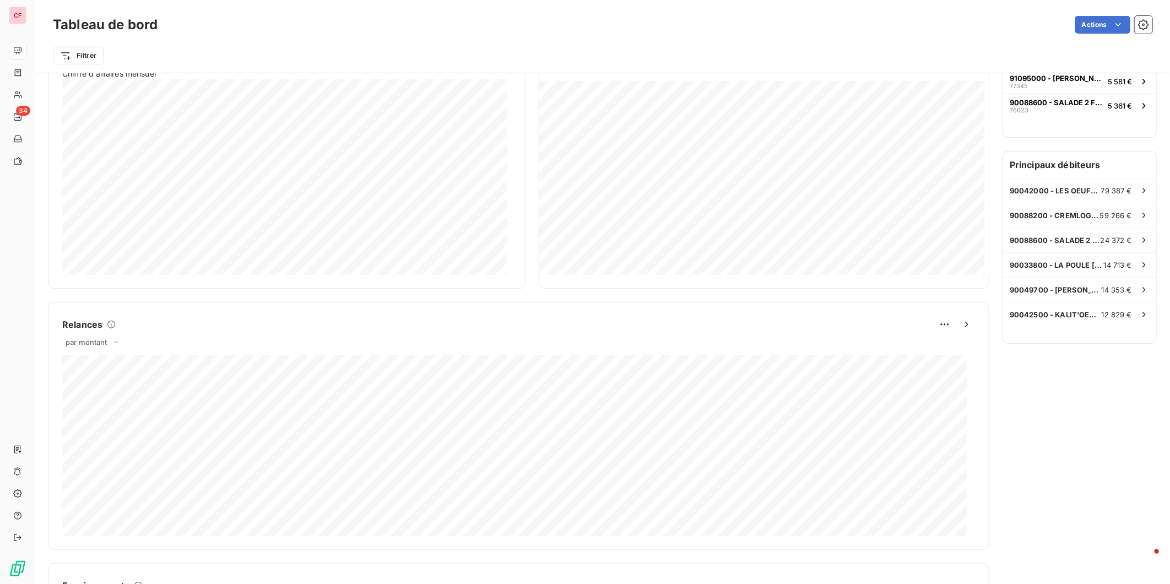
click at [89, 56] on html "CF 34 Tableau de bord Actions Filtrer Encours client Voir plus 815 552,72 € 0 É…" at bounding box center [585, 292] width 1170 height 584
click at [160, 133] on div "Plan de relance" at bounding box center [133, 138] width 153 height 18
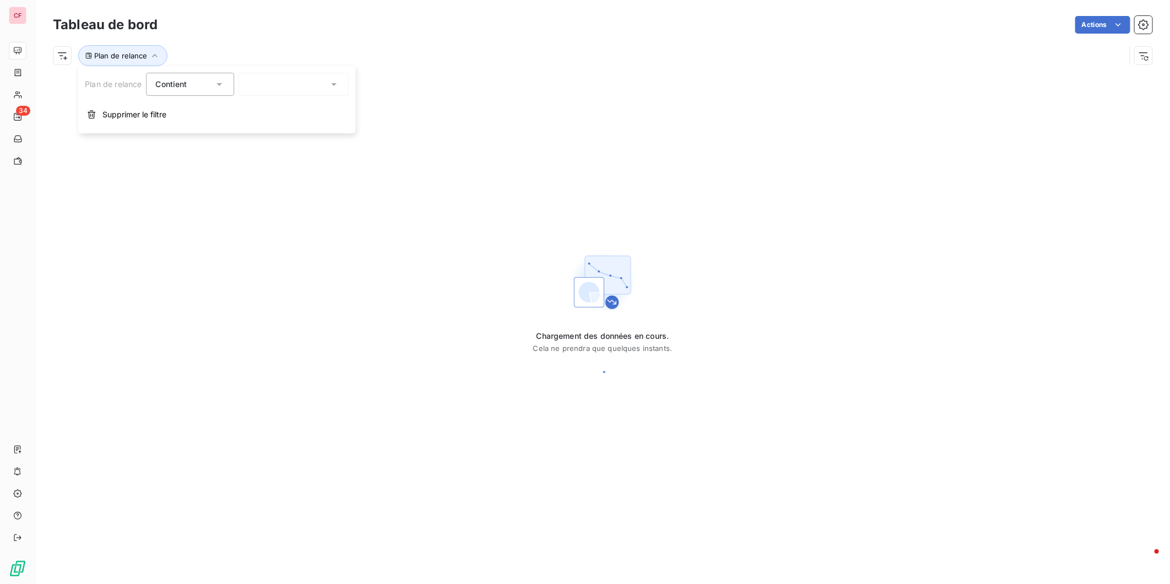
scroll to position [0, 0]
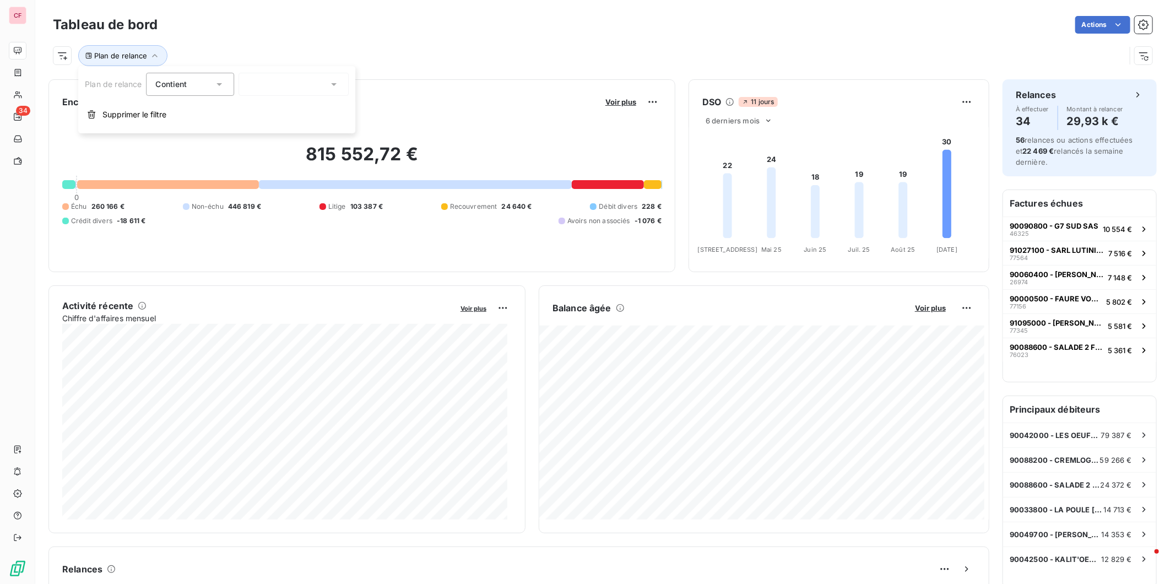
click at [314, 77] on div at bounding box center [294, 84] width 110 height 23
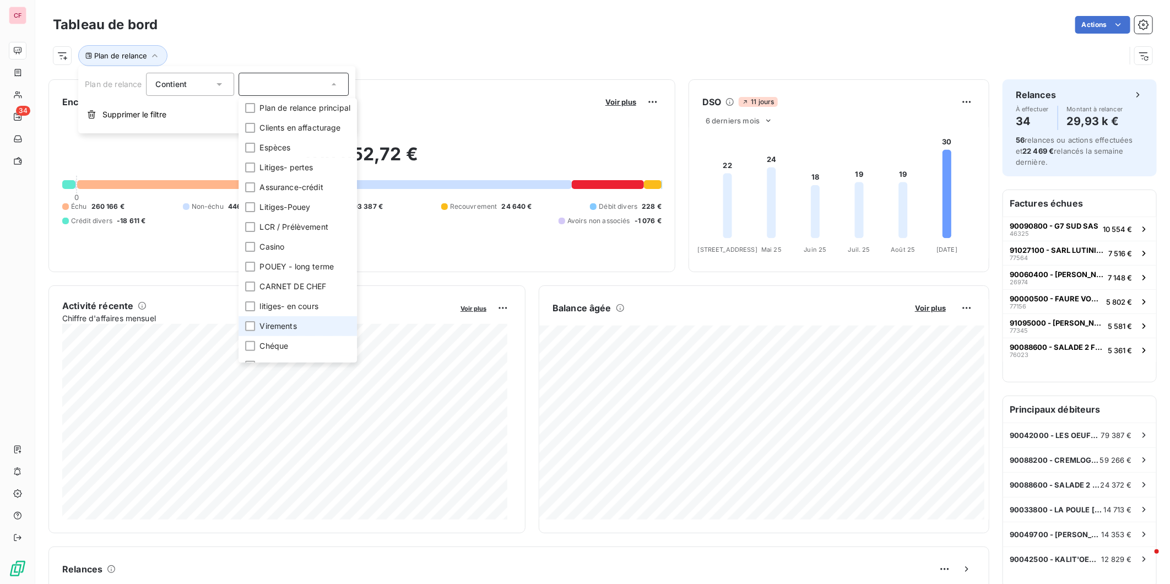
click at [254, 324] on div at bounding box center [250, 326] width 10 height 10
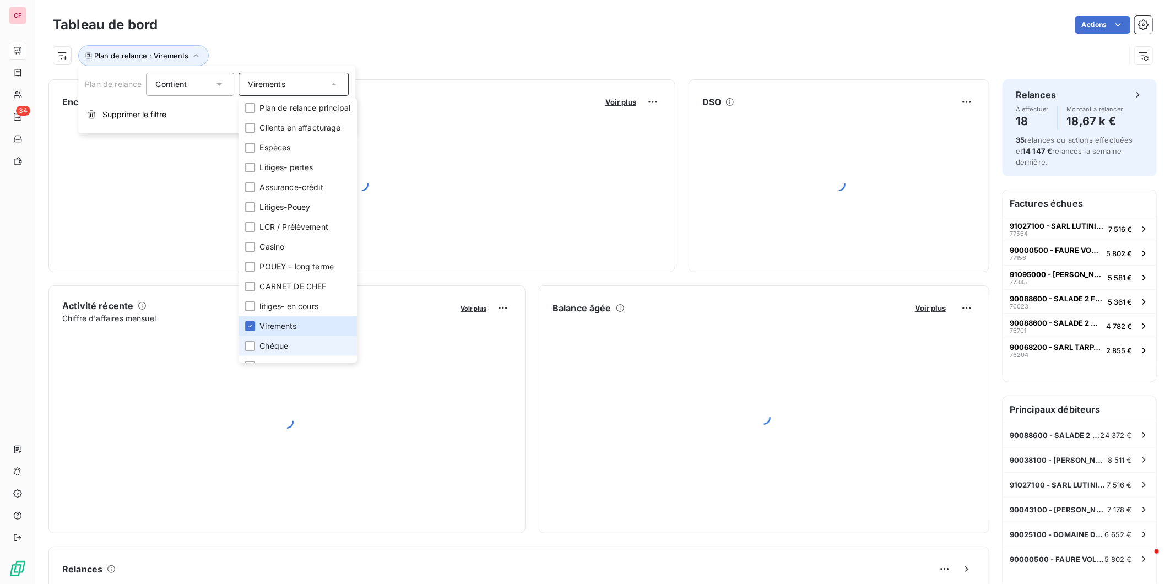
click at [252, 346] on div at bounding box center [250, 346] width 10 height 10
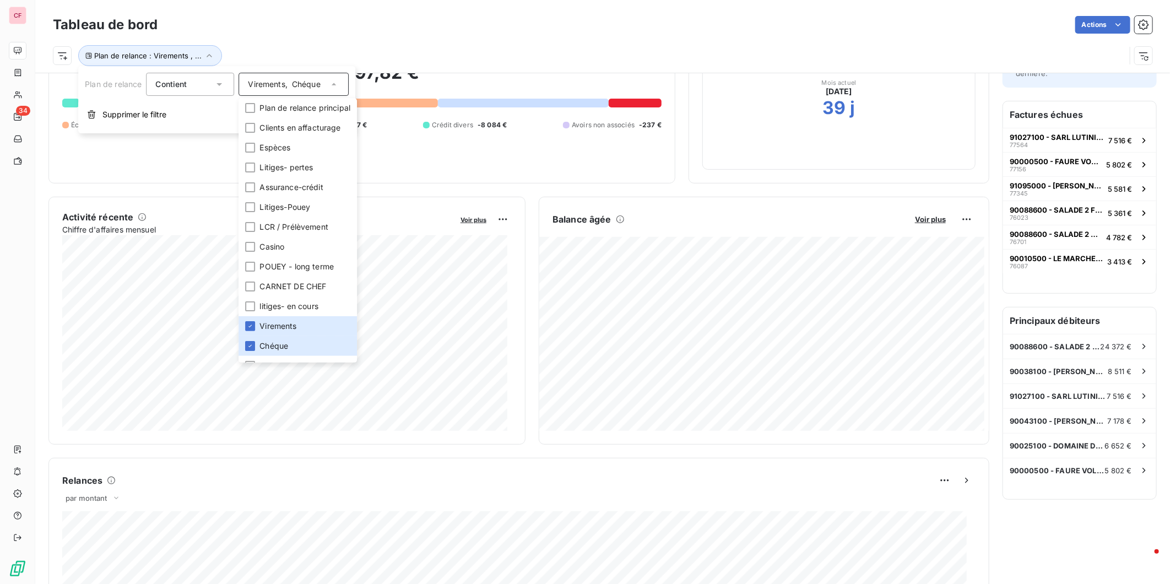
scroll to position [123, 0]
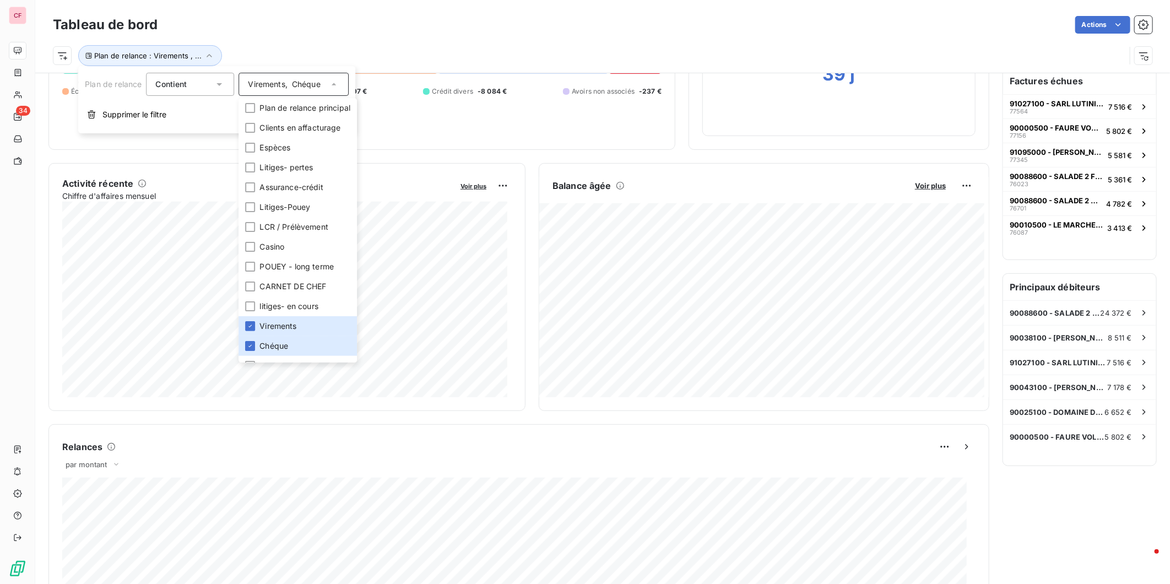
click at [483, 46] on div "Plan de relance : Virements , ..." at bounding box center [589, 55] width 1073 height 21
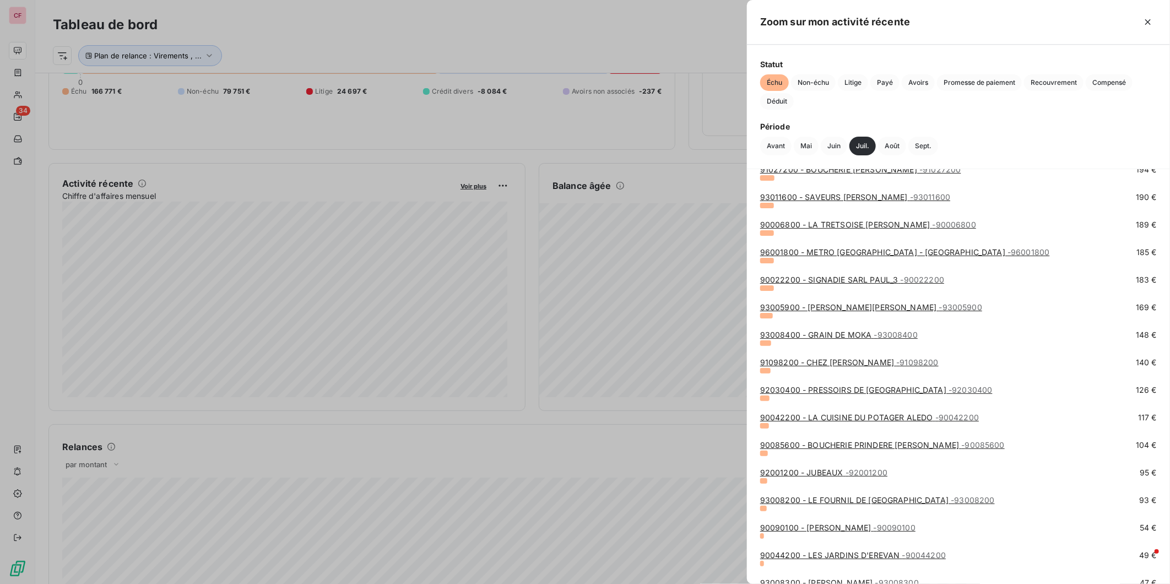
scroll to position [1470, 0]
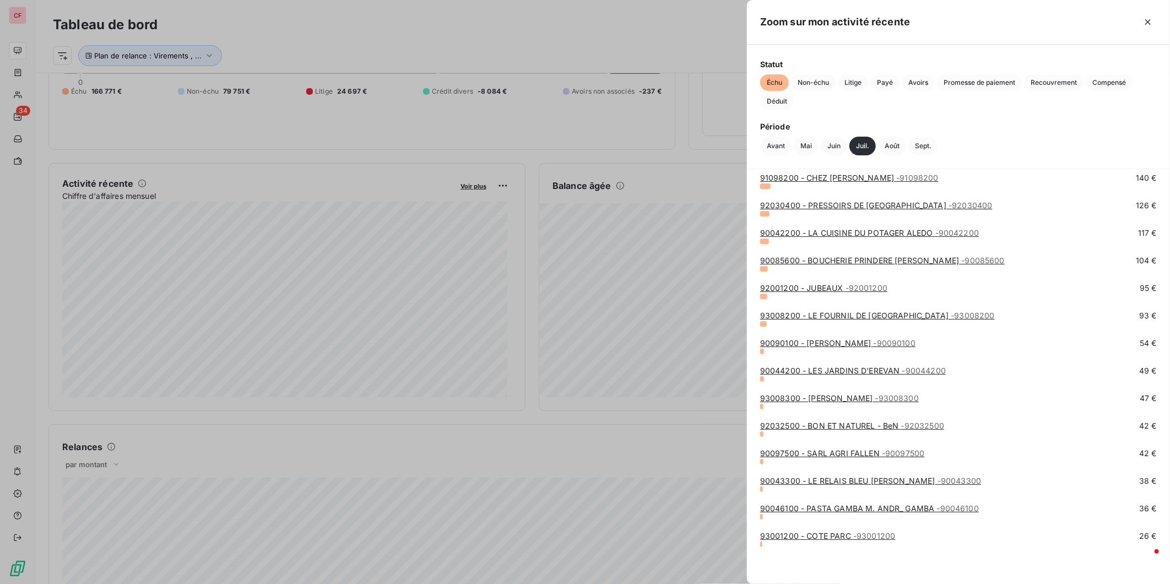
click at [596, 448] on div at bounding box center [585, 292] width 1170 height 584
